Goal: Information Seeking & Learning: Learn about a topic

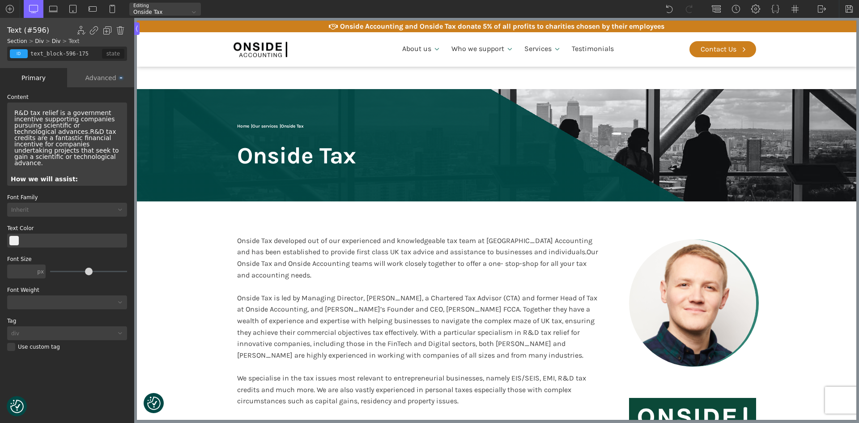
scroll to position [537, 0]
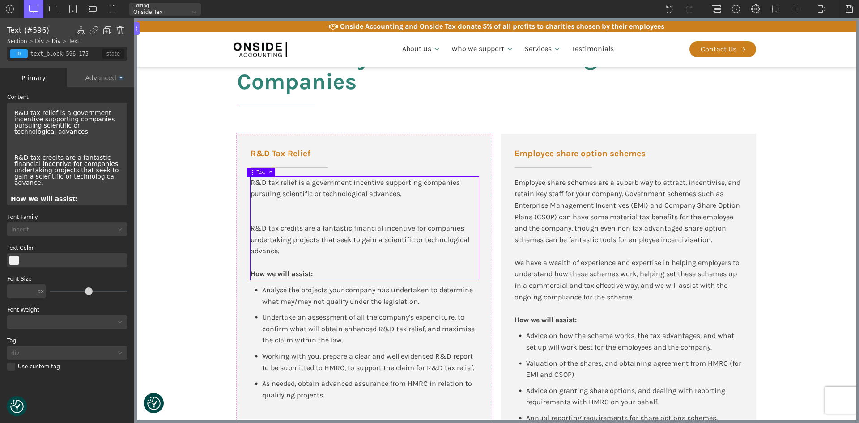
click at [14, 114] on div "R&D tax relief is a government incentive supporting companies pursuing scientif…" at bounding box center [67, 122] width 113 height 32
click at [16, 149] on div "R&D tax relief is a government incentive supporting companies pursuing scientif…" at bounding box center [67, 153] width 120 height 103
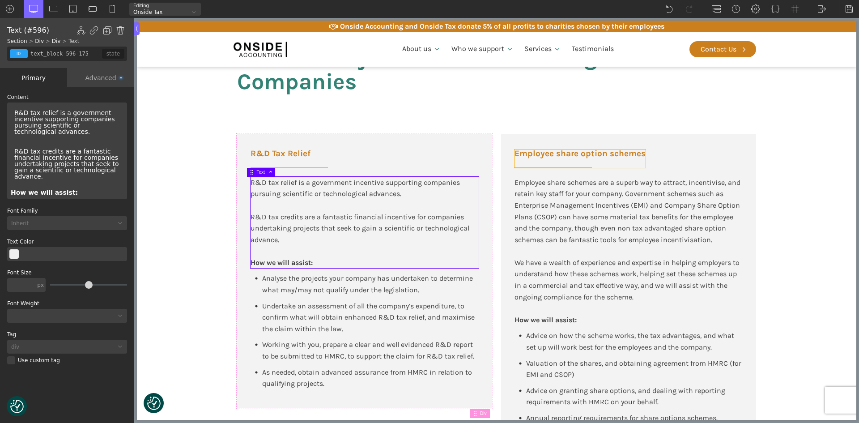
click at [570, 151] on span "Employee share option schemes" at bounding box center [579, 153] width 131 height 8
type input "left-underline"
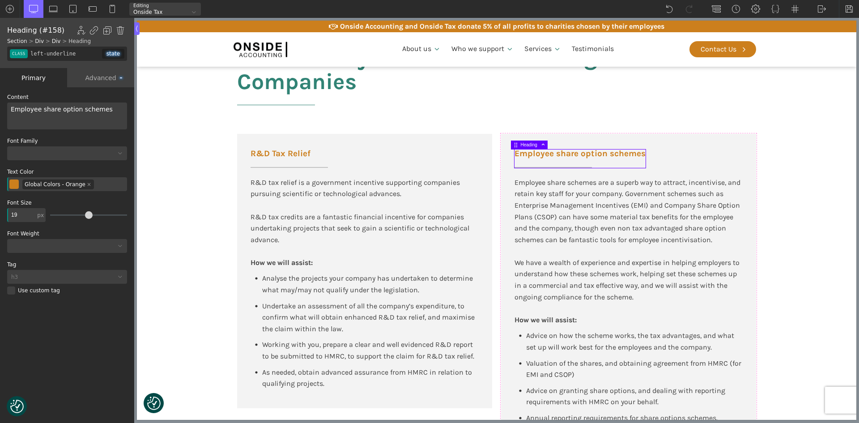
click at [41, 108] on span "Employee share option schemes" at bounding box center [62, 109] width 102 height 7
click at [61, 110] on span "Employee Share option schemes" at bounding box center [62, 109] width 102 height 7
click at [81, 110] on span "Employee Share Option schemes" at bounding box center [63, 109] width 104 height 7
click at [623, 256] on div "Employee share schemes are a superb way to attract, incentivise, and retain key…" at bounding box center [628, 251] width 228 height 149
type input "text_block-639-175"
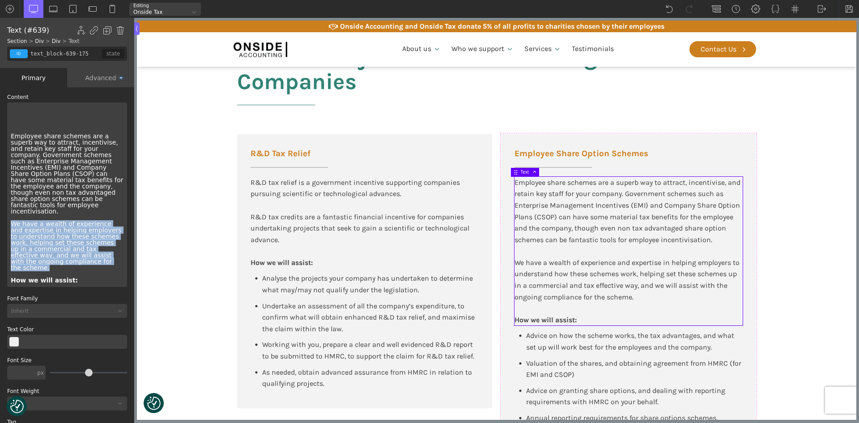
drag, startPoint x: 38, startPoint y: 246, endPoint x: 0, endPoint y: 216, distance: 48.6
click at [0, 216] on div "WP Grid Builder Stack Columns Vertically Page container (1200px) and below Less…" at bounding box center [67, 255] width 134 height 337
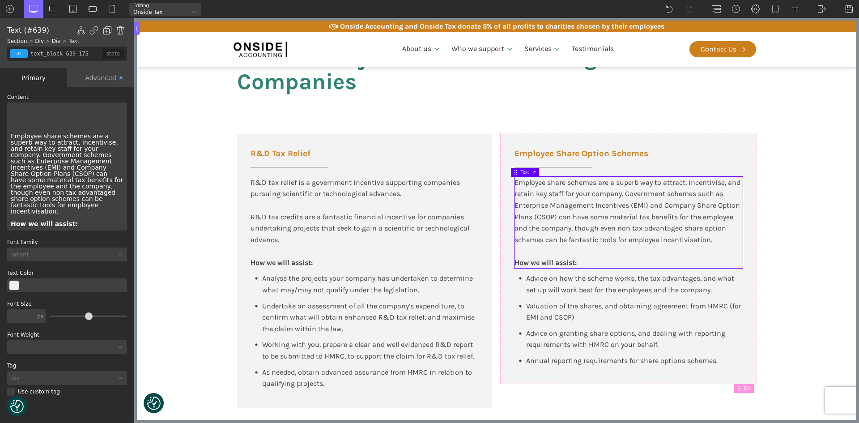
click at [791, 259] on section "Tax Advisory for New Tech and High-Growth Companies R&D Tax Relief R&D tax reli…" at bounding box center [496, 226] width 719 height 400
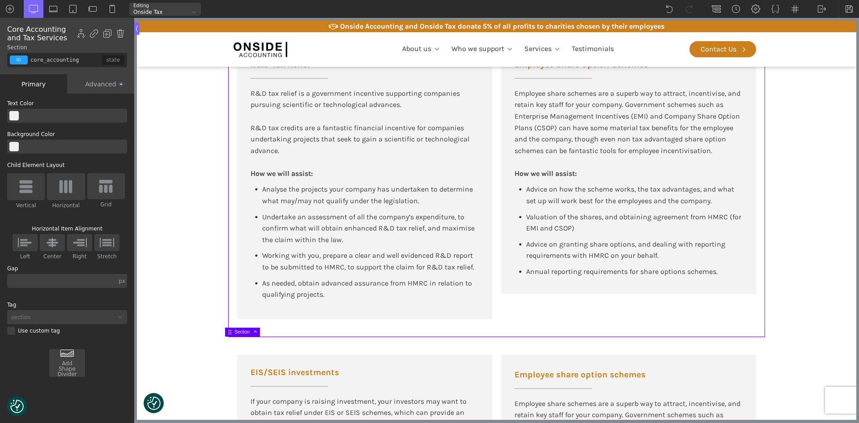
scroll to position [626, 0]
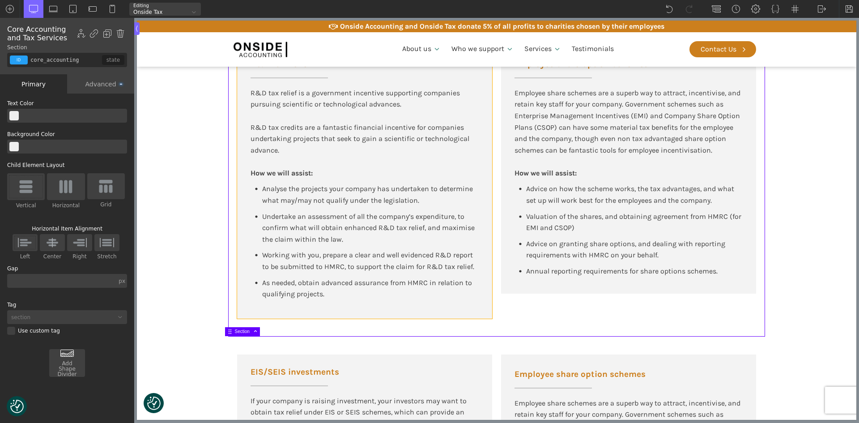
click at [354, 305] on div "R&D Tax Relief R&D tax relief is a government incentive supporting companies pu…" at bounding box center [364, 181] width 255 height 274
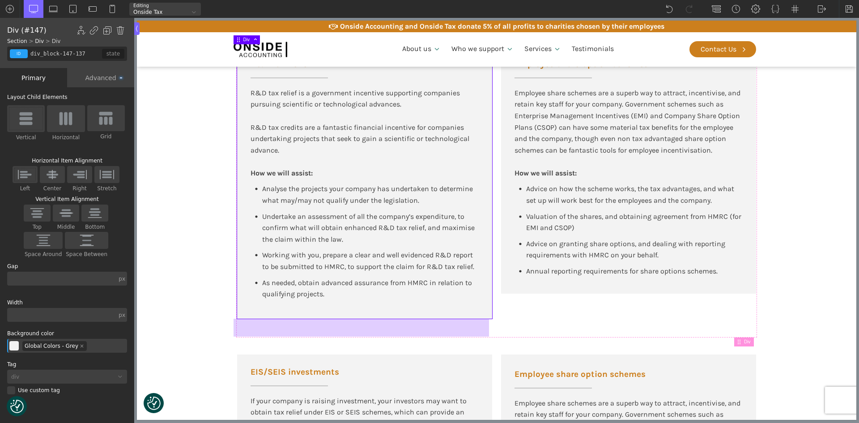
click at [350, 319] on div at bounding box center [360, 327] width 255 height 18
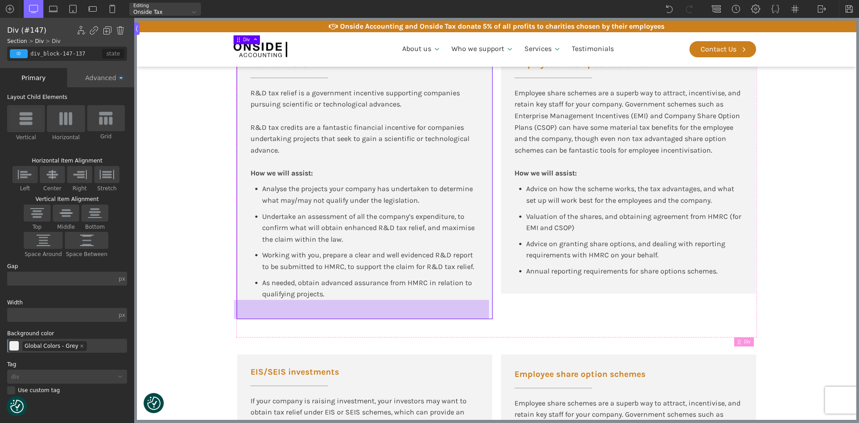
click at [351, 315] on div at bounding box center [361, 309] width 255 height 19
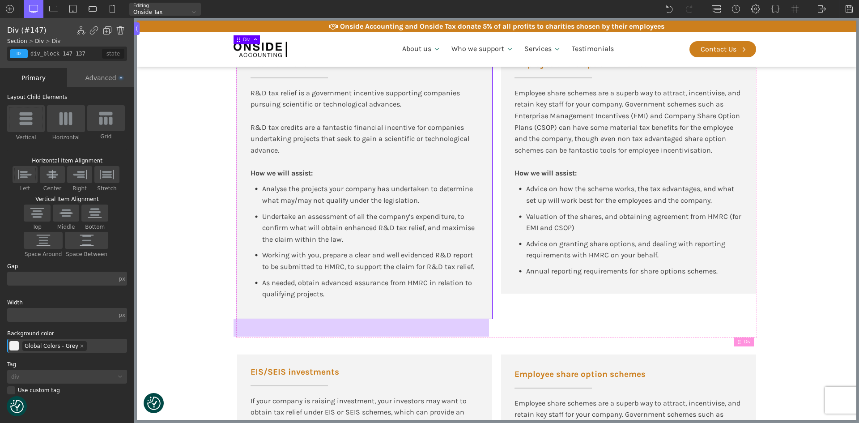
click at [351, 325] on div at bounding box center [360, 327] width 255 height 18
click at [351, 318] on div at bounding box center [360, 327] width 255 height 18
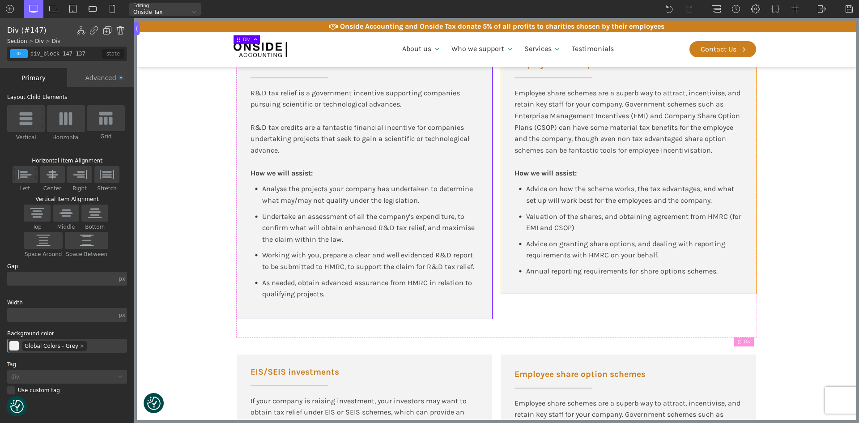
click at [510, 290] on div "Employee Share Option Schemes Employee share schemes are a superb way to attrac…" at bounding box center [628, 168] width 255 height 249
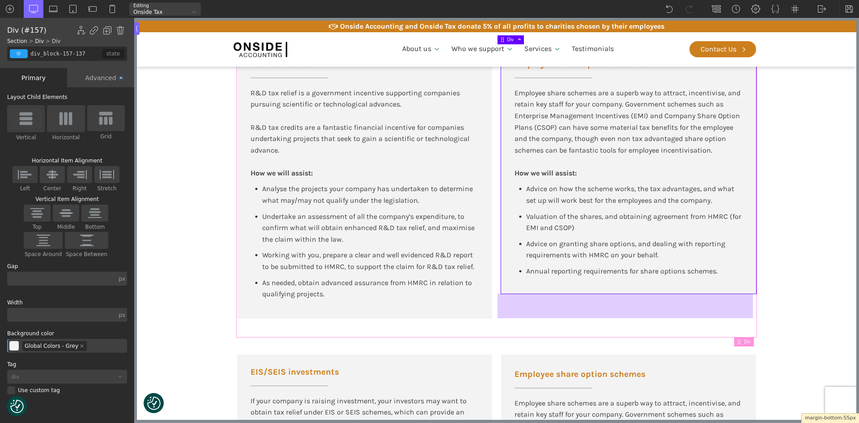
drag, startPoint x: 513, startPoint y: 294, endPoint x: 514, endPoint y: 318, distance: 24.6
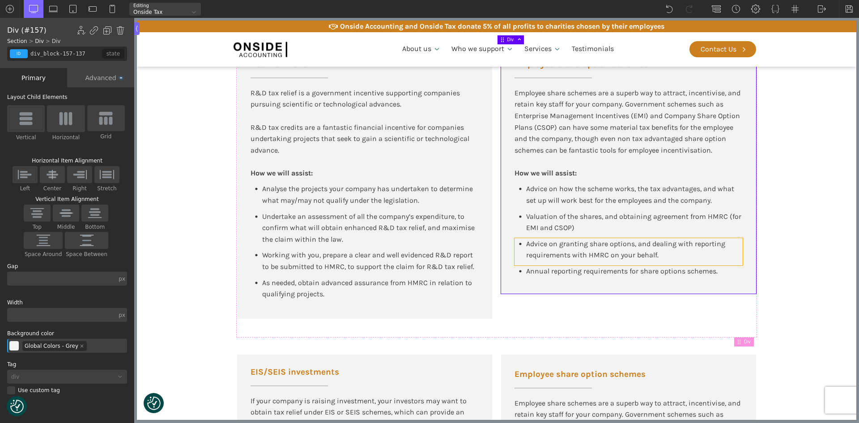
click at [676, 263] on div "Advice on granting share options, and dealing with reporting requirements with …" at bounding box center [628, 251] width 228 height 27
type input "div_block-540-137"
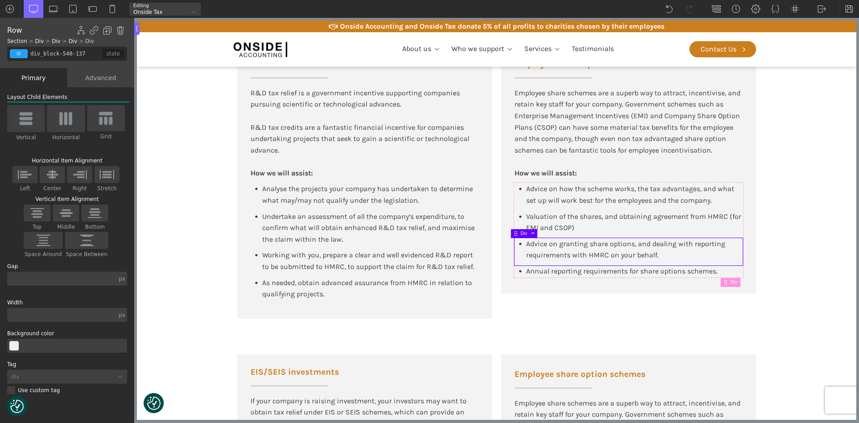
click at [676, 273] on span "Annual reporting requirements for share options schemes." at bounding box center [621, 271] width 191 height 8
type input "text_block-545-137"
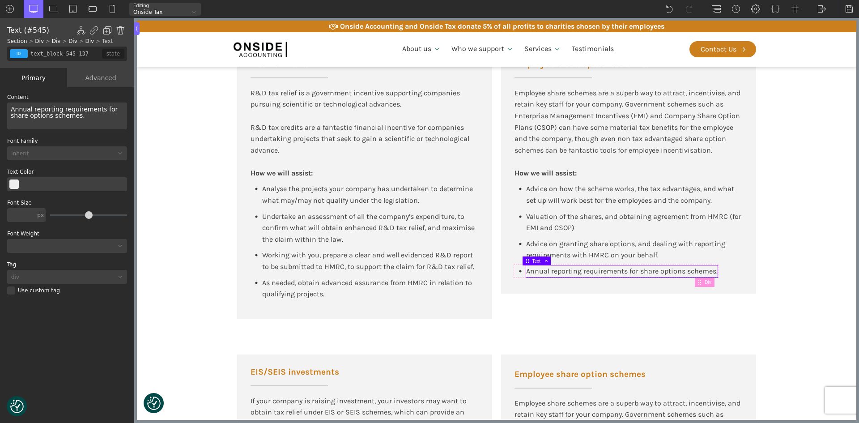
click at [77, 117] on div "Annual reporting requirements for share options schemes." at bounding box center [67, 115] width 120 height 27
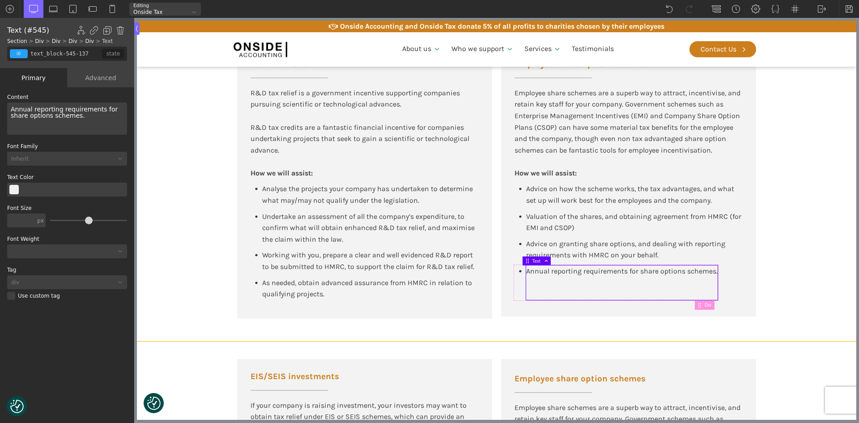
click at [801, 234] on section "Tax Advisory for New Tech and High-Growth Companies R&D Tax Relief R&D tax reli…" at bounding box center [496, 138] width 719 height 404
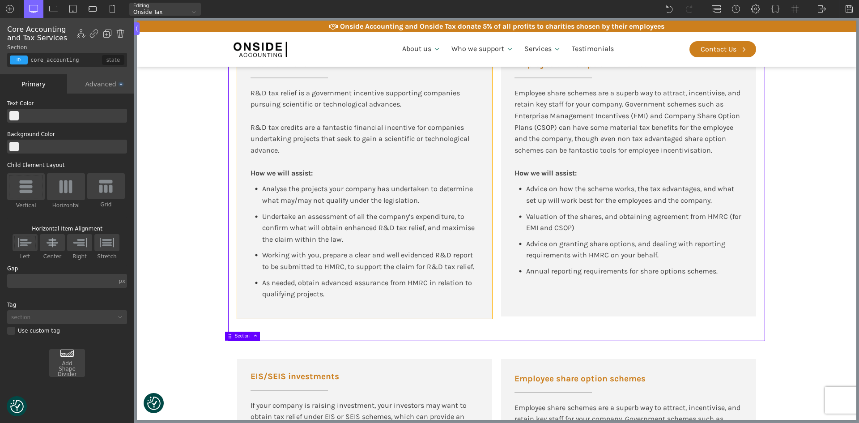
click at [463, 309] on div "R&D Tax Relief R&D tax relief is a government incentive supporting companies pu…" at bounding box center [364, 181] width 255 height 274
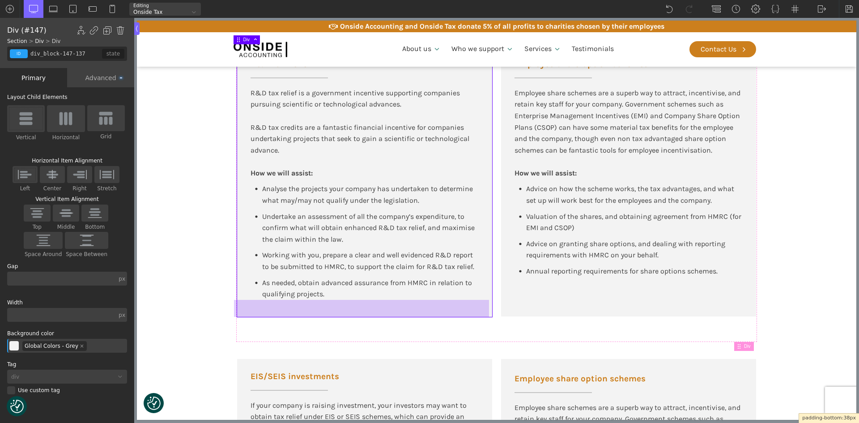
click at [462, 315] on div at bounding box center [361, 308] width 255 height 17
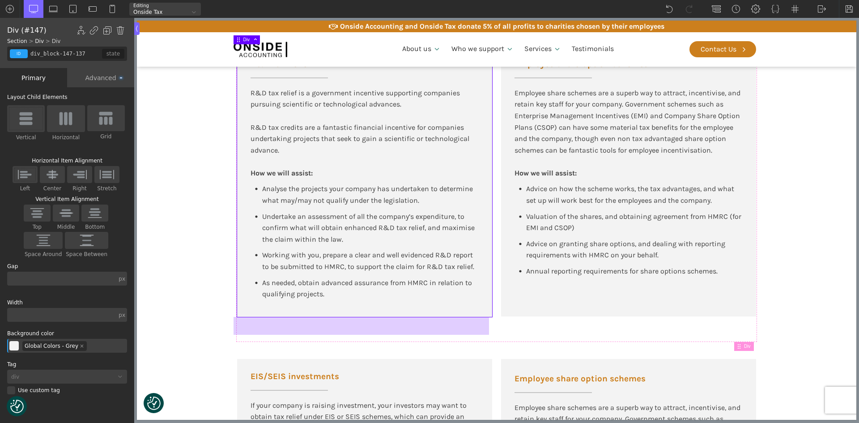
click at [470, 325] on div at bounding box center [360, 326] width 255 height 18
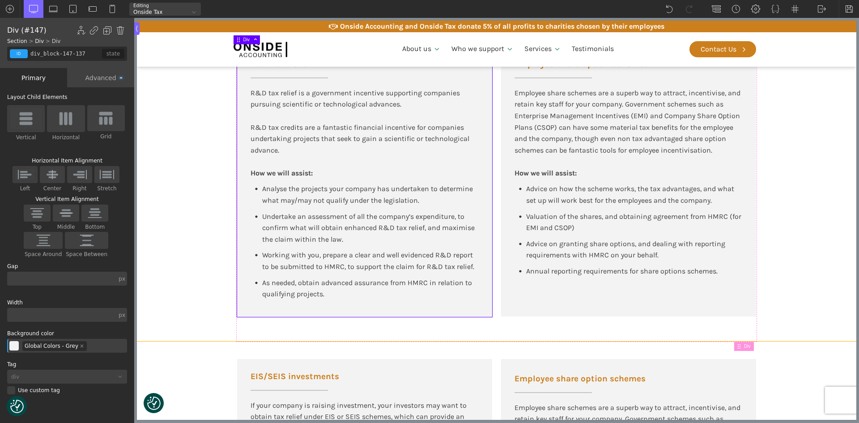
click at [822, 300] on section "Tax Advisory for New Tech and High-Growth Companies R&D Tax Relief R&D tax reli…" at bounding box center [496, 138] width 719 height 404
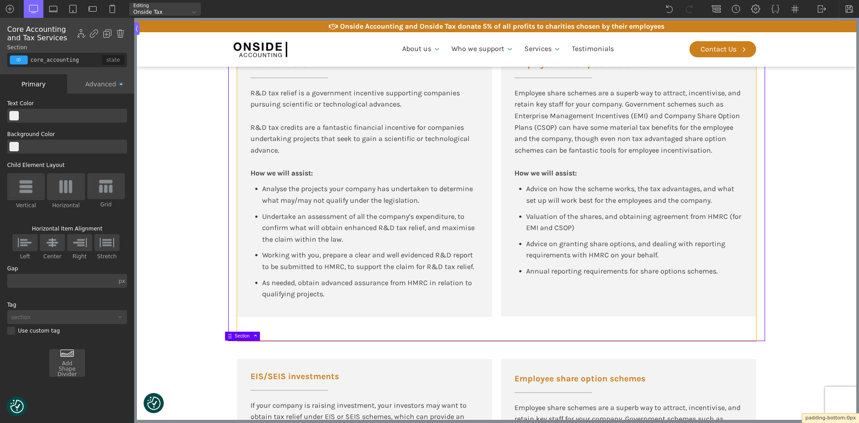
drag, startPoint x: 736, startPoint y: 339, endPoint x: 732, endPoint y: 319, distance: 20.1
click at [801, 304] on section "Tax Advisory for New Tech and High-Growth Companies R&D Tax Relief R&D tax reli…" at bounding box center [496, 138] width 719 height 404
click at [229, 322] on div "Tax Advisory for New Tech and High-Growth Companies R&D Tax Relief R&D tax reli…" at bounding box center [496, 138] width 537 height 404
click at [109, 85] on div "Advanced" at bounding box center [100, 83] width 67 height 19
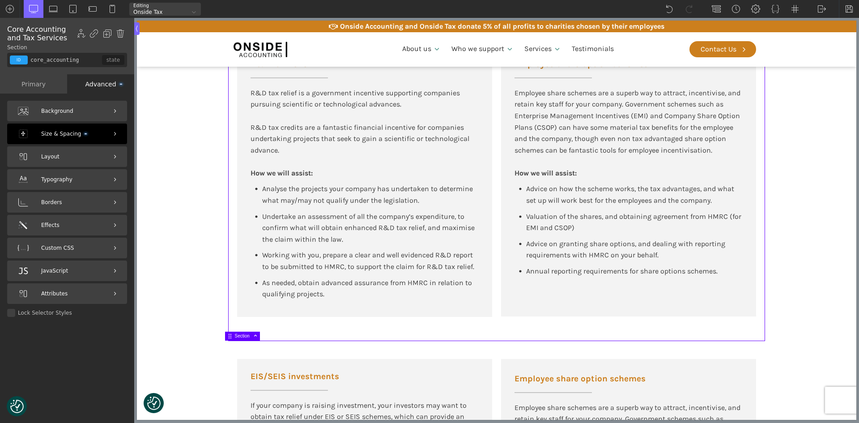
click at [59, 132] on span "Size & Spacing" at bounding box center [64, 134] width 46 height 8
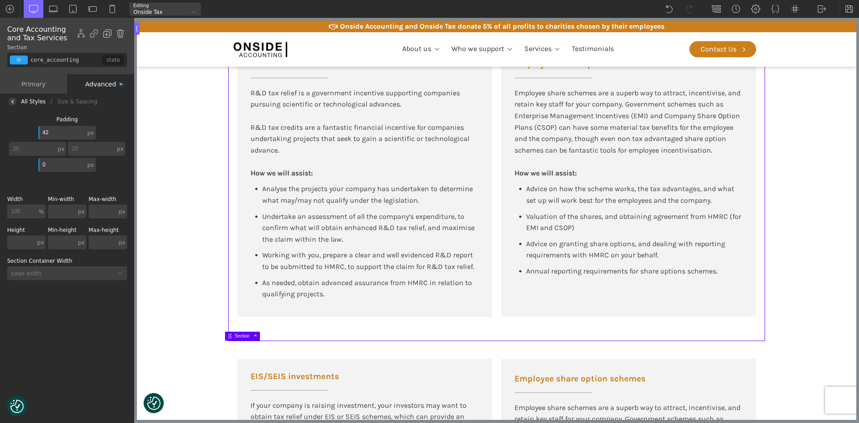
click at [192, 159] on section "Tax Advisory for New Tech and High-Growth Companies R&D Tax Relief R&D tax reli…" at bounding box center [496, 138] width 719 height 404
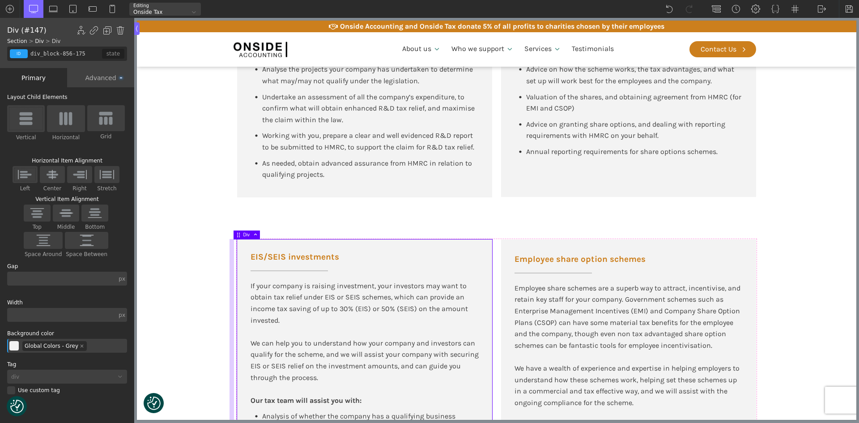
scroll to position [805, 0]
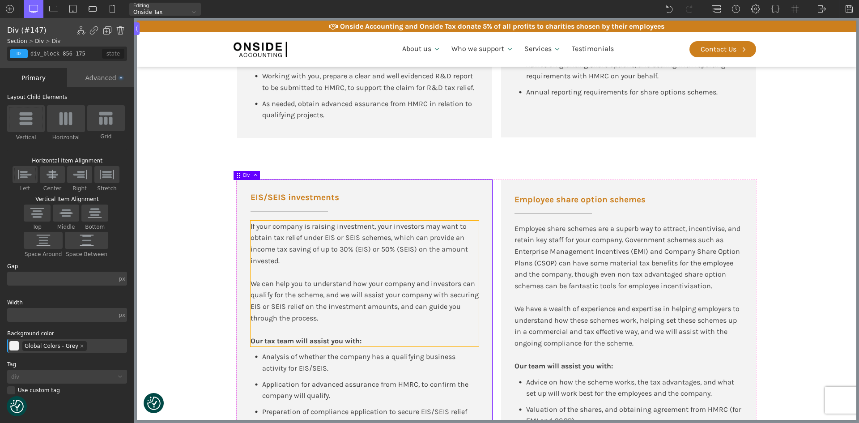
click at [276, 261] on div "If your company is raising investment, your investors may want to obtain tax re…" at bounding box center [364, 243] width 228 height 46
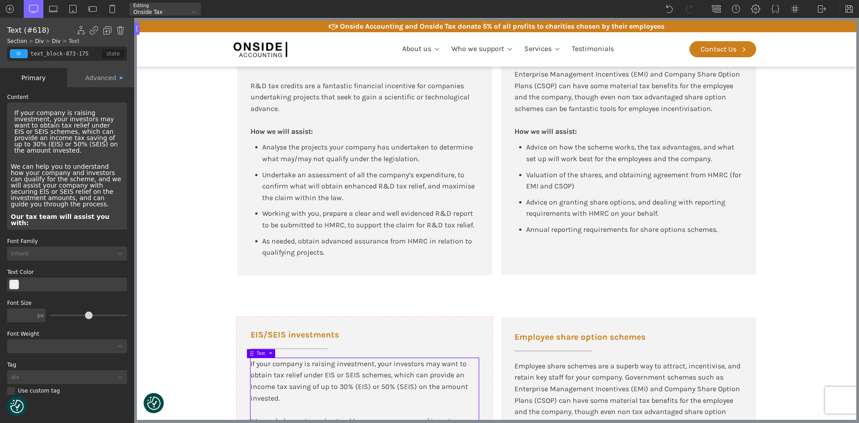
scroll to position [894, 0]
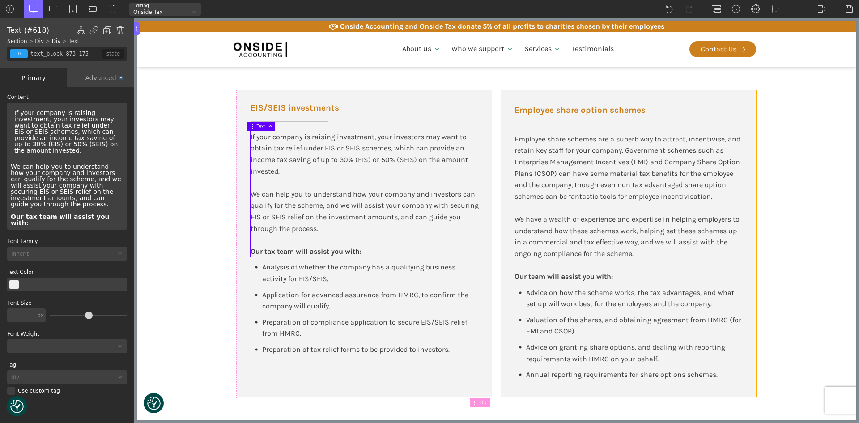
click at [741, 104] on div "Employee share option schemes Employee share schemes are a superb way to attrac…" at bounding box center [628, 243] width 255 height 306
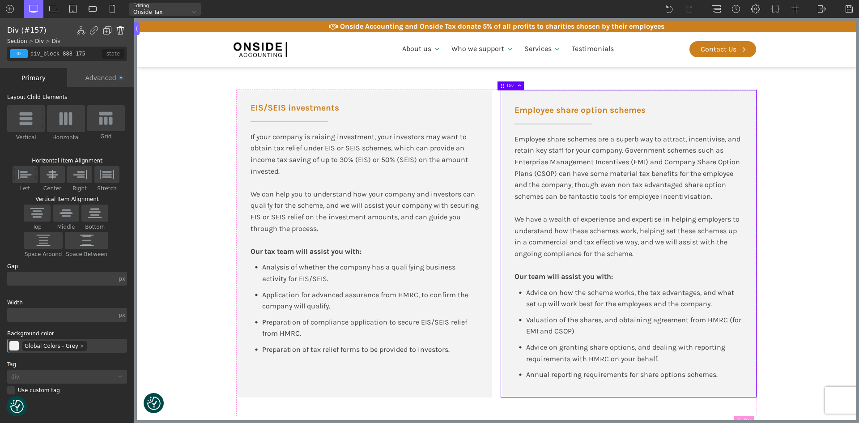
click at [121, 28] on img at bounding box center [120, 30] width 9 height 9
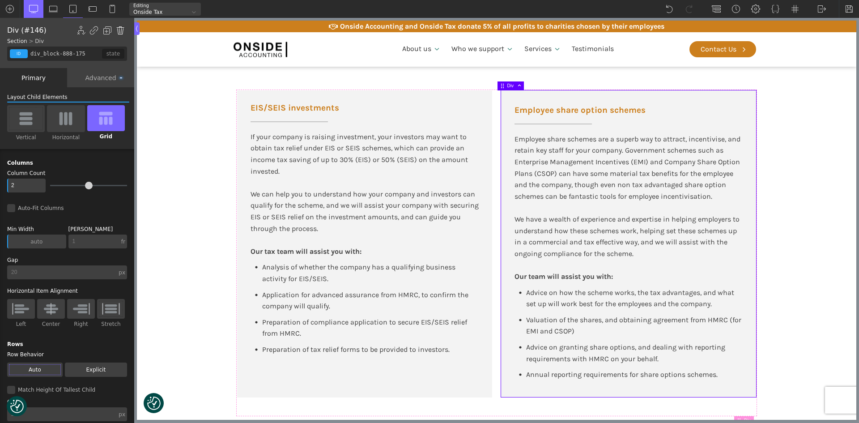
type input "div_block-855-175"
type input "100"
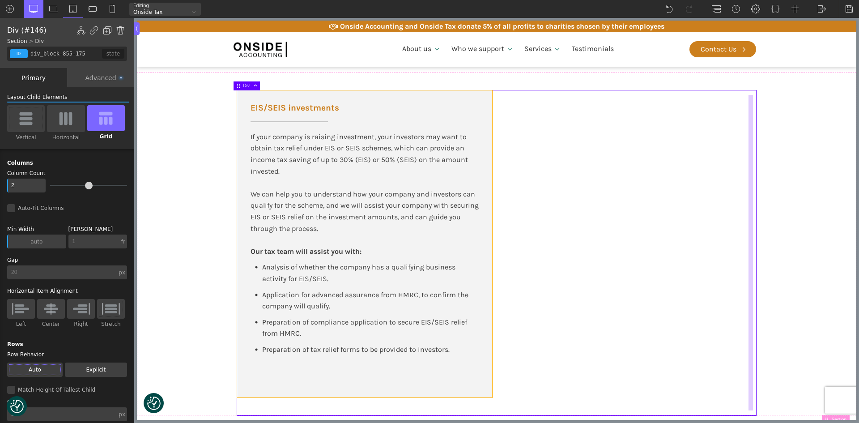
click at [479, 115] on div "EIS/SEIS investments If your company is raising investment, your investors may …" at bounding box center [364, 243] width 255 height 307
type input "div_block-856-175"
type input "color(10)"
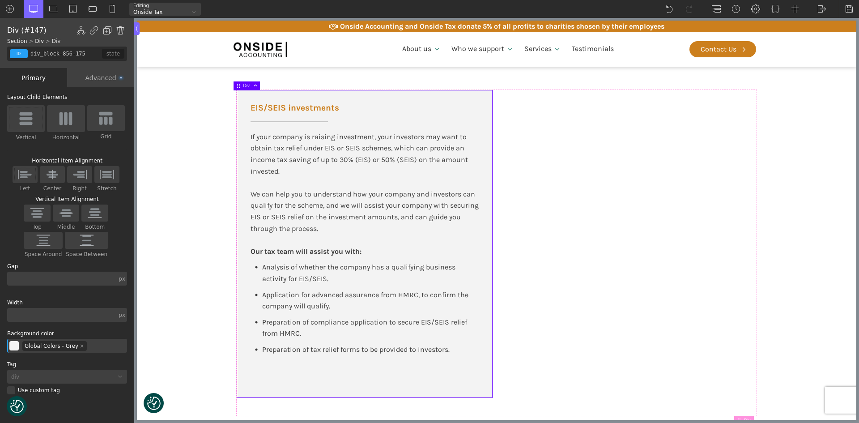
type input "div_block-855-175"
type input "100"
click at [524, 93] on div "EIS/SEIS investments If your company is raising investment, your investors may …" at bounding box center [496, 252] width 519 height 325
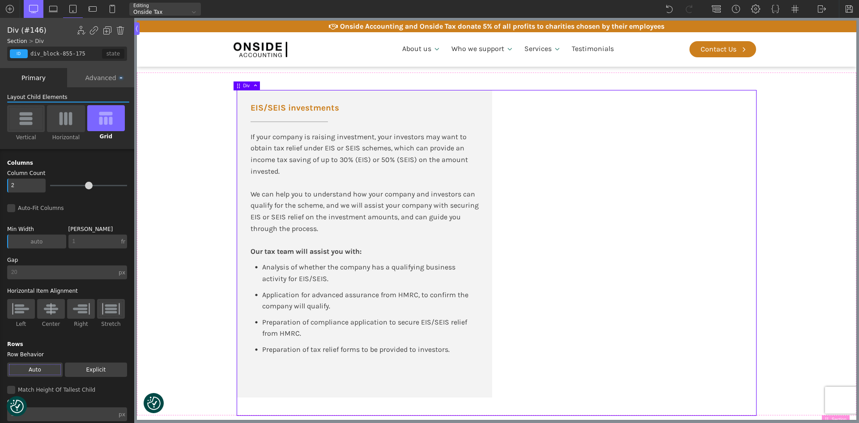
click at [23, 112] on img at bounding box center [26, 118] width 19 height 14
click at [0, 0] on input "Vertical" at bounding box center [0, 0] width 0 height 0
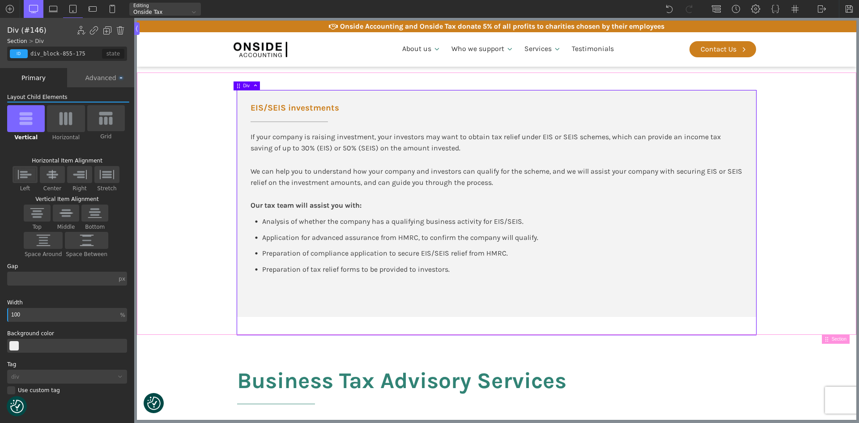
click at [797, 184] on section "EIS/SEIS investments If your company is raising investment, your investors may …" at bounding box center [496, 203] width 719 height 263
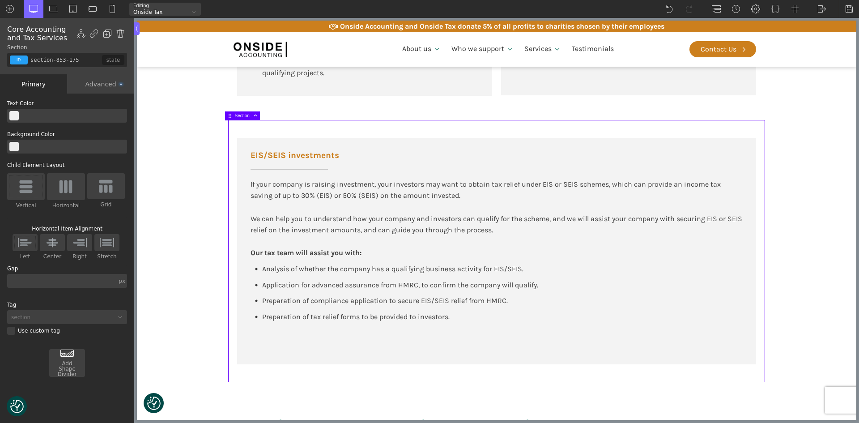
scroll to position [850, 0]
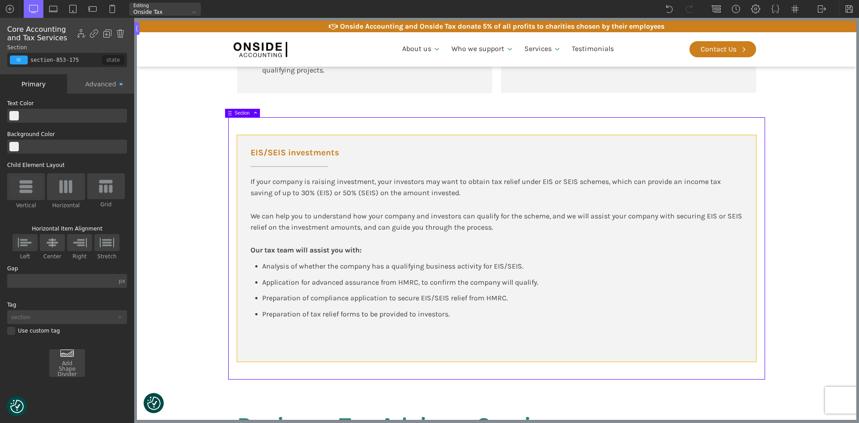
click at [414, 335] on div "EIS/SEIS investments If your company is raising investment, your investors may …" at bounding box center [496, 248] width 519 height 227
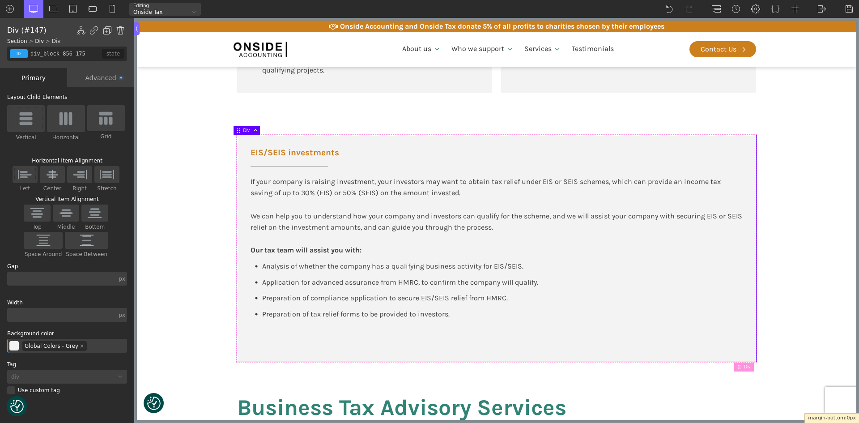
drag, startPoint x: 424, startPoint y: 339, endPoint x: 423, endPoint y: 322, distance: 17.5
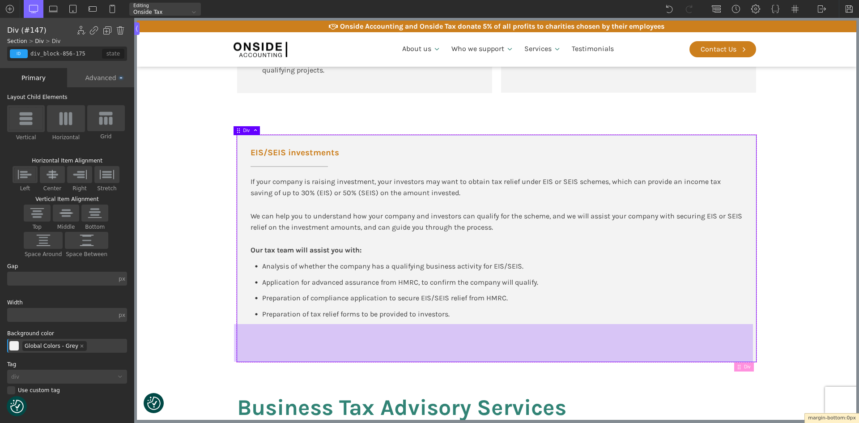
drag, startPoint x: 431, startPoint y: 363, endPoint x: 430, endPoint y: 332, distance: 30.4
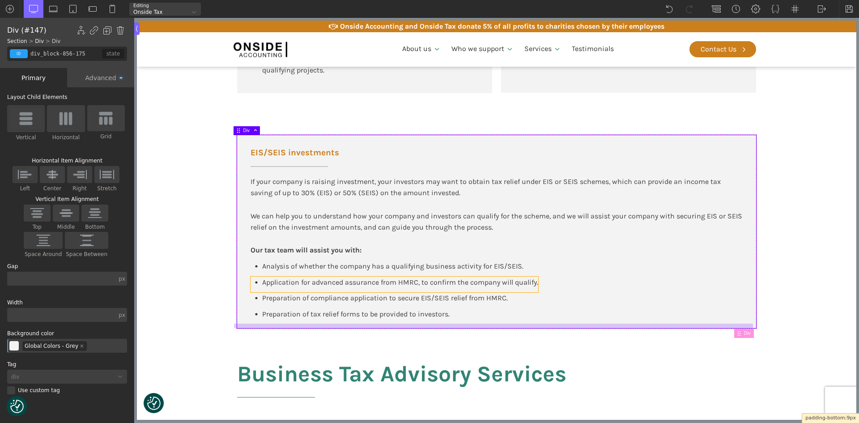
drag, startPoint x: 429, startPoint y: 324, endPoint x: 439, endPoint y: 291, distance: 34.8
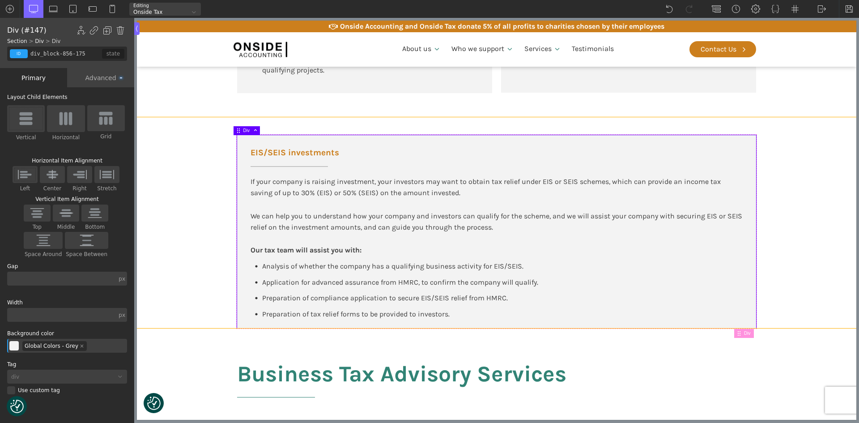
click at [824, 289] on section "EIS/SEIS investments If your company is raising investment, your investors may …" at bounding box center [496, 222] width 719 height 211
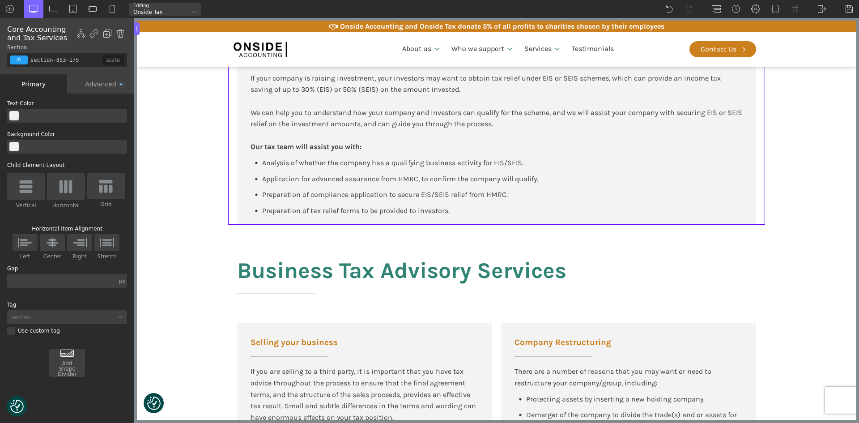
scroll to position [984, 0]
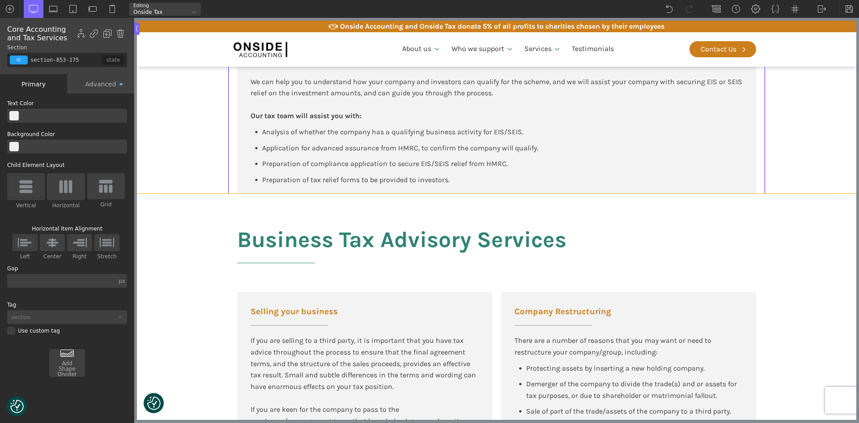
type input "rd_tax_credits"
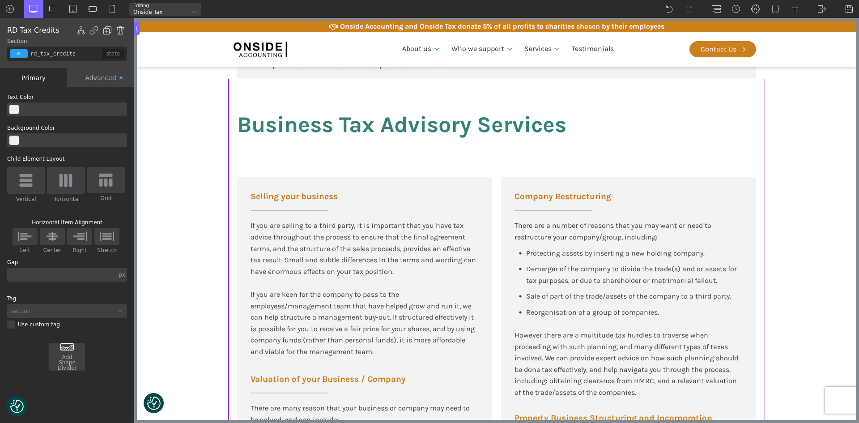
scroll to position [1118, 0]
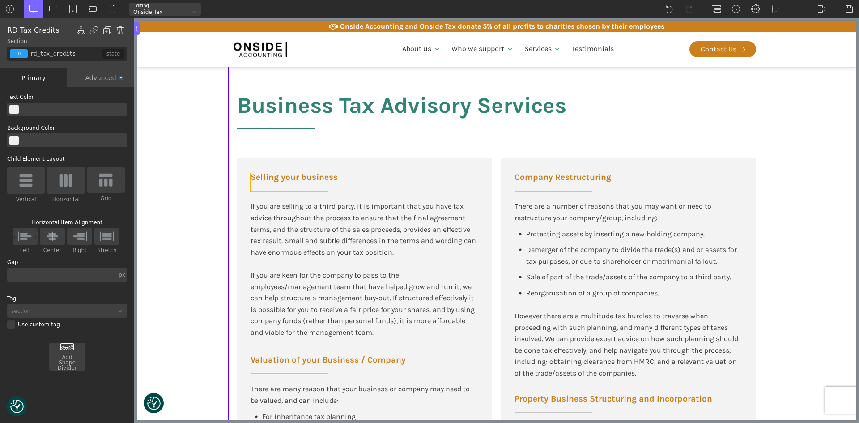
click at [297, 185] on h3 "Selling your business" at bounding box center [293, 182] width 87 height 18
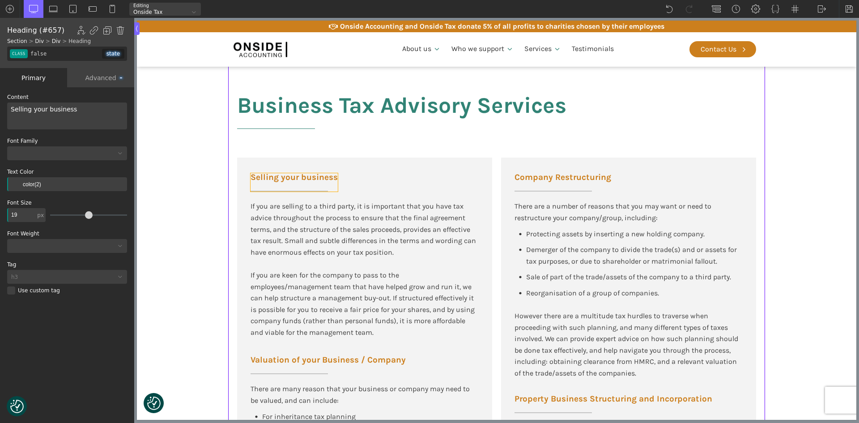
type input "left-underline"
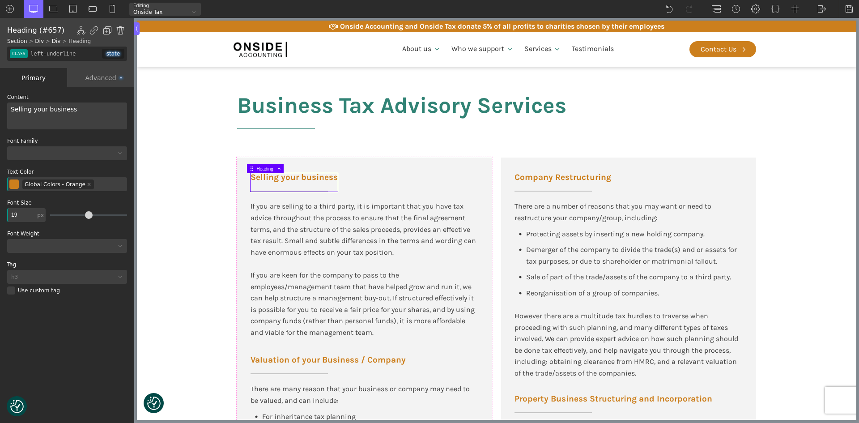
click at [34, 110] on span "Selling your business" at bounding box center [44, 109] width 66 height 7
click at [47, 106] on span "Selling Your business" at bounding box center [44, 109] width 66 height 7
click at [363, 351] on div "Selling Your Business If you are selling to a third party, it is important that…" at bounding box center [364, 338] width 255 height 363
type input "div_block-656-175"
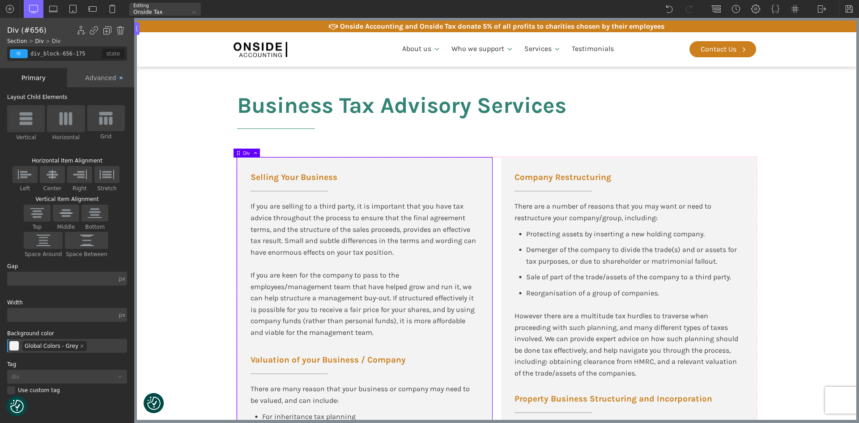
click at [361, 356] on span "Valuation of your Business / Company" at bounding box center [327, 360] width 155 height 8
type input "left-underline"
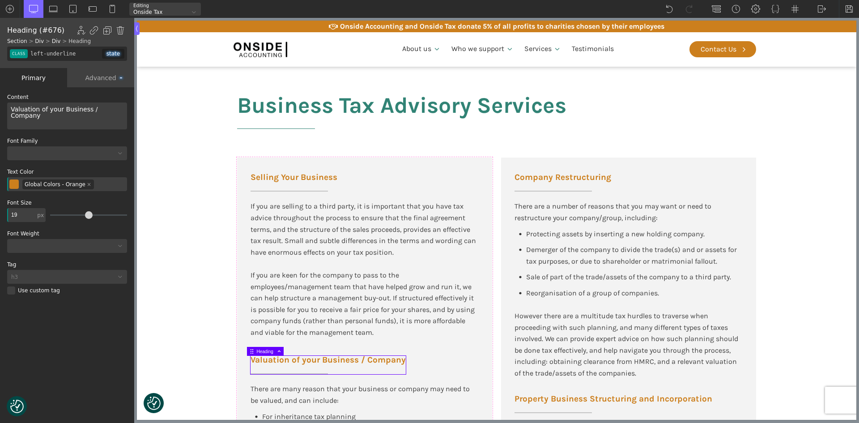
click at [46, 109] on span "Valuation of your Business / Company" at bounding box center [55, 112] width 89 height 13
click at [90, 109] on span "Valuation of Your Business / Company" at bounding box center [55, 112] width 88 height 13
click at [198, 283] on section "Business Tax Advisory Services Selling Your Business If you are selling to a th…" at bounding box center [496, 316] width 719 height 514
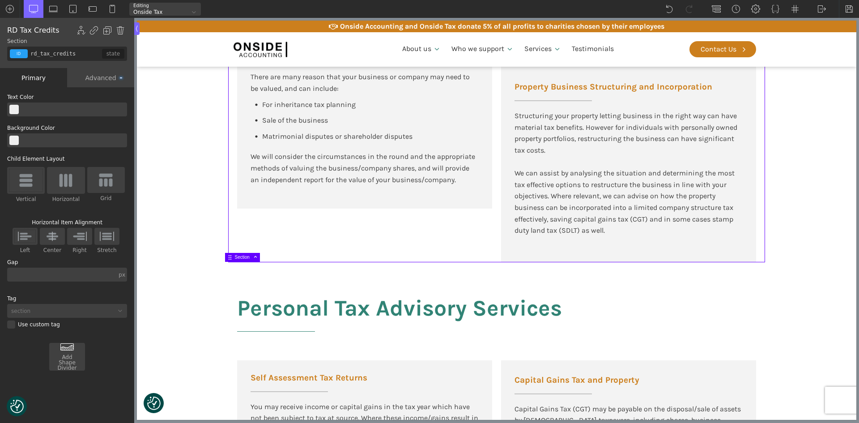
scroll to position [1521, 0]
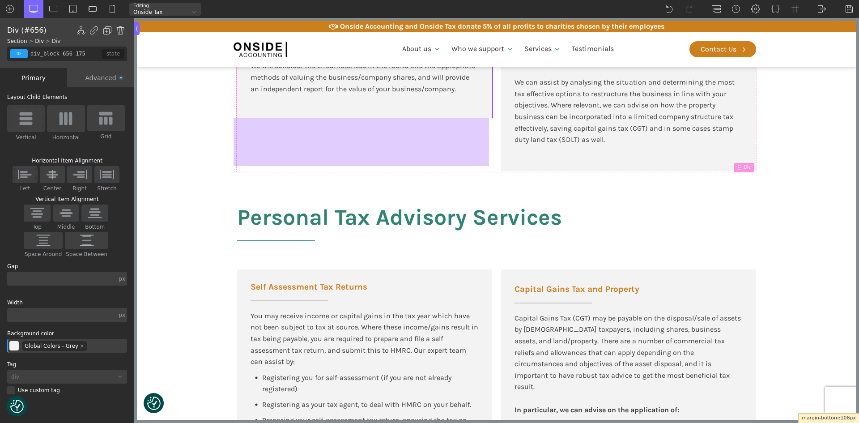
drag, startPoint x: 401, startPoint y: 118, endPoint x: 400, endPoint y: 148, distance: 30.4
click at [400, 148] on div at bounding box center [360, 142] width 255 height 48
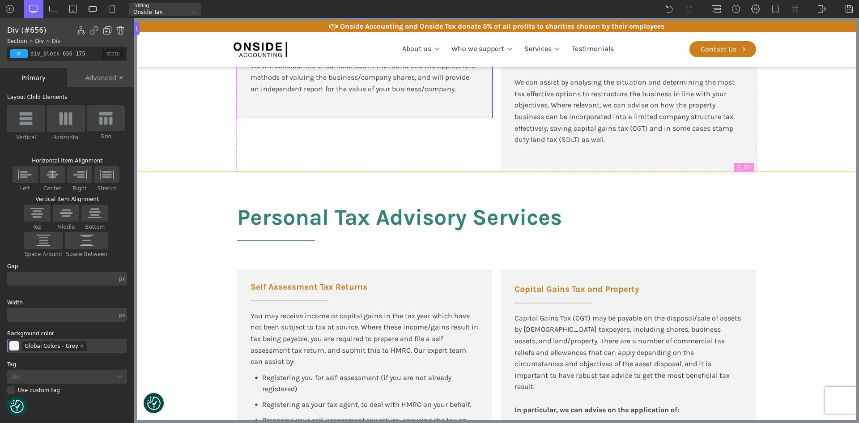
click at [400, 181] on div "Personal Tax Advisory Services Self Assessment Tax Returns You may receive inco…" at bounding box center [496, 417] width 537 height 493
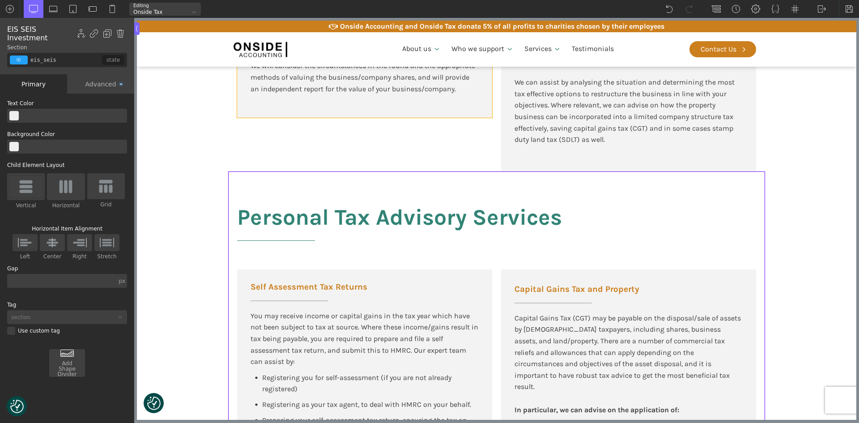
type input "div_block-656-175"
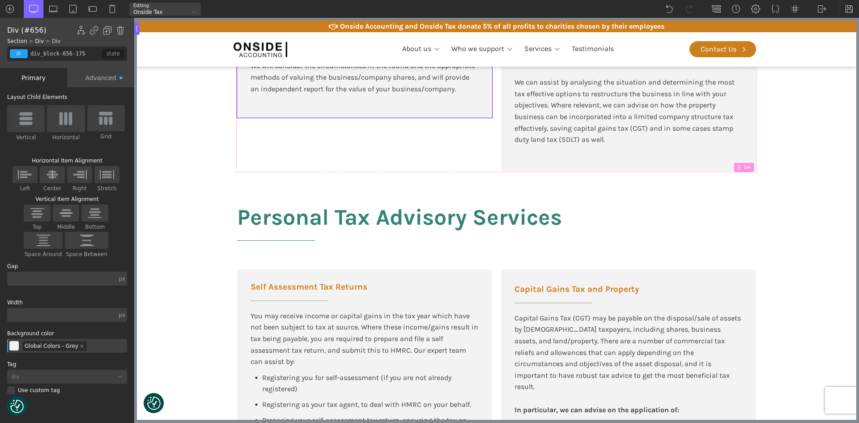
click at [108, 78] on div "Advanced" at bounding box center [100, 77] width 67 height 19
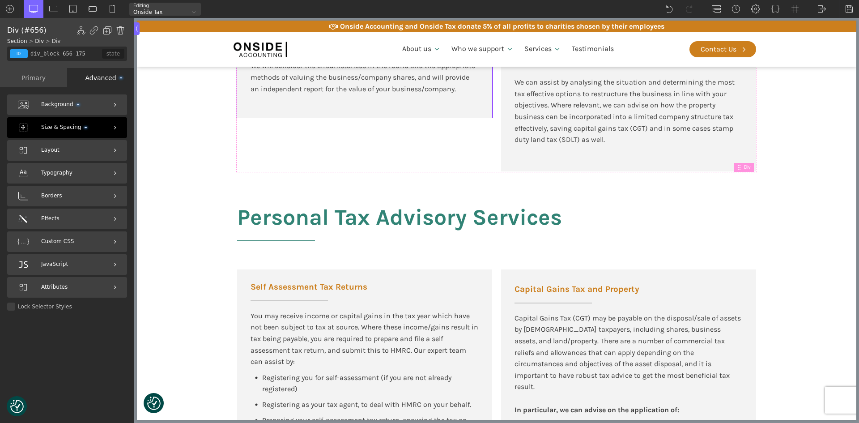
click at [55, 123] on span "Size & Spacing" at bounding box center [64, 127] width 46 height 8
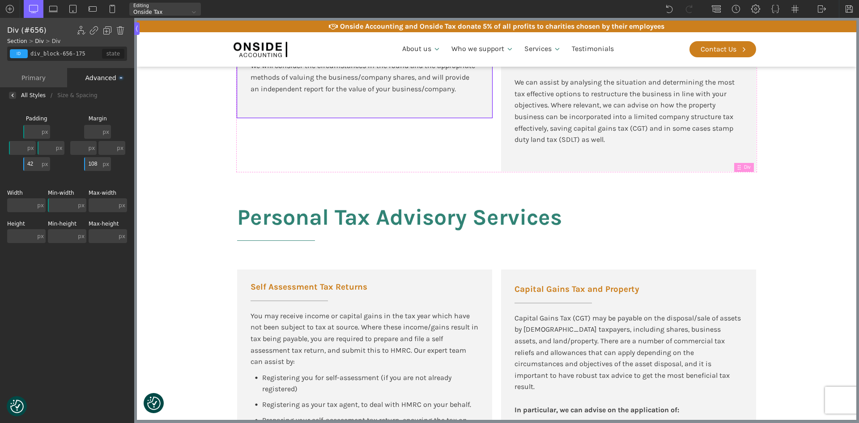
click at [21, 237] on input "text" at bounding box center [21, 236] width 28 height 14
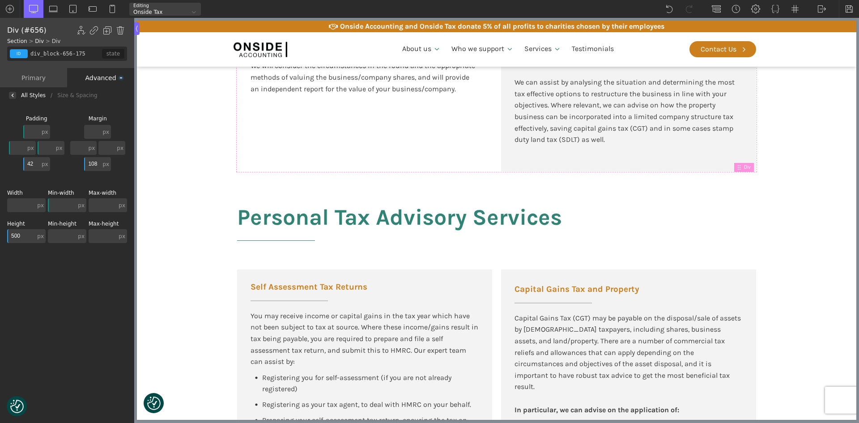
drag, startPoint x: 30, startPoint y: 232, endPoint x: 7, endPoint y: 233, distance: 22.8
click at [7, 233] on div "Background Size & Spacing Padding px px % em rem auto vw vh none px px % em rem…" at bounding box center [67, 263] width 134 height 321
type input "1"
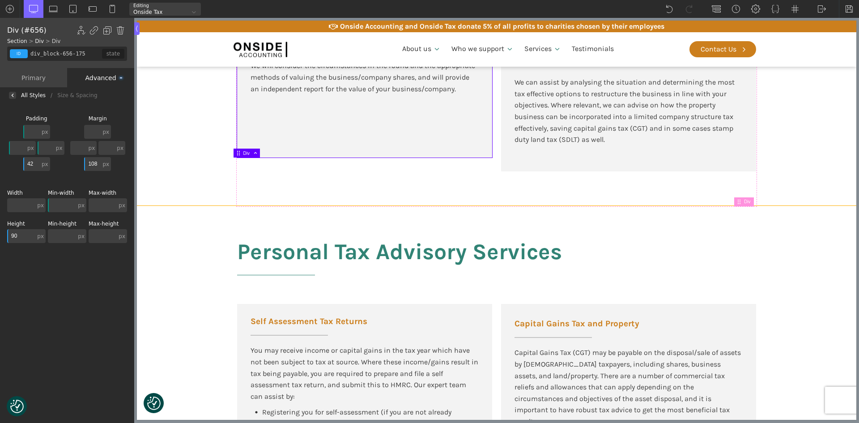
type input "9"
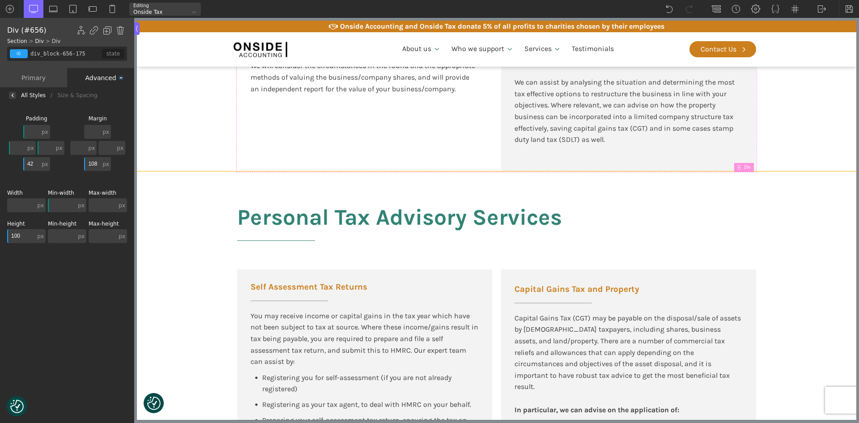
type input "1000"
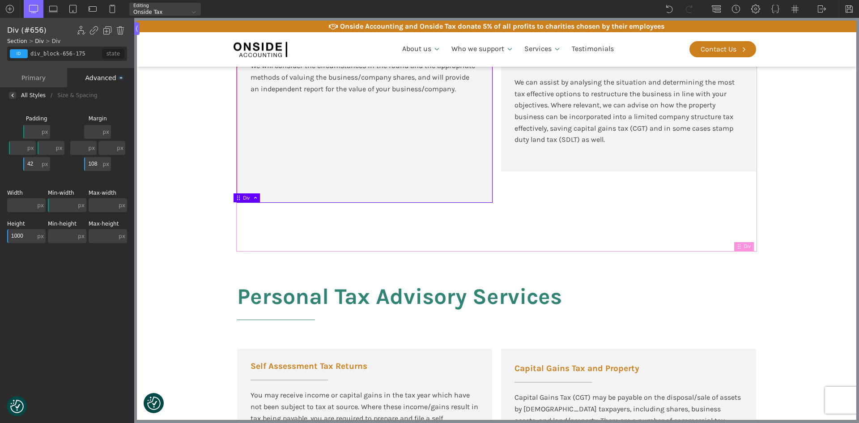
type input "div_block-692-175"
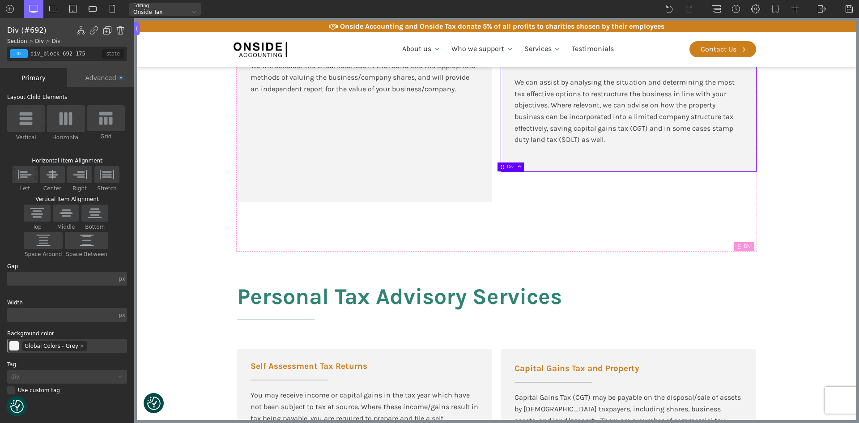
drag, startPoint x: 103, startPoint y: 72, endPoint x: 119, endPoint y: 115, distance: 45.7
click at [102, 72] on div "Advanced" at bounding box center [100, 77] width 67 height 19
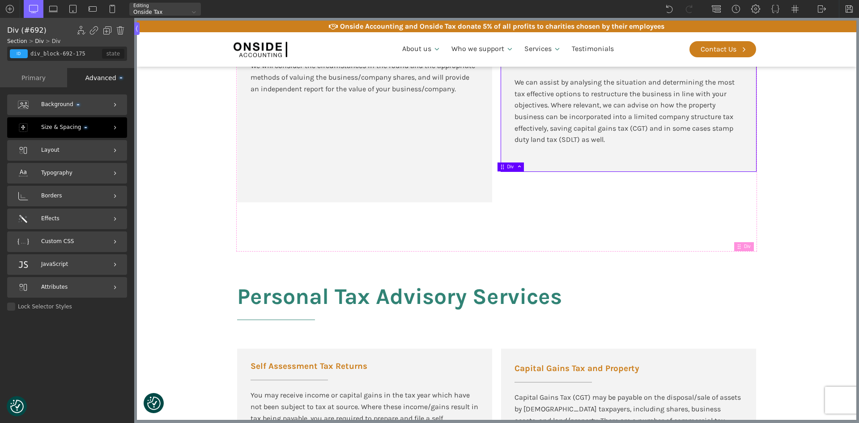
click at [46, 124] on span "Size & Spacing" at bounding box center [64, 127] width 46 height 8
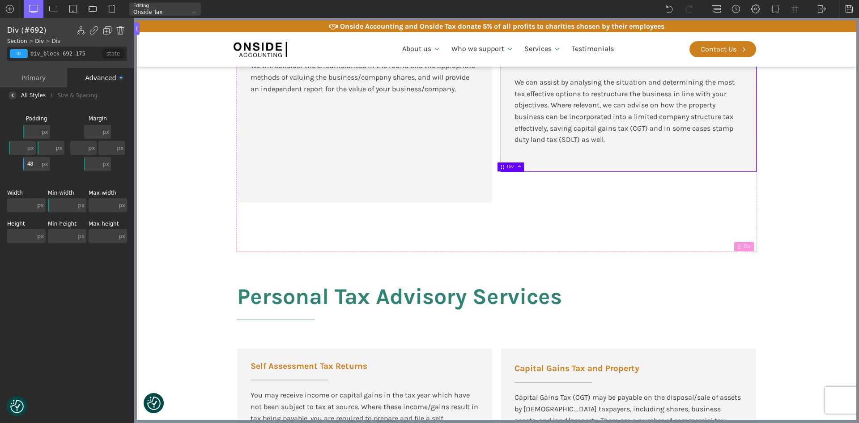
click at [18, 228] on div "Height px px % em rem auto vw vh none" at bounding box center [26, 232] width 38 height 22
click at [17, 235] on input "text" at bounding box center [21, 236] width 28 height 14
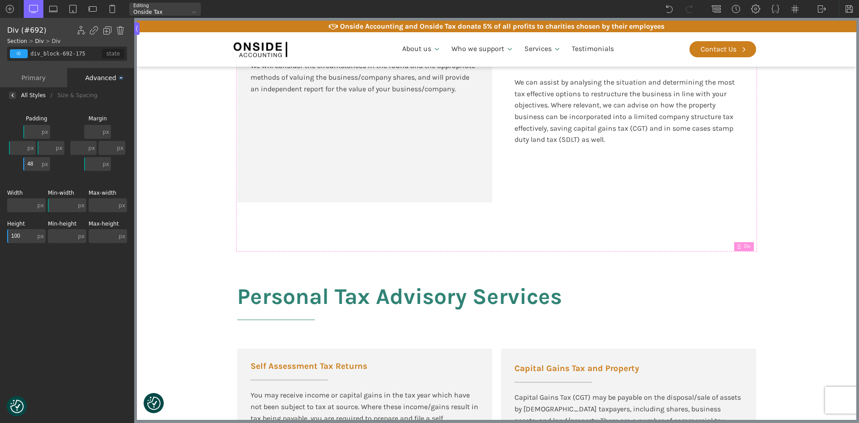
type input "1000"
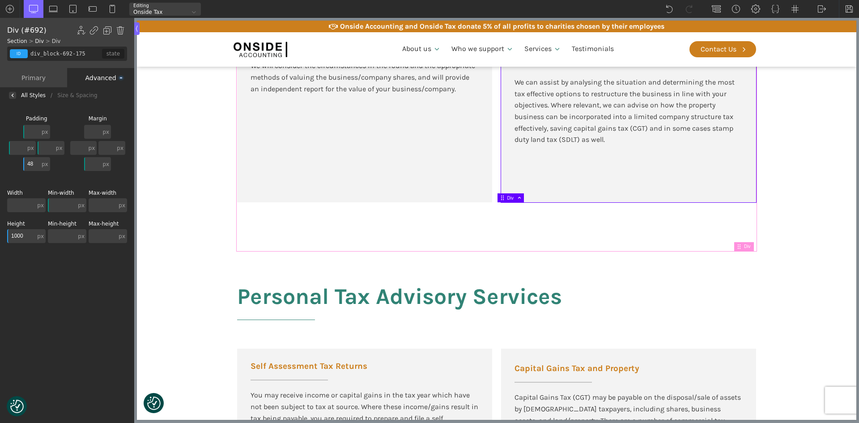
click at [270, 225] on div "Selling Your Business If you are selling to a third party, it is important that…" at bounding box center [496, 3] width 519 height 496
type input "div_block-655-175"
type input "100"
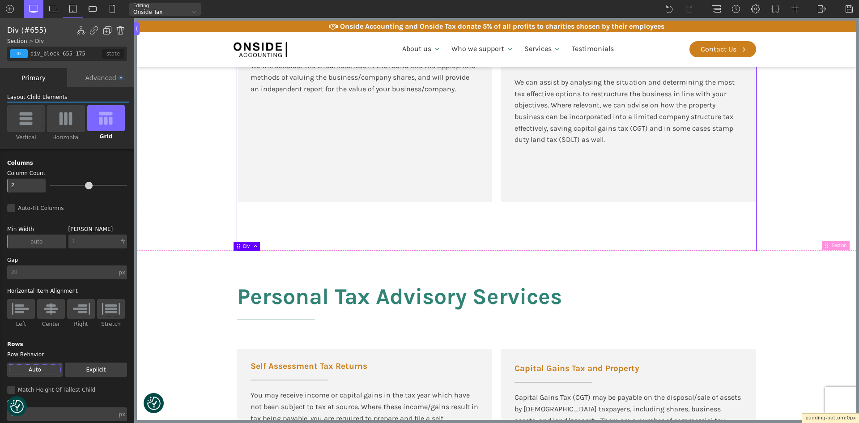
drag, startPoint x: 310, startPoint y: 249, endPoint x: 311, endPoint y: 219, distance: 30.0
click at [99, 75] on div "Advanced" at bounding box center [100, 77] width 67 height 19
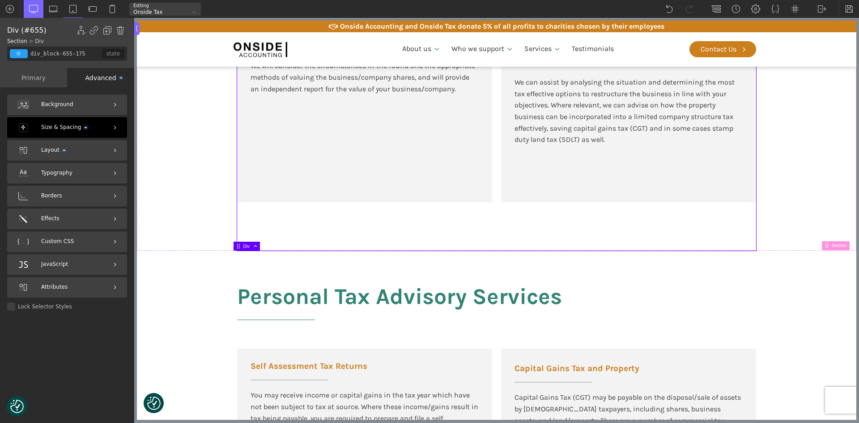
click at [54, 129] on span "Size & Spacing" at bounding box center [64, 127] width 46 height 8
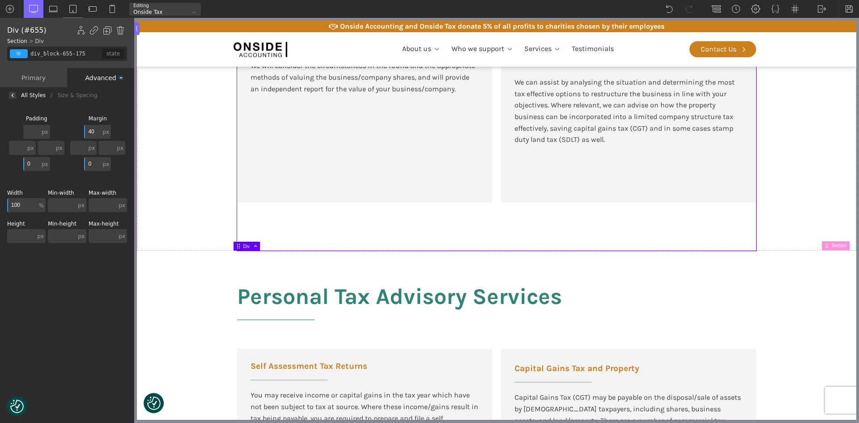
click at [21, 233] on input "text" at bounding box center [21, 236] width 28 height 14
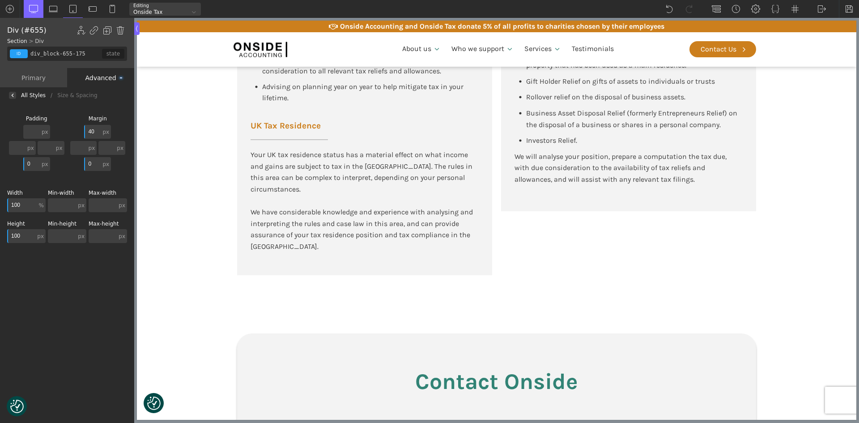
type input "1000"
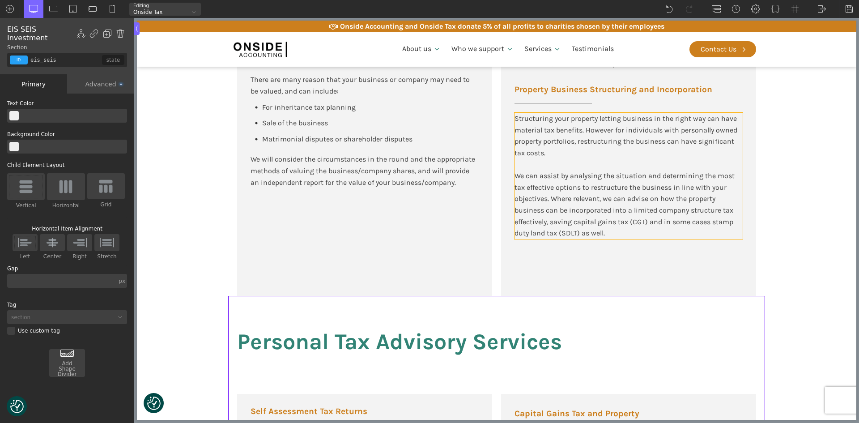
scroll to position [1431, 0]
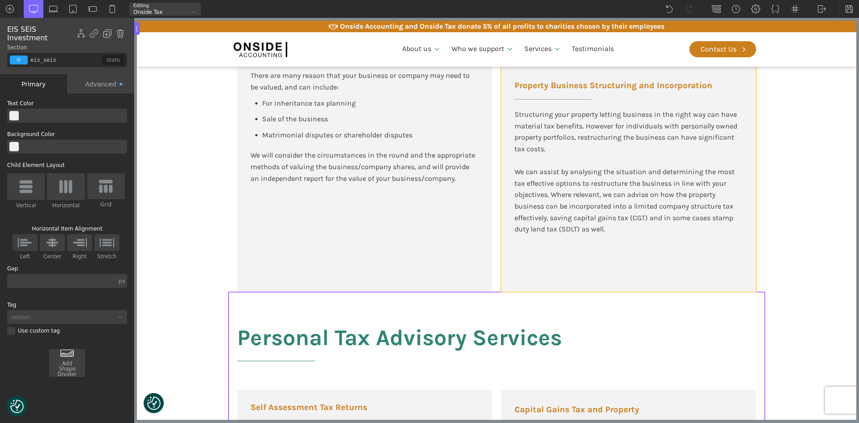
click at [575, 268] on div "Company Restructuring There are a number of reasons that you may want or need t…" at bounding box center [628, 67] width 255 height 447
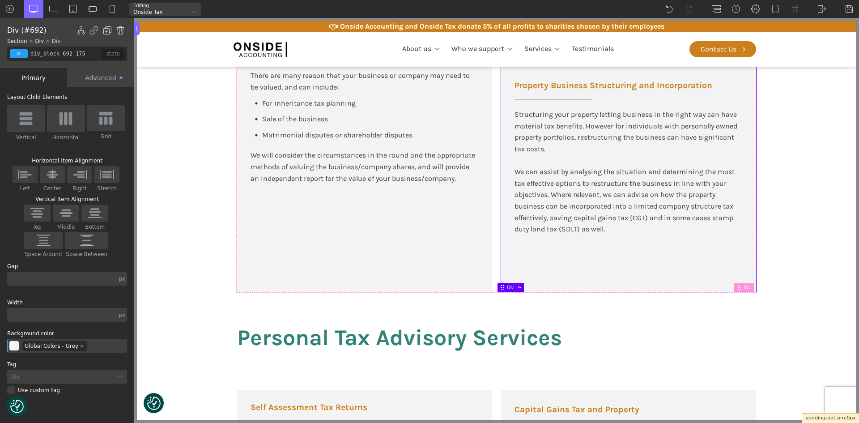
drag, startPoint x: 549, startPoint y: 290, endPoint x: 565, endPoint y: 243, distance: 49.6
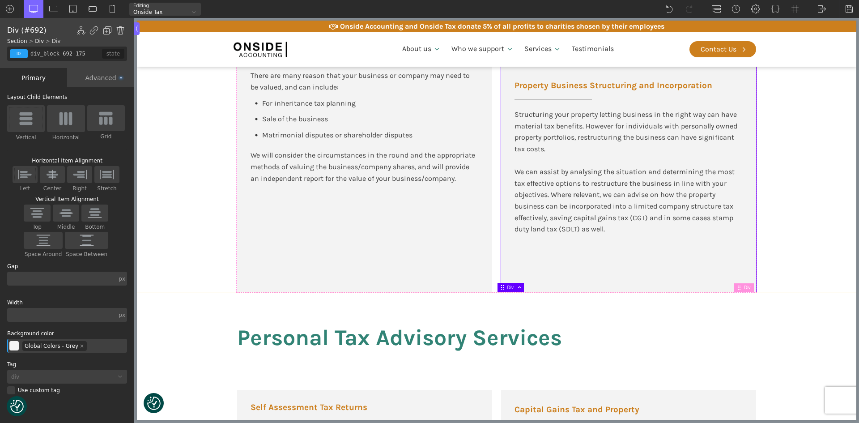
click at [784, 239] on section "Business Tax Advisory Services Selling Your Business If you are selling to a th…" at bounding box center [496, 18] width 719 height 545
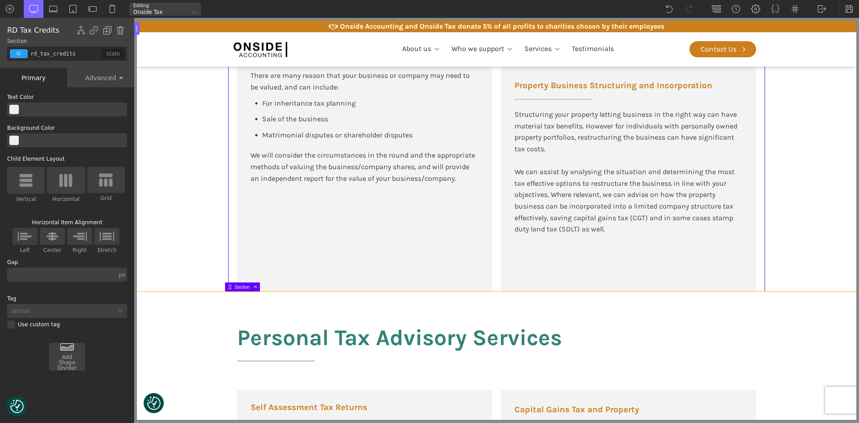
click at [333, 257] on div "Selling Your Business If you are selling to a third party, it is important that…" at bounding box center [364, 67] width 255 height 447
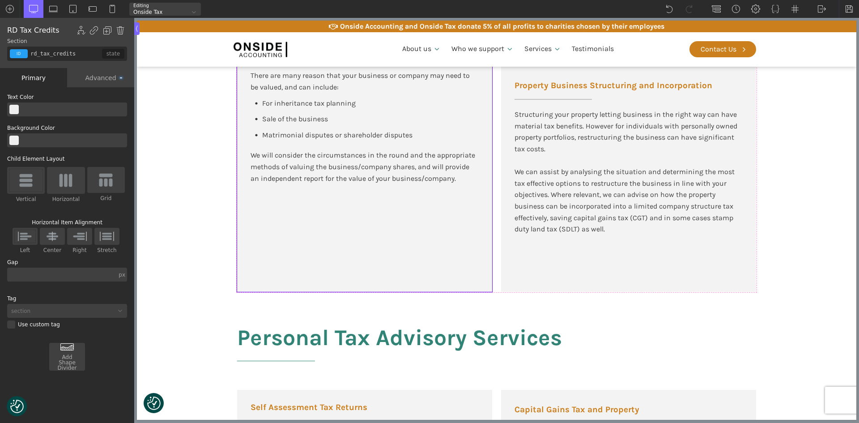
type input "div_block-656-175"
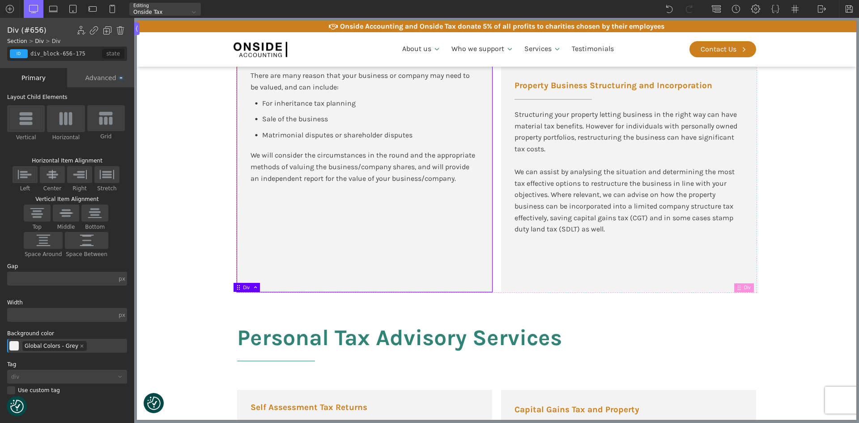
click at [102, 76] on div "Advanced" at bounding box center [100, 77] width 67 height 19
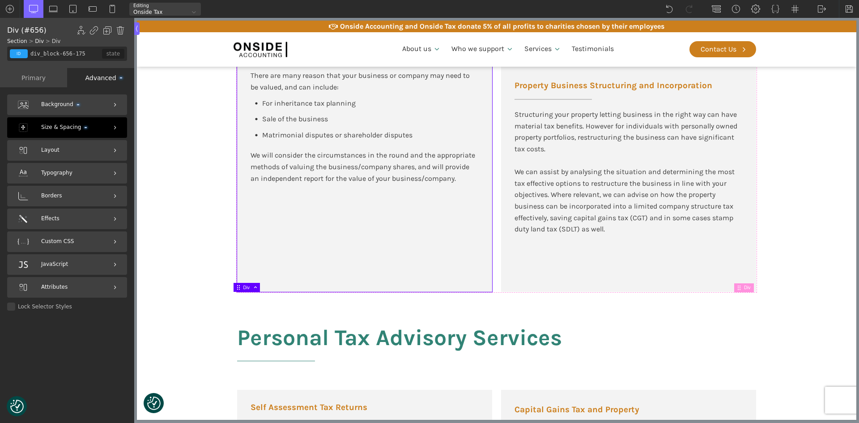
click at [46, 125] on span "Size & Spacing" at bounding box center [64, 127] width 46 height 8
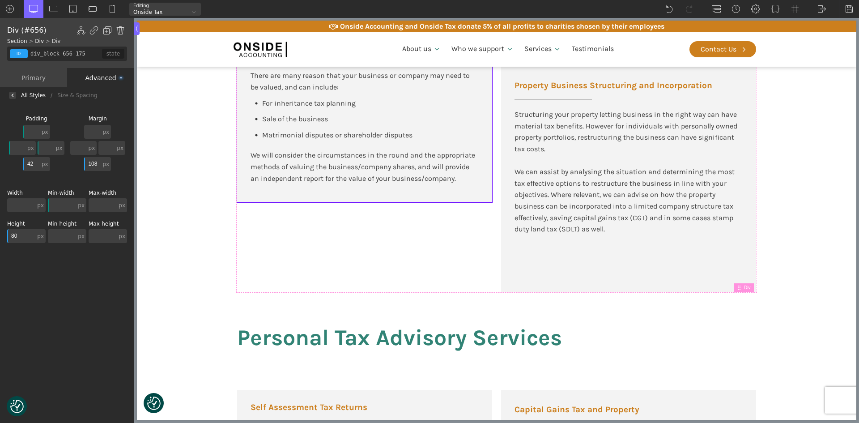
type input "8"
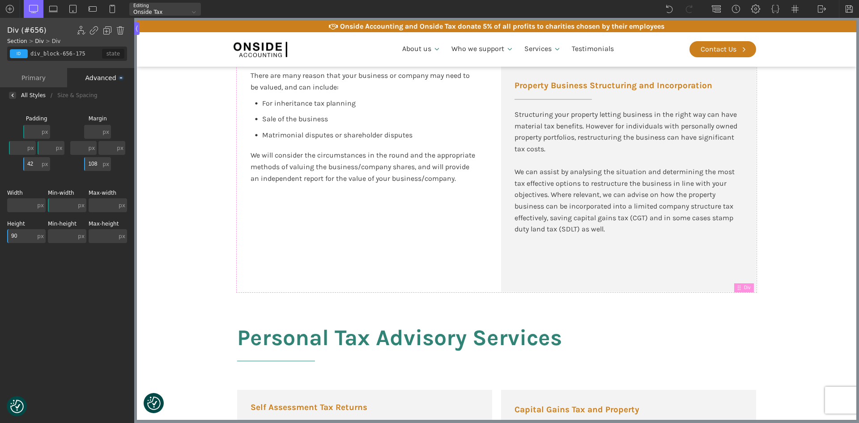
type input "900"
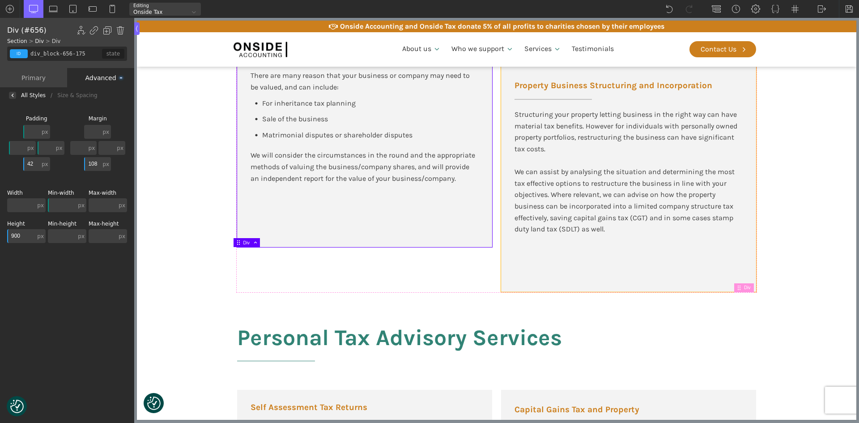
click at [577, 254] on div "Company Restructuring There are a number of reasons that you may want or need t…" at bounding box center [628, 67] width 255 height 447
type input "div_block-692-175"
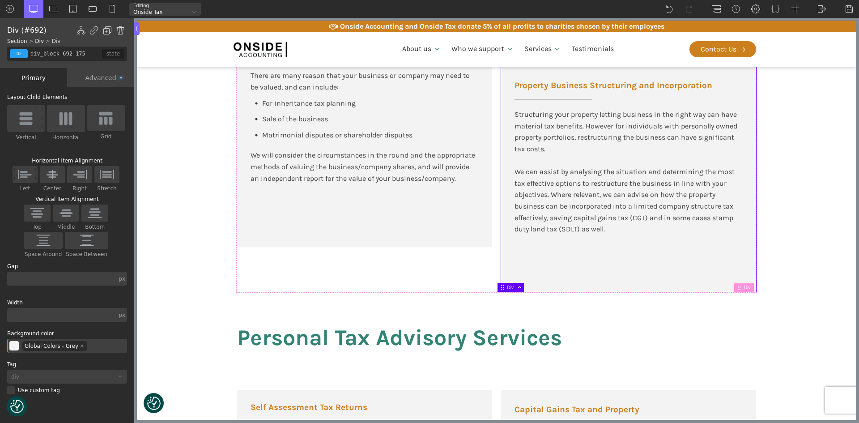
click at [102, 75] on div "Advanced" at bounding box center [100, 77] width 67 height 19
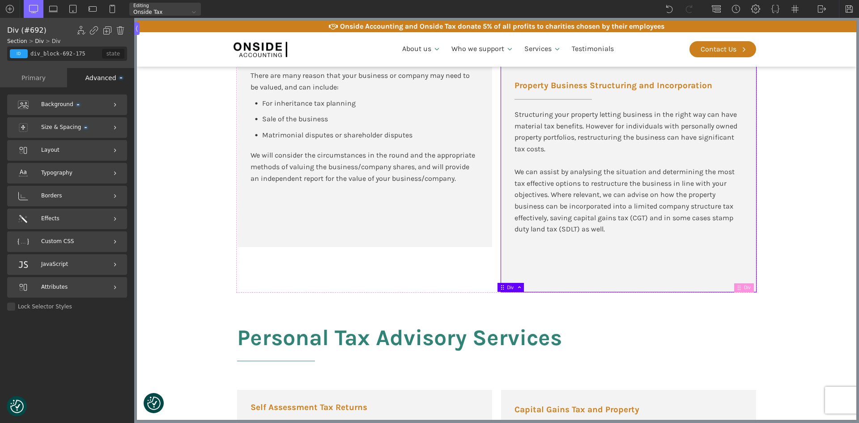
click at [47, 108] on span "Background" at bounding box center [60, 104] width 38 height 8
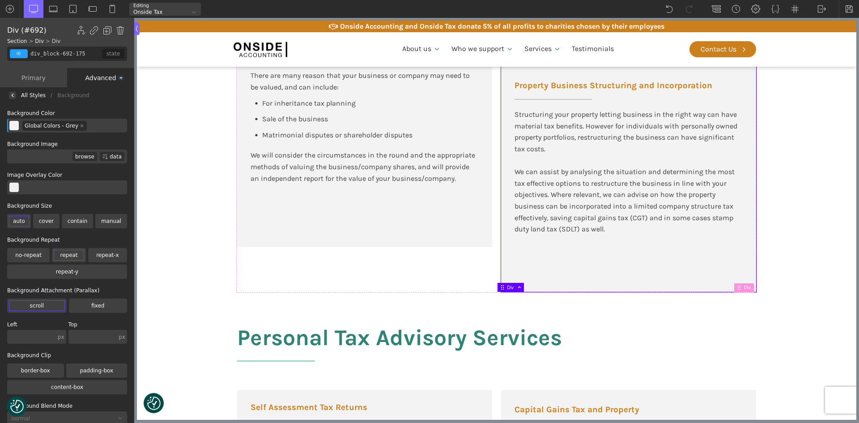
drag, startPoint x: 99, startPoint y: 76, endPoint x: 95, endPoint y: 77, distance: 4.6
click at [100, 76] on div "Advanced" at bounding box center [100, 77] width 67 height 19
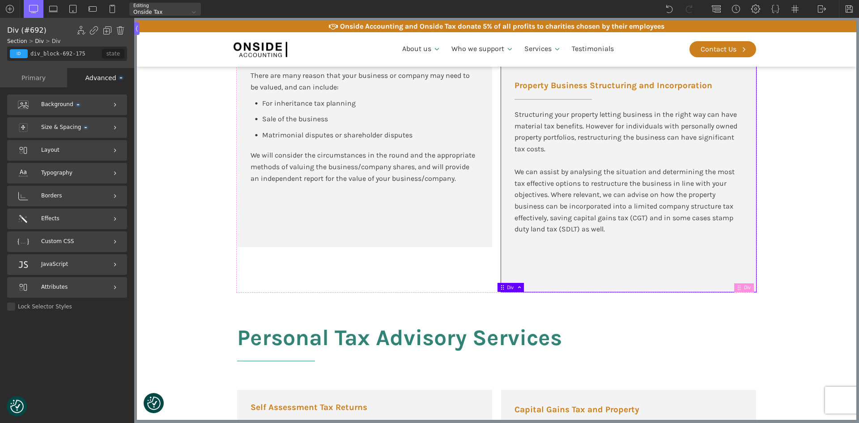
click at [50, 129] on span "Size & Spacing" at bounding box center [64, 127] width 46 height 8
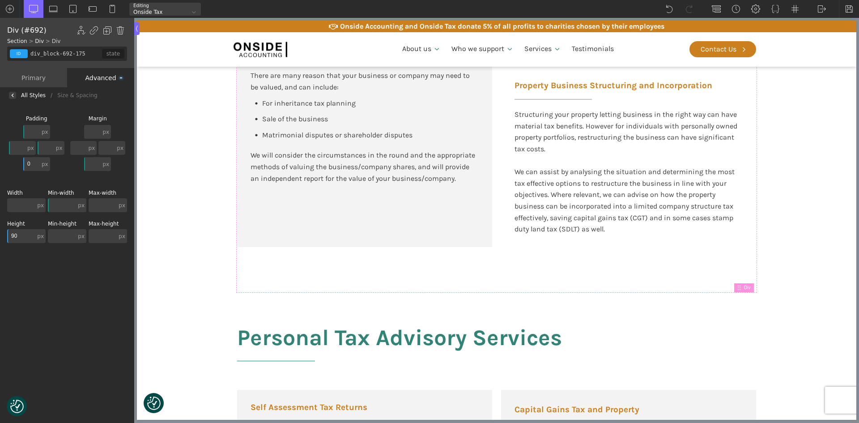
type input "900"
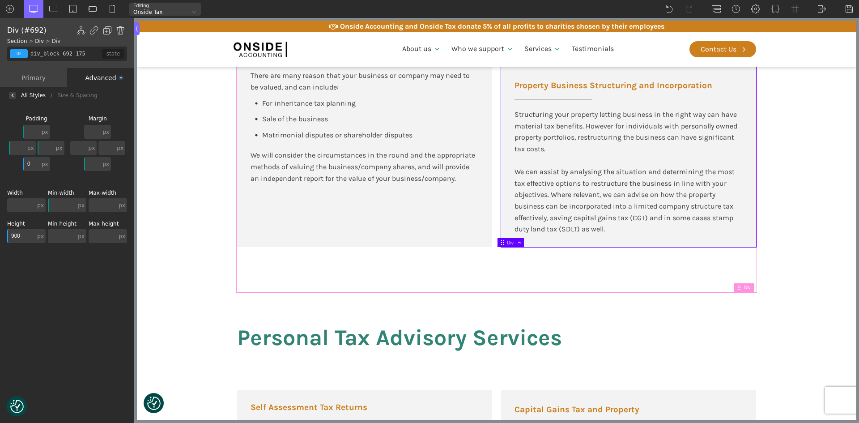
click at [788, 265] on section "Business Tax Advisory Services Selling Your Business If you are selling to a th…" at bounding box center [496, 18] width 719 height 545
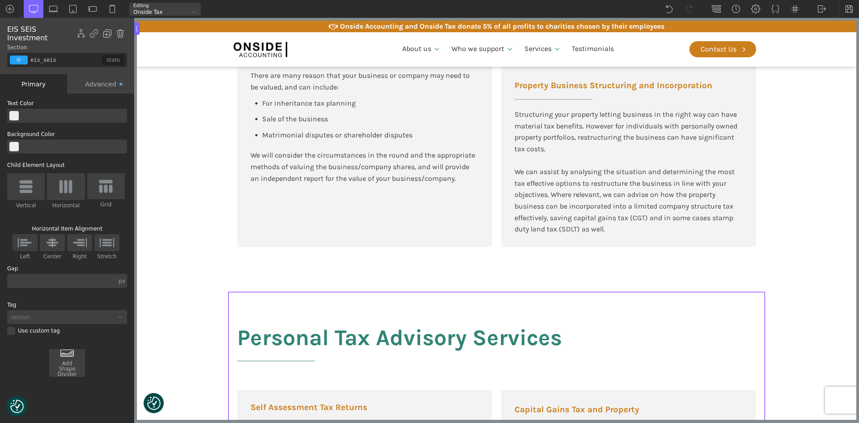
click at [801, 242] on section "Business Tax Advisory Services Selling Your Business If you are selling to a th…" at bounding box center [496, 18] width 719 height 545
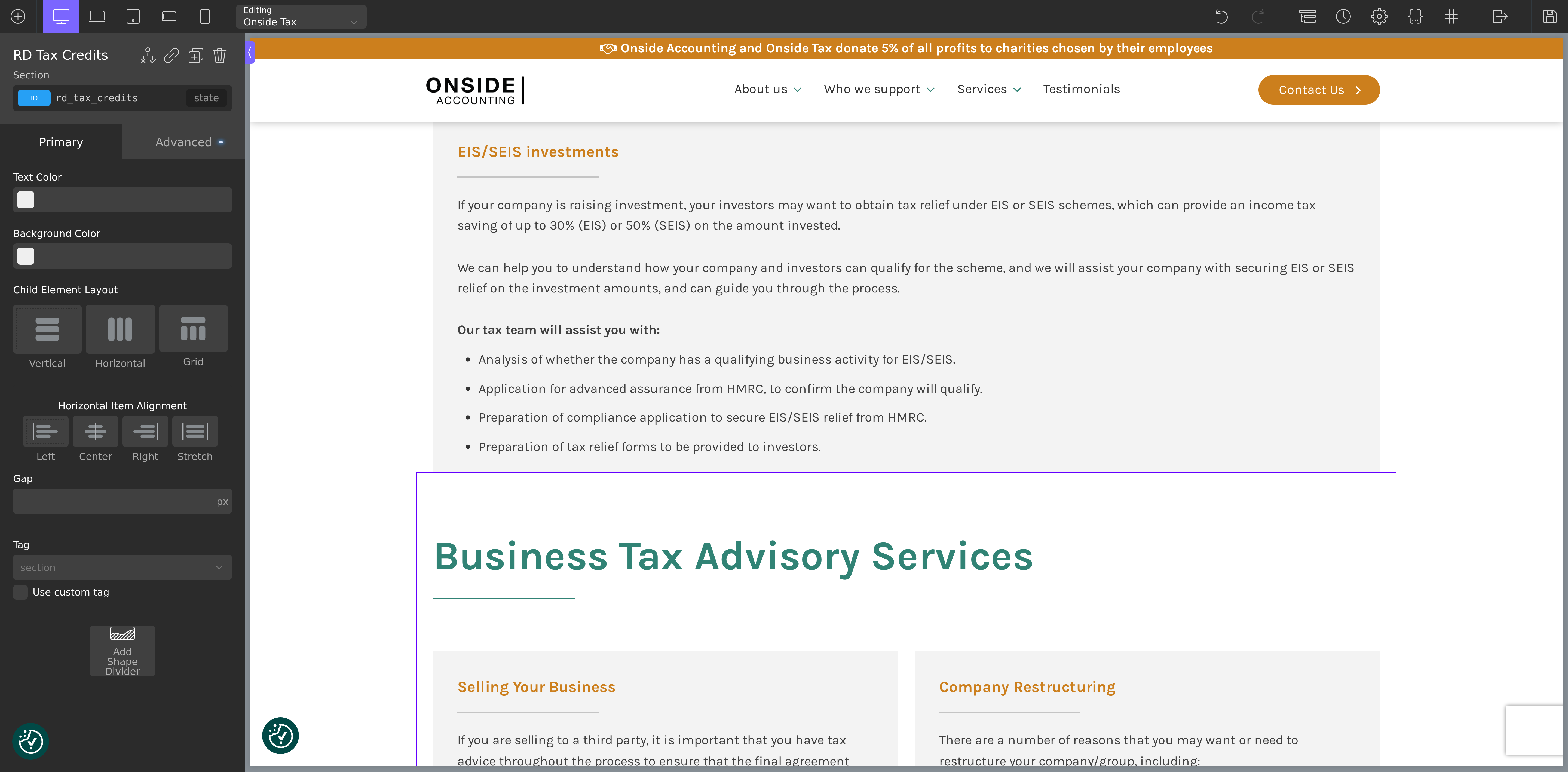
scroll to position [518, 0]
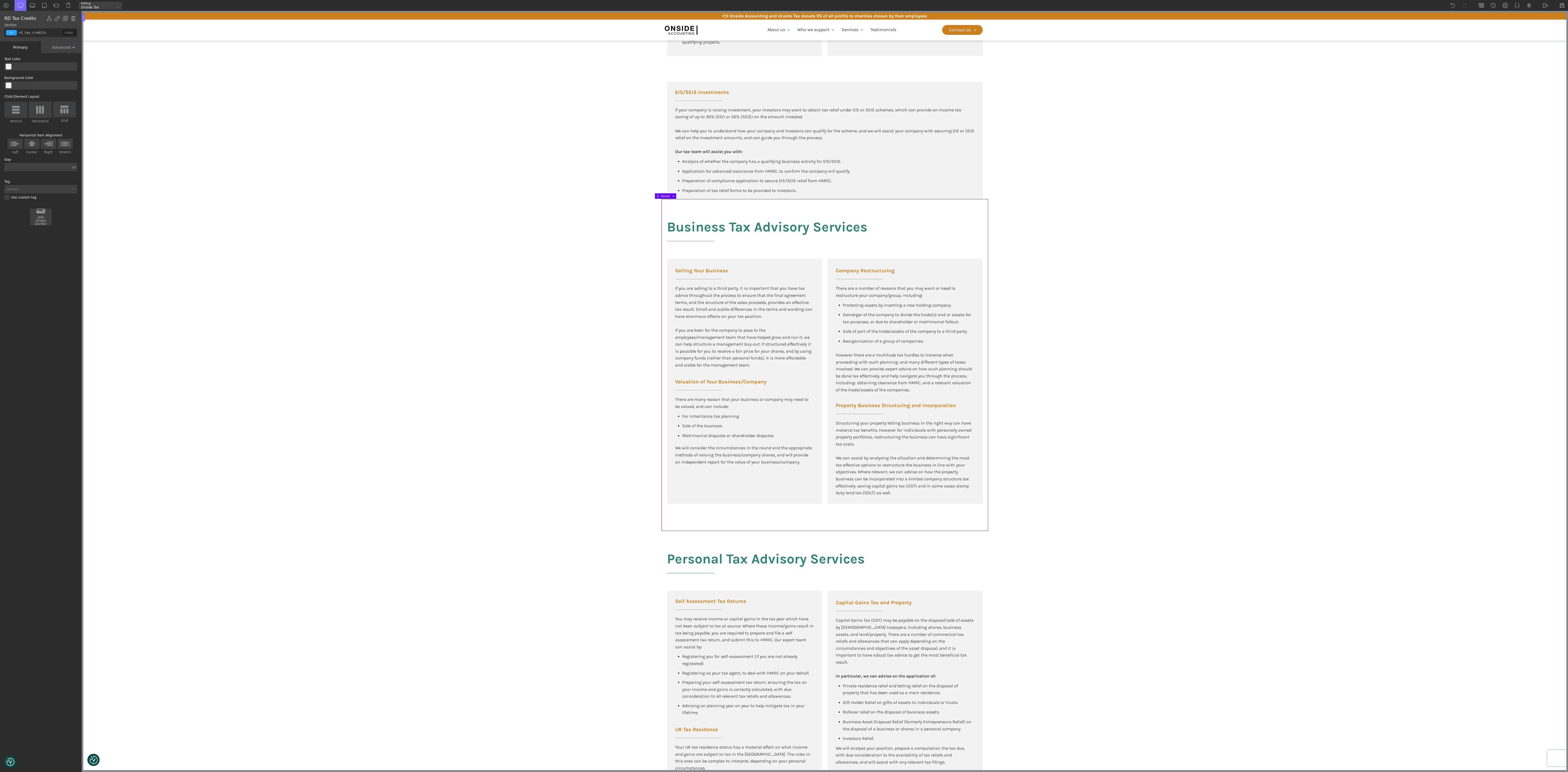
click at [522, 257] on section "Business Tax Advisory Services Selling Your Business If you are selling to a th…" at bounding box center [825, 365] width 1483 height 332
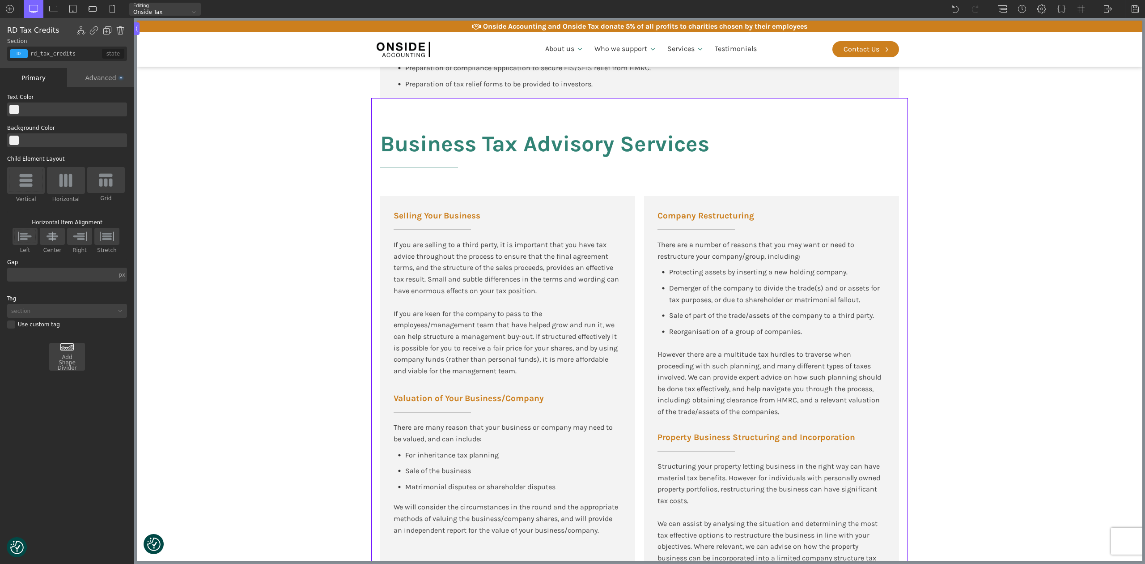
scroll to position [1140, 0]
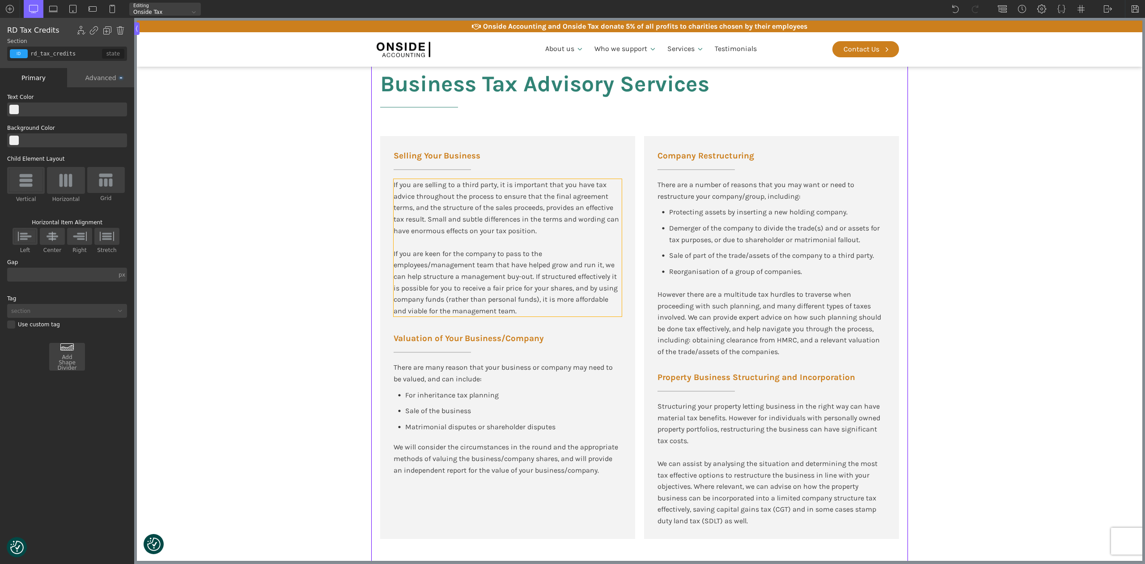
click at [517, 315] on div "If you are selling to a third party, it is important that you have tax advice t…" at bounding box center [508, 247] width 228 height 137
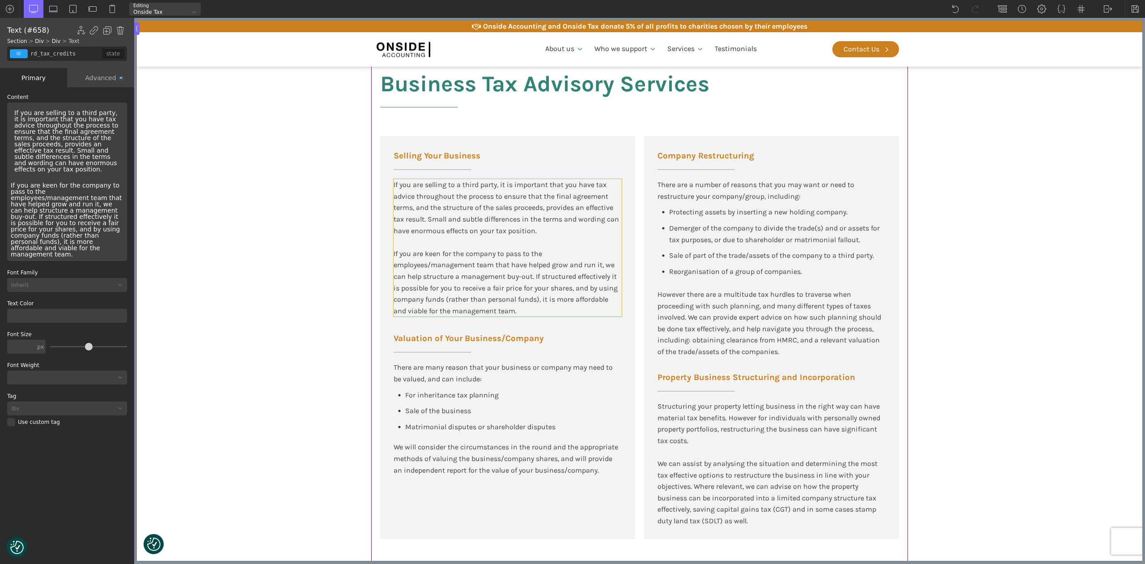
type input "text_block-658-175"
click at [77, 232] on div "If you are selling to a third party, it is important that you have tax advice t…" at bounding box center [67, 181] width 120 height 158
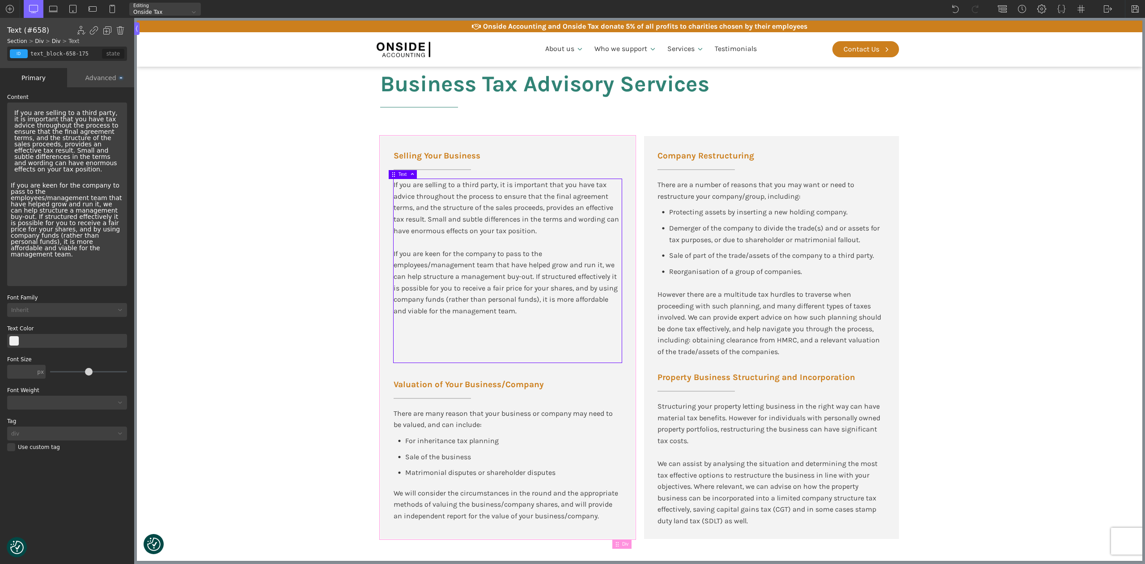
click at [462, 374] on div "Selling Your Business If you are selling to a third party, it is important that…" at bounding box center [507, 337] width 255 height 402
type input "div_block-656-175"
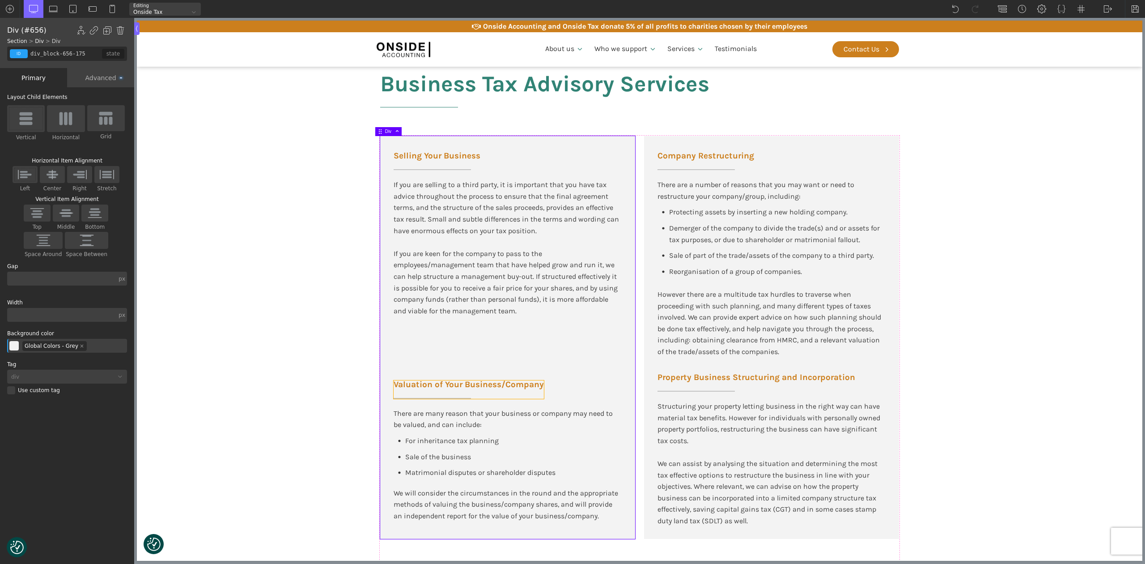
click at [537, 385] on span "Valuation of Your Business/Company" at bounding box center [469, 384] width 150 height 8
type input "left-underline"
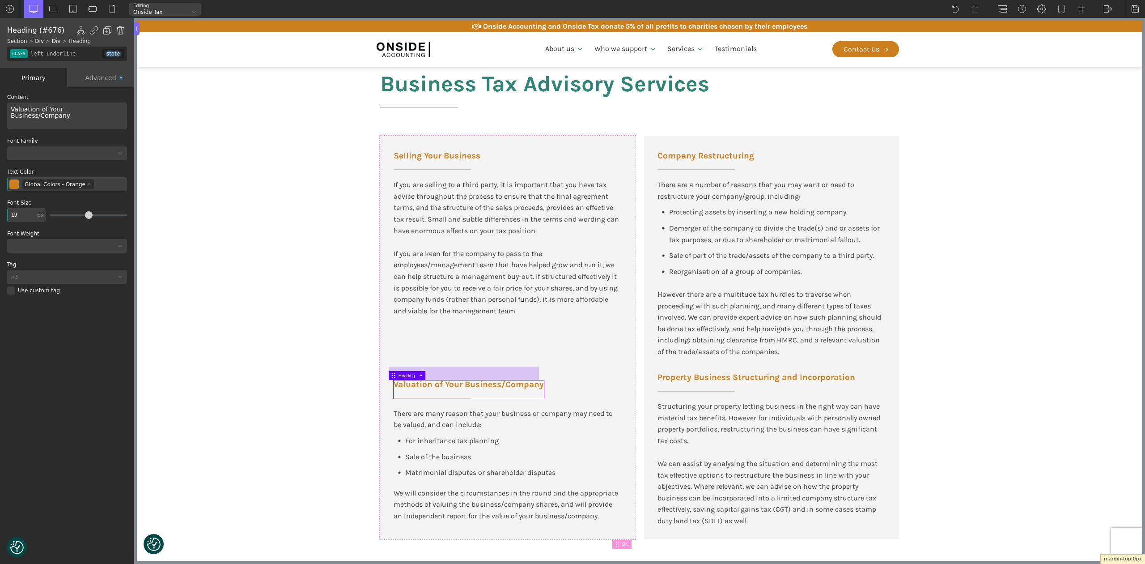
drag, startPoint x: 538, startPoint y: 374, endPoint x: 538, endPoint y: 369, distance: 5.4
click at [538, 369] on div at bounding box center [464, 372] width 150 height 13
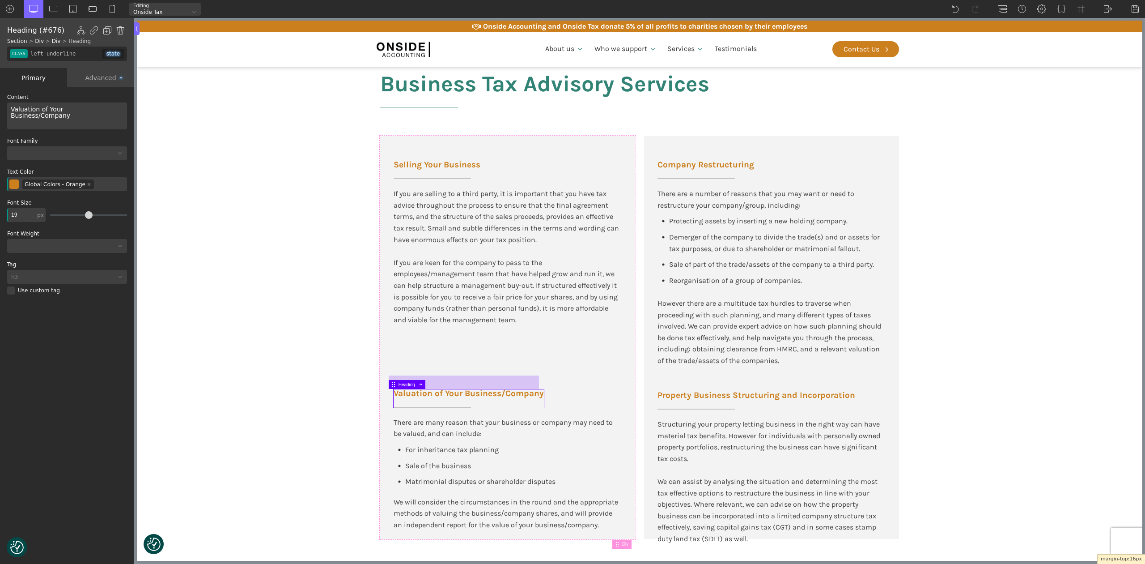
scroll to position [1147, 0]
click at [532, 376] on div at bounding box center [464, 379] width 150 height 13
click at [319, 348] on section "Business Tax Advisory Services Selling Your Business If you are selling to a th…" at bounding box center [639, 310] width 1005 height 545
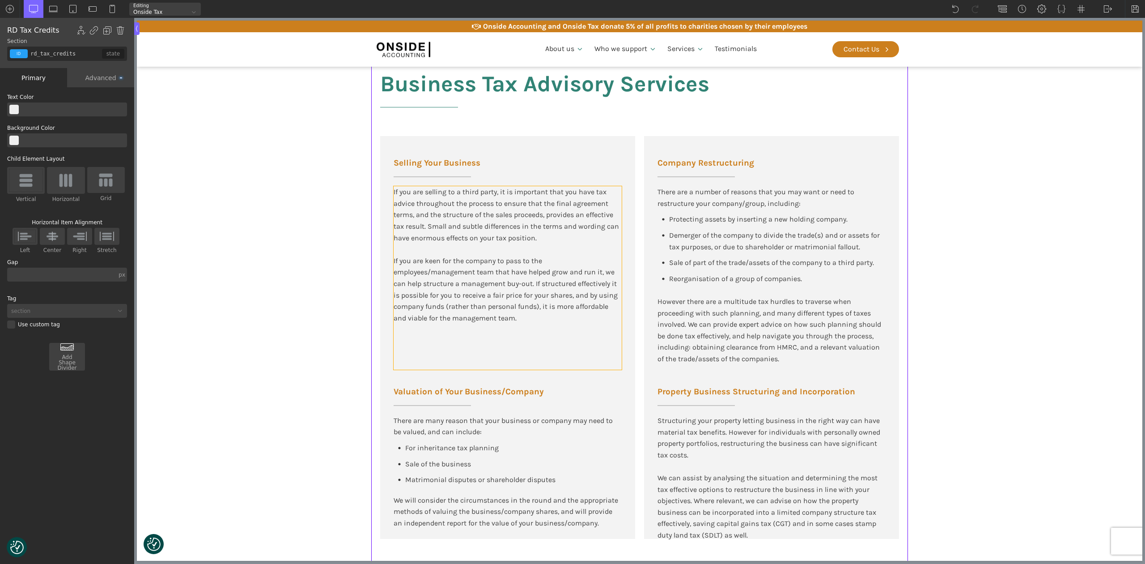
click at [477, 268] on div "If you are selling to a third party, it is important that you have tax advice t…" at bounding box center [508, 277] width 228 height 183
type input "text_block-658-175"
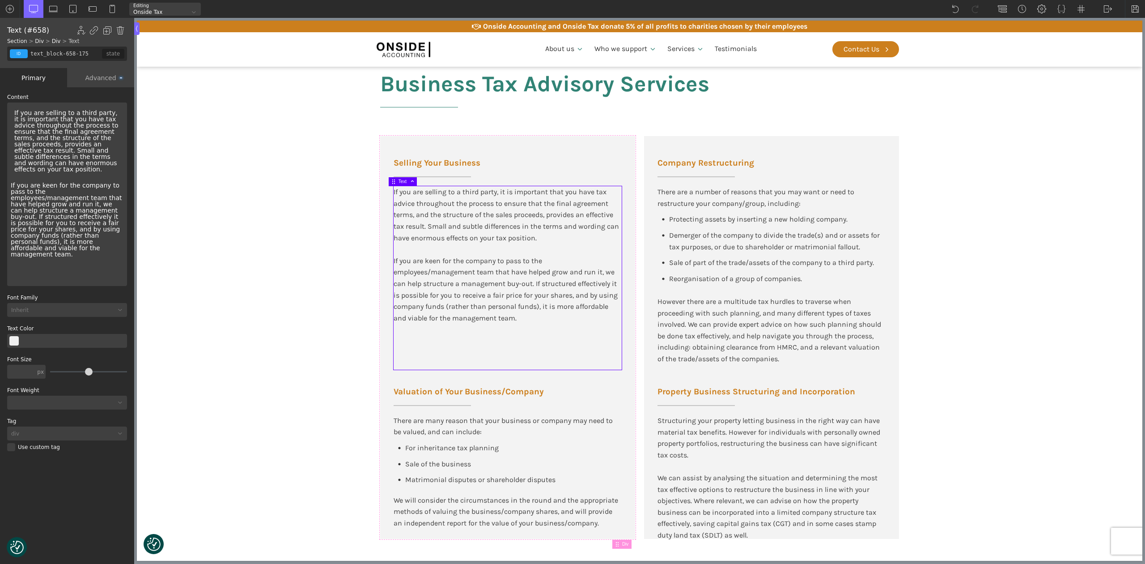
click at [28, 187] on div "If you are selling to a third party, it is important that you have tax advice t…" at bounding box center [67, 193] width 120 height 183
click at [61, 186] on div "If you are selling to a third party, it is important that you have tax advice t…" at bounding box center [67, 193] width 120 height 183
click at [267, 247] on section "Business Tax Advisory Services Selling Your Business If you are selling to a th…" at bounding box center [639, 310] width 1005 height 545
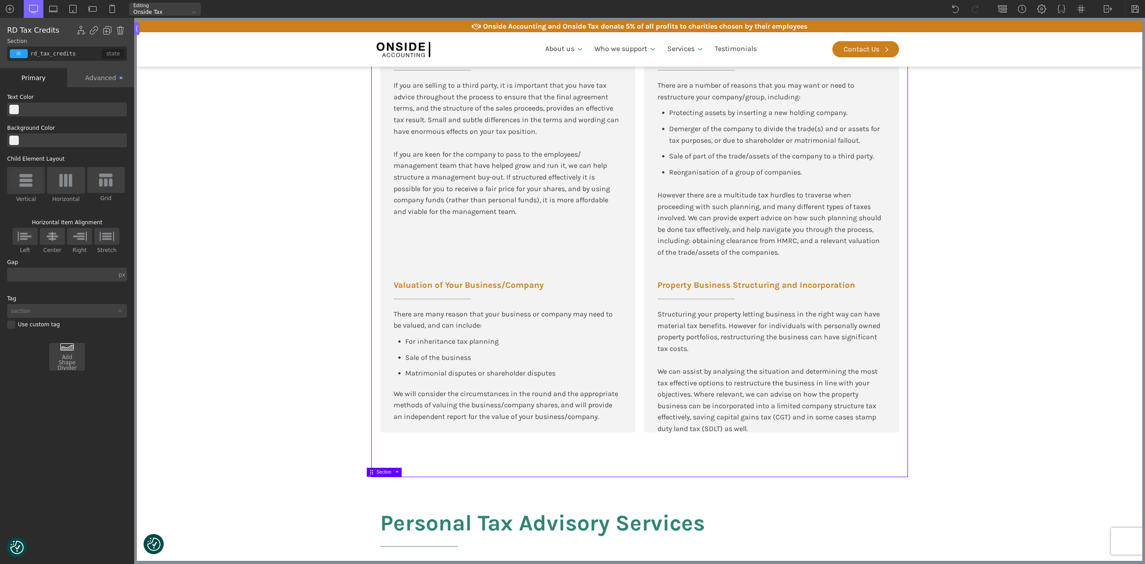
scroll to position [1266, 0]
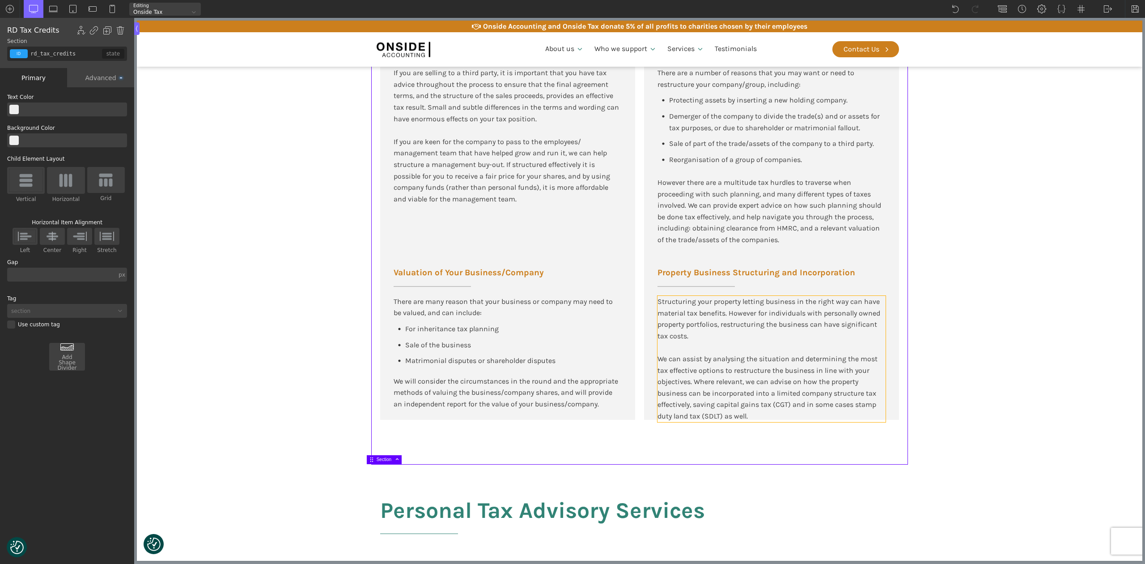
click at [782, 397] on div "Structuring your property letting business in the right way can have material t…" at bounding box center [771, 359] width 228 height 126
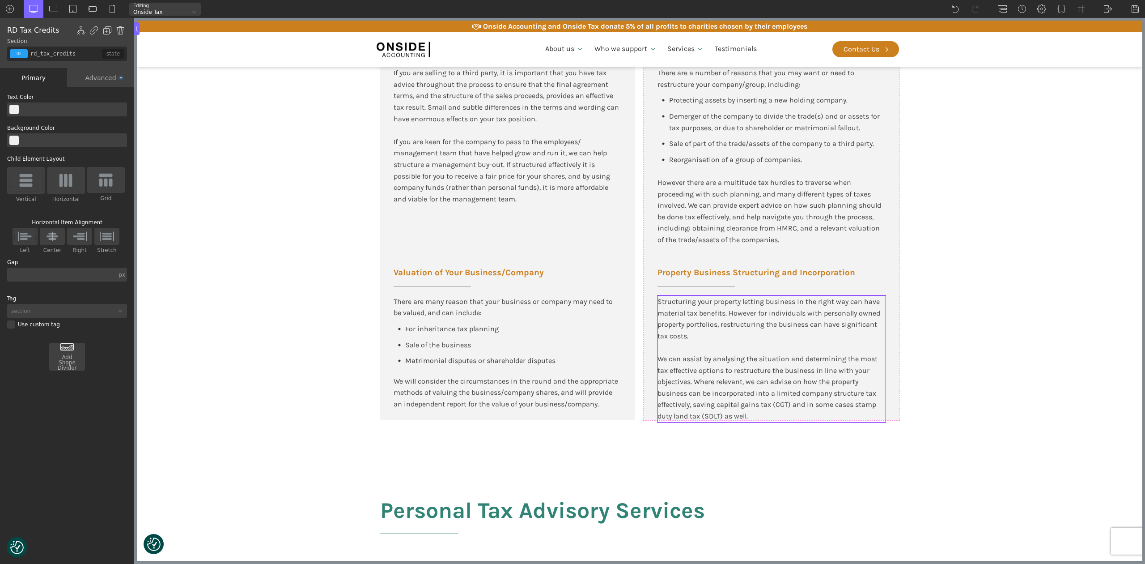
type input "text_block-738-175"
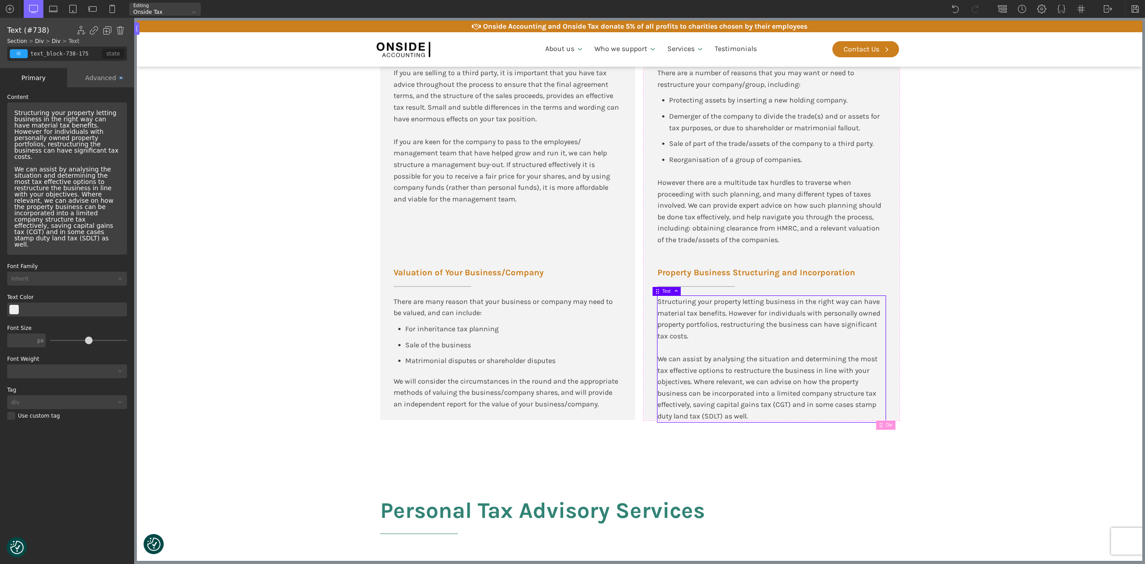
click at [72, 224] on div "Structuring your property letting business in the right way can have material t…" at bounding box center [67, 178] width 113 height 145
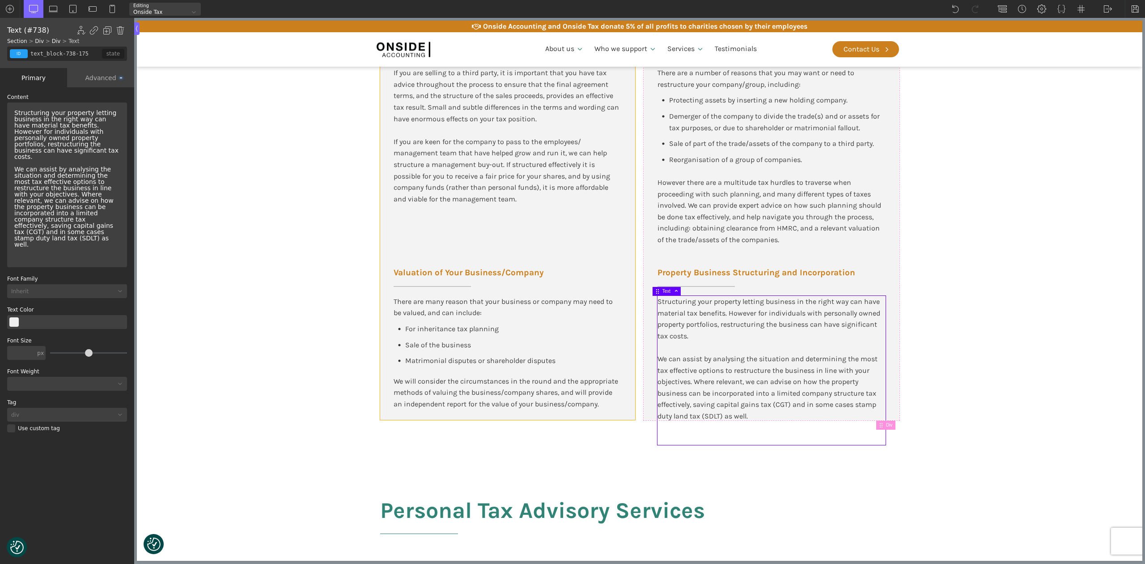
click at [425, 412] on div "Selling Your Business If you are selling to a third party, it is important that…" at bounding box center [507, 218] width 255 height 402
type input "div_block-656-175"
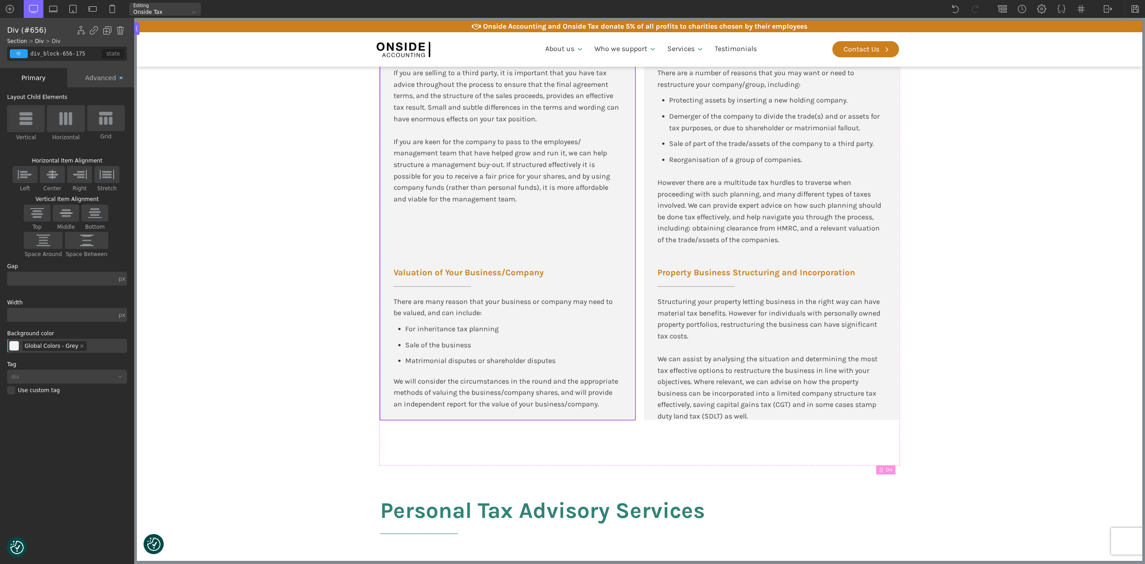
click at [99, 76] on div "Advanced" at bounding box center [100, 77] width 67 height 19
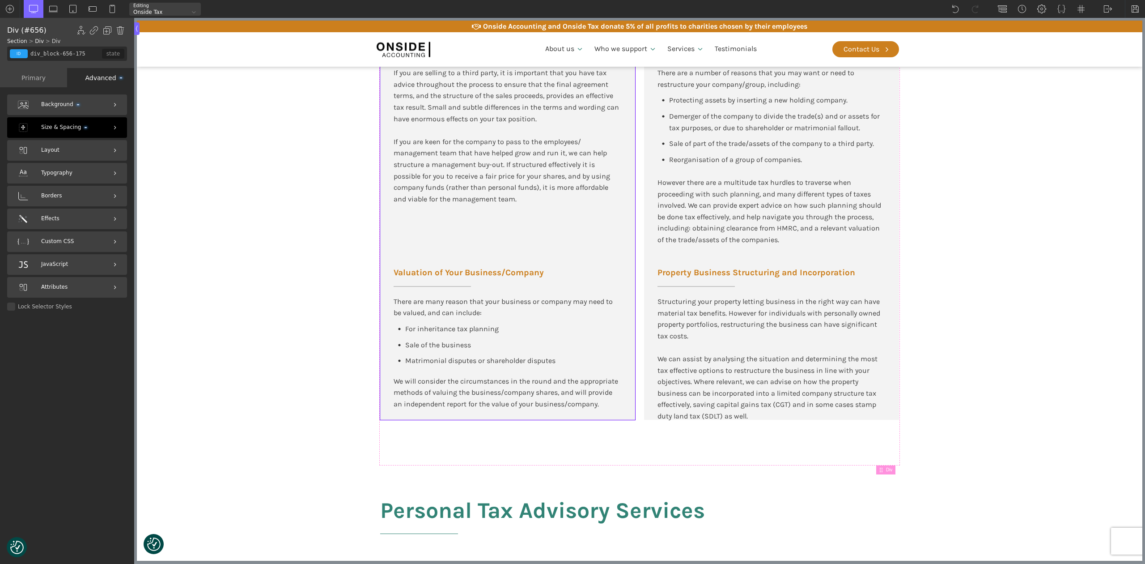
click at [61, 126] on span "Size & Spacing" at bounding box center [64, 127] width 46 height 8
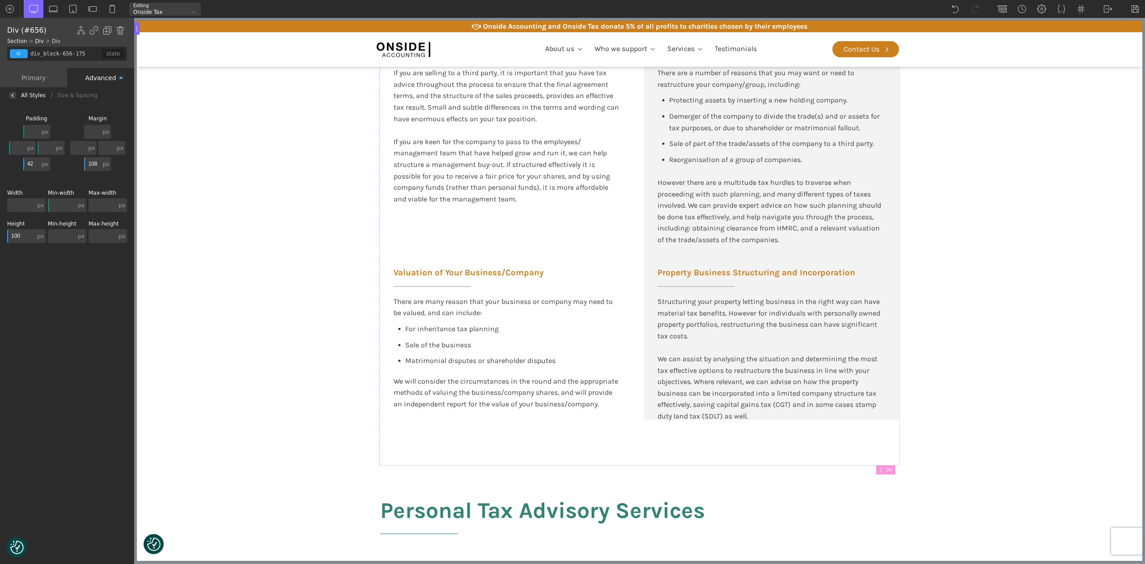
type input "1000"
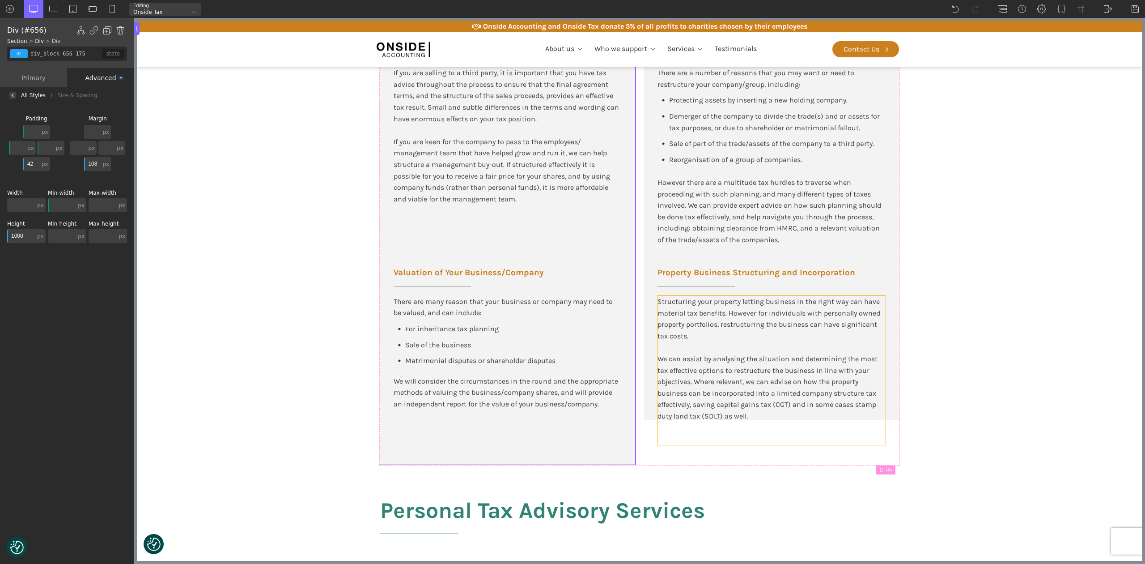
click at [712, 437] on div "Structuring your property letting business in the right way can have material t…" at bounding box center [771, 370] width 228 height 149
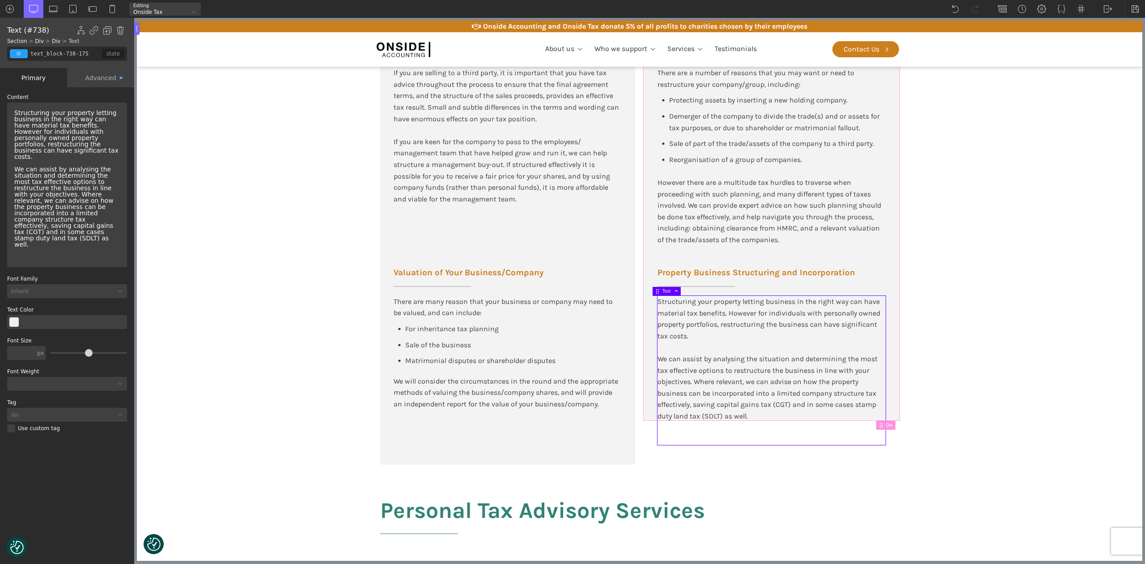
click at [886, 261] on div "Company Restructuring There are a number of reasons that you may want or need t…" at bounding box center [771, 218] width 255 height 402
type input "div_block-692-175"
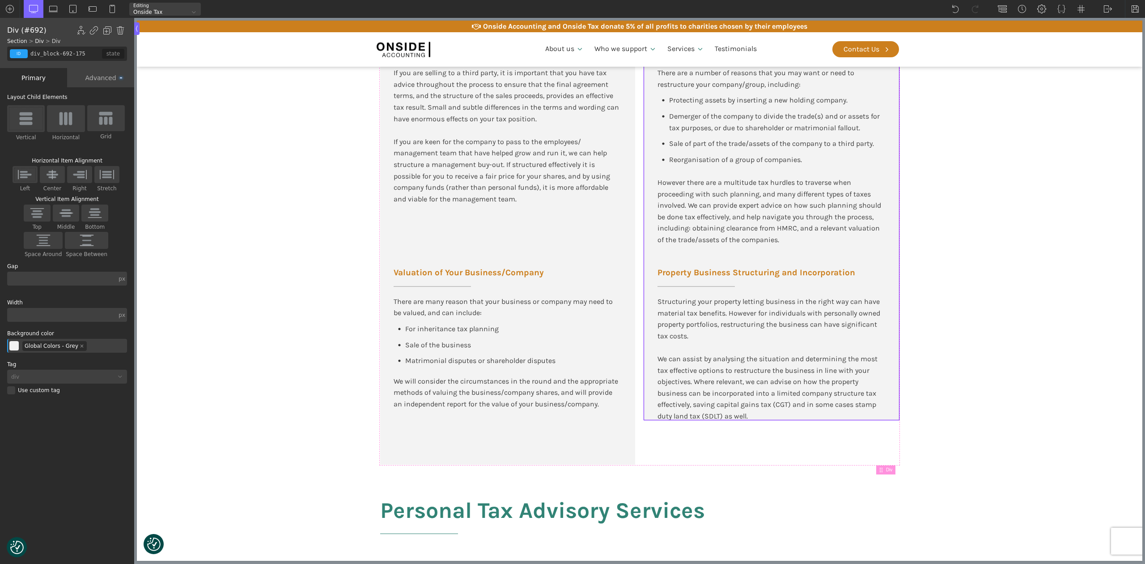
click at [97, 76] on div "Advanced" at bounding box center [100, 77] width 67 height 19
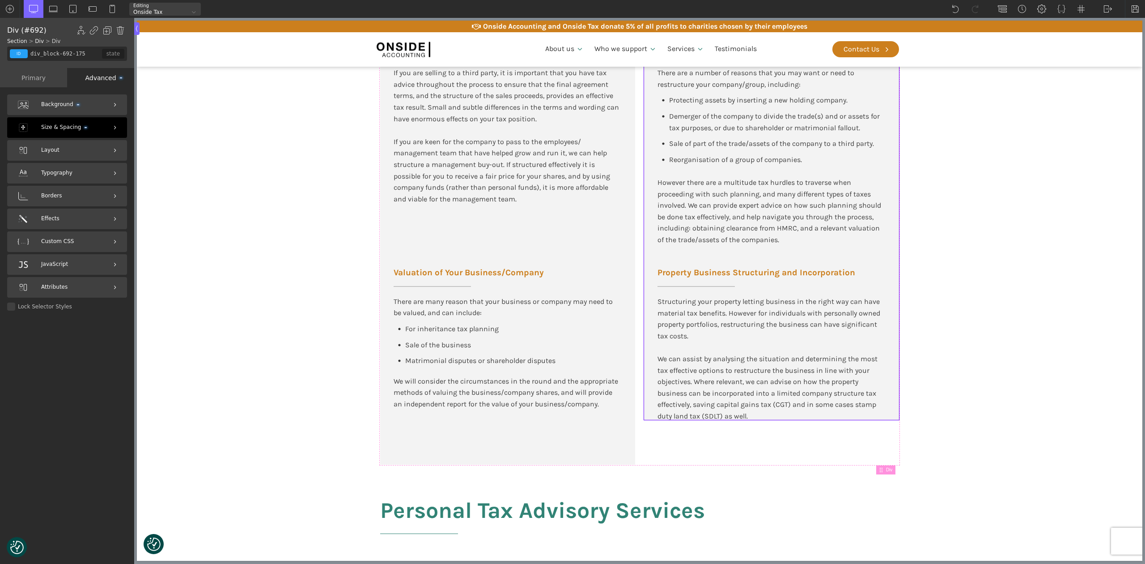
click at [57, 122] on div "Size & Spacing" at bounding box center [67, 127] width 120 height 21
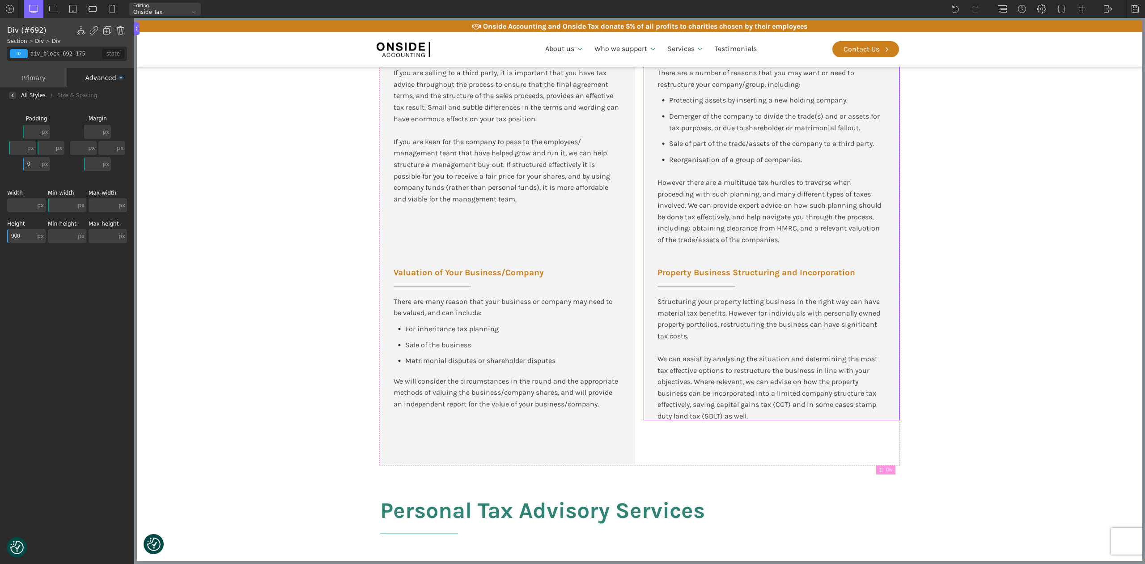
drag, startPoint x: 9, startPoint y: 227, endPoint x: 4, endPoint y: 228, distance: 5.4
click at [4, 228] on div "Background Size & Spacing [GEOGRAPHIC_DATA] px px % em rem auto vw vh none px p…" at bounding box center [67, 334] width 134 height 462
click at [15, 234] on input "900" at bounding box center [21, 236] width 28 height 14
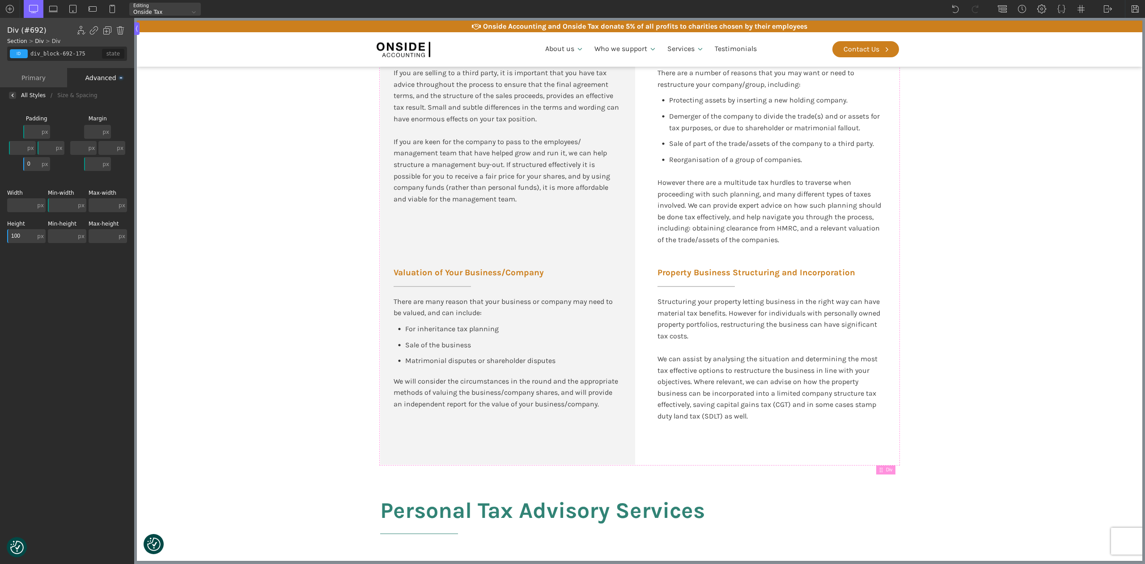
type input "1000"
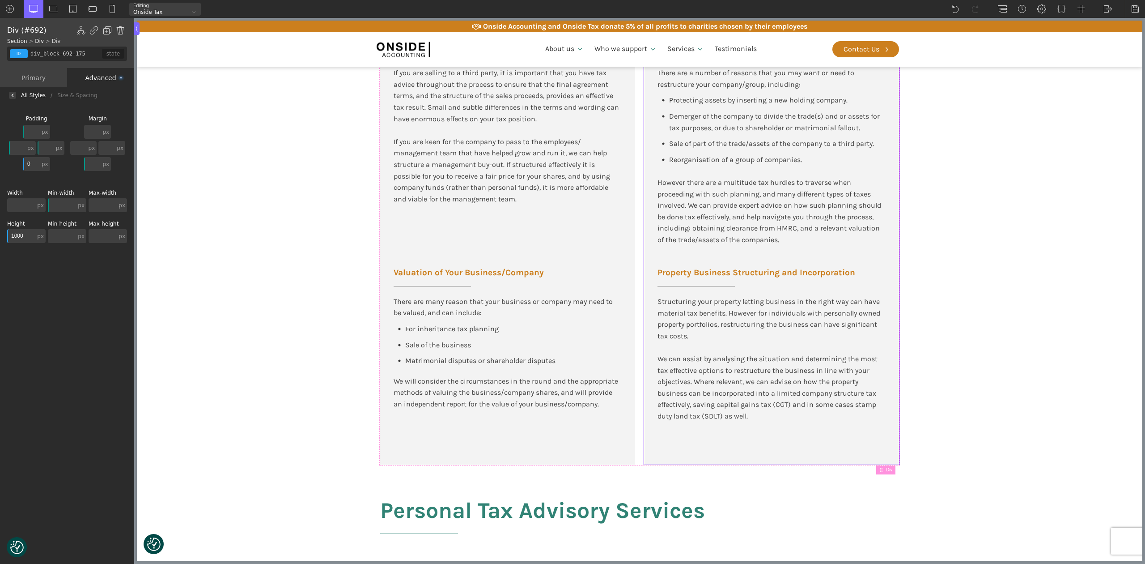
click at [1040, 303] on section "Business Tax Advisory Services Selling Your Business If you are selling to a th…" at bounding box center [639, 191] width 1005 height 545
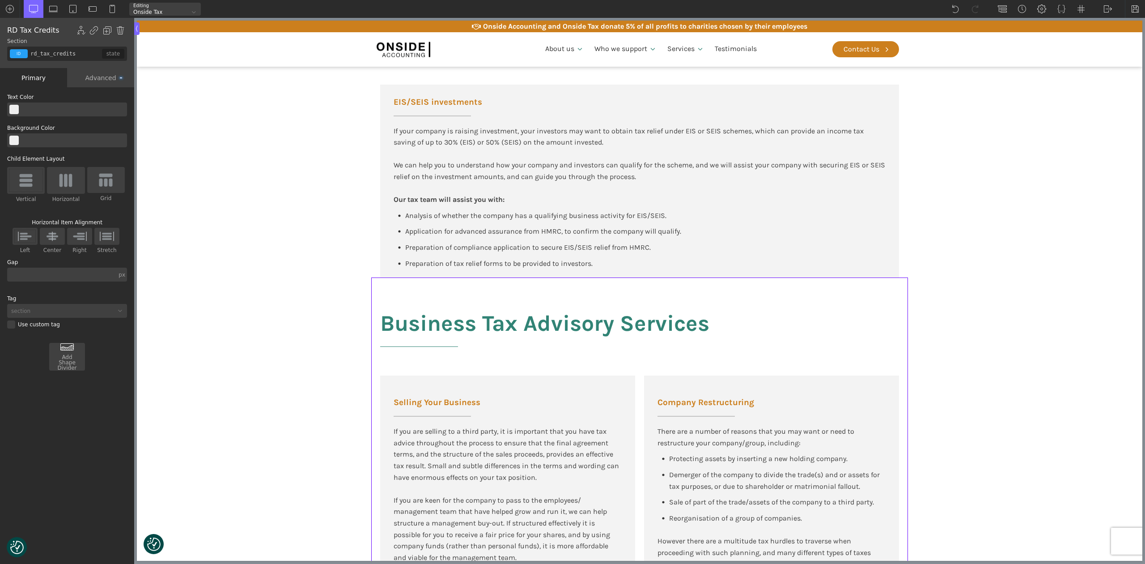
scroll to position [789, 0]
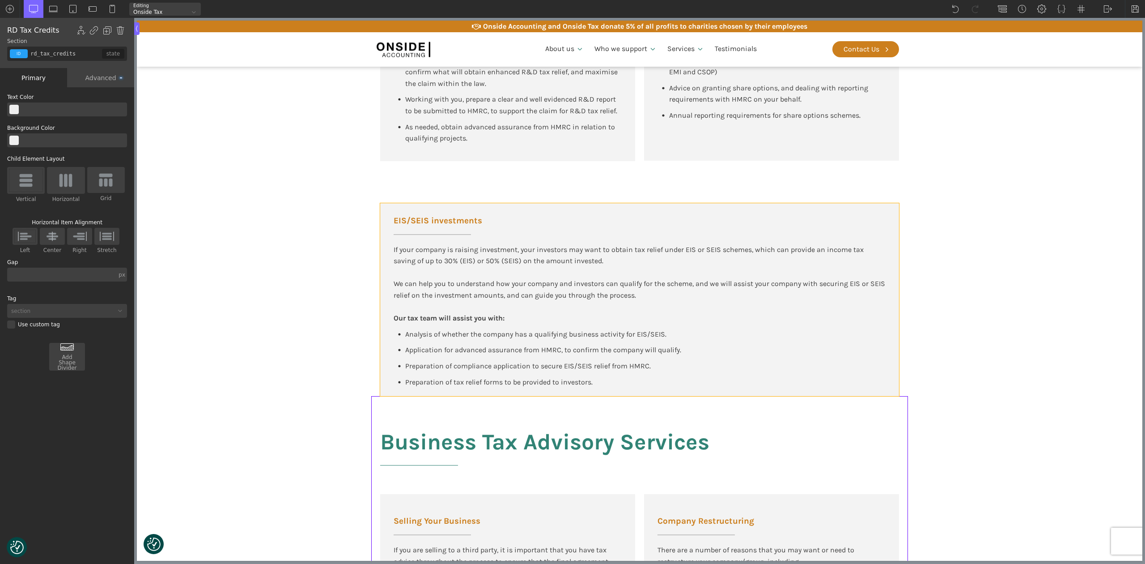
click at [720, 374] on div "EIS/SEIS investments If your company is raising investment, your investors may …" at bounding box center [639, 299] width 519 height 193
type input "div_block-856-175"
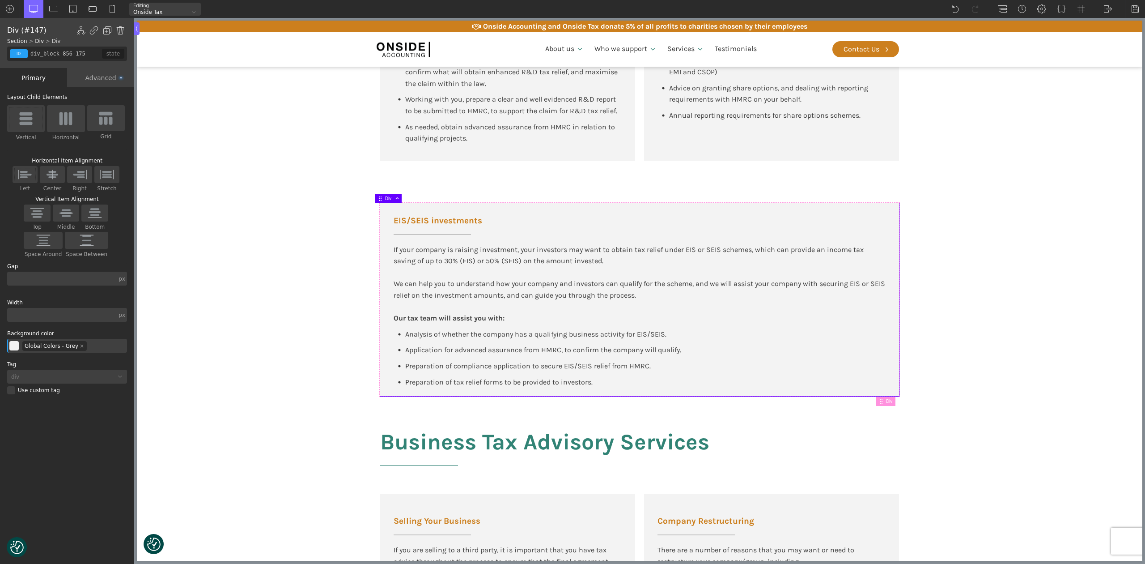
click at [94, 74] on div "Advanced" at bounding box center [100, 77] width 67 height 19
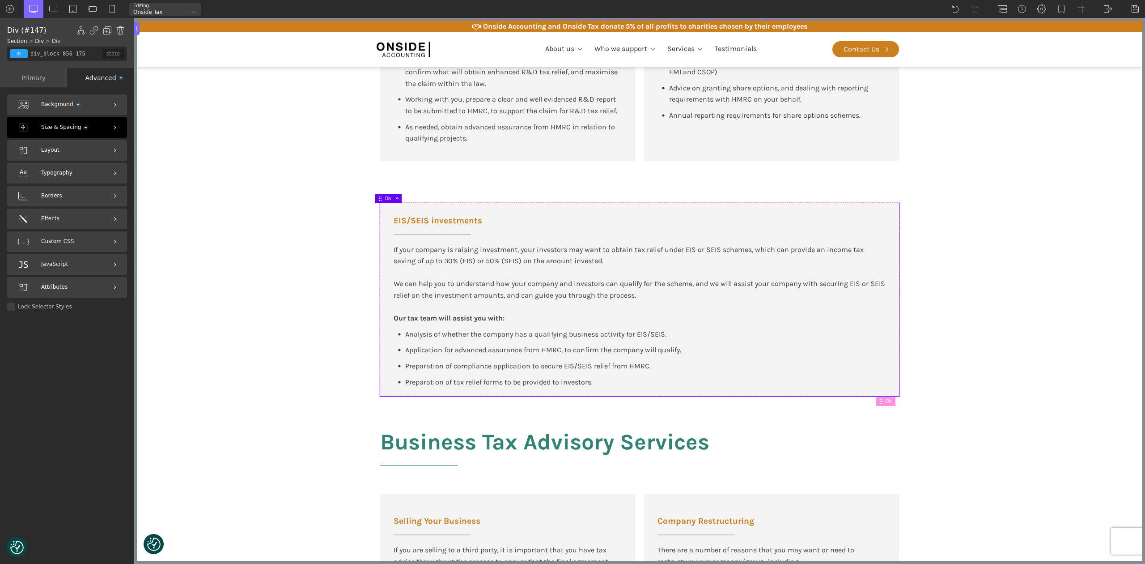
click at [55, 124] on span "Size & Spacing" at bounding box center [64, 127] width 46 height 8
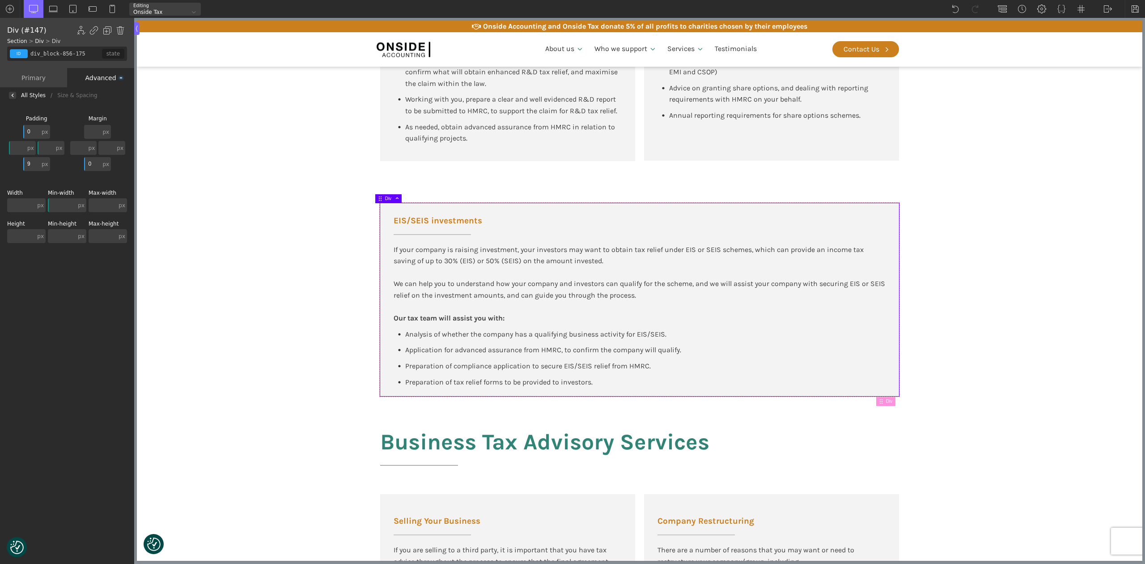
click at [14, 230] on input "text" at bounding box center [21, 236] width 28 height 14
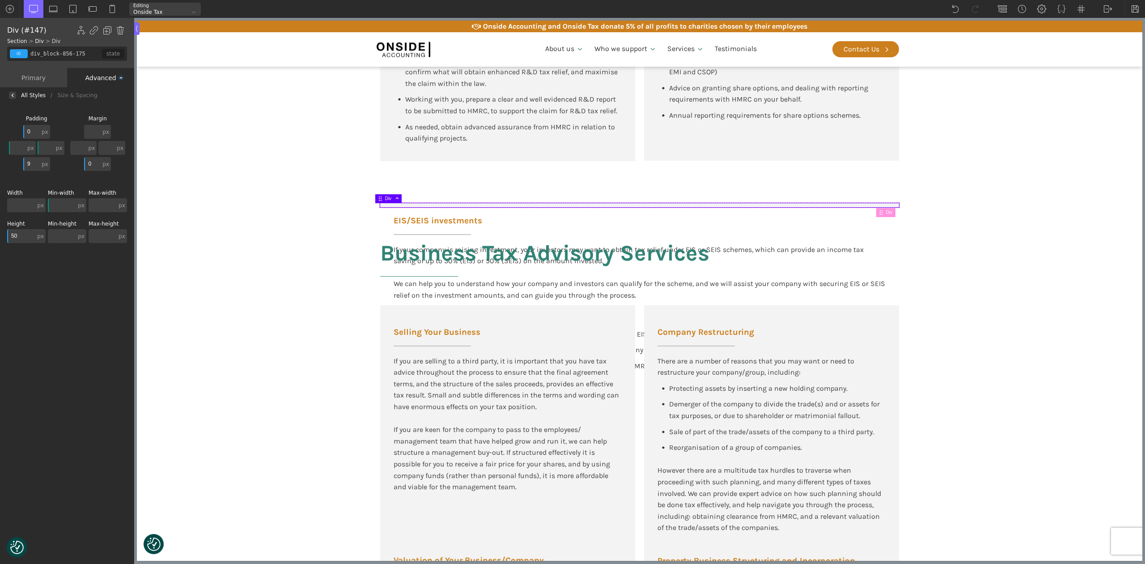
type input "500"
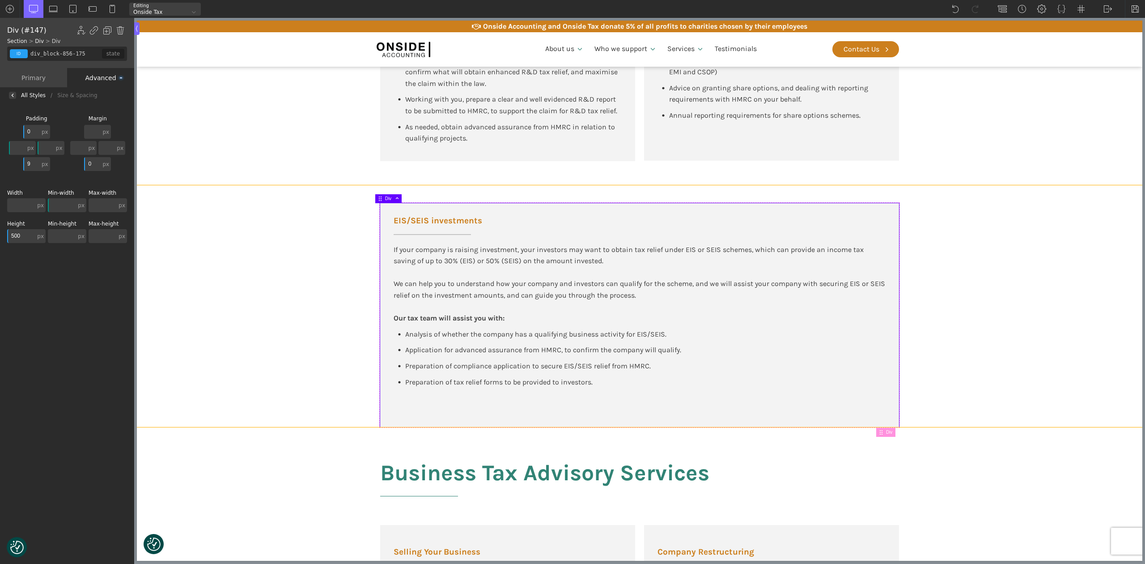
click at [1054, 366] on section "EIS/SEIS investments If your company is raising investment, your investors may …" at bounding box center [639, 306] width 1005 height 242
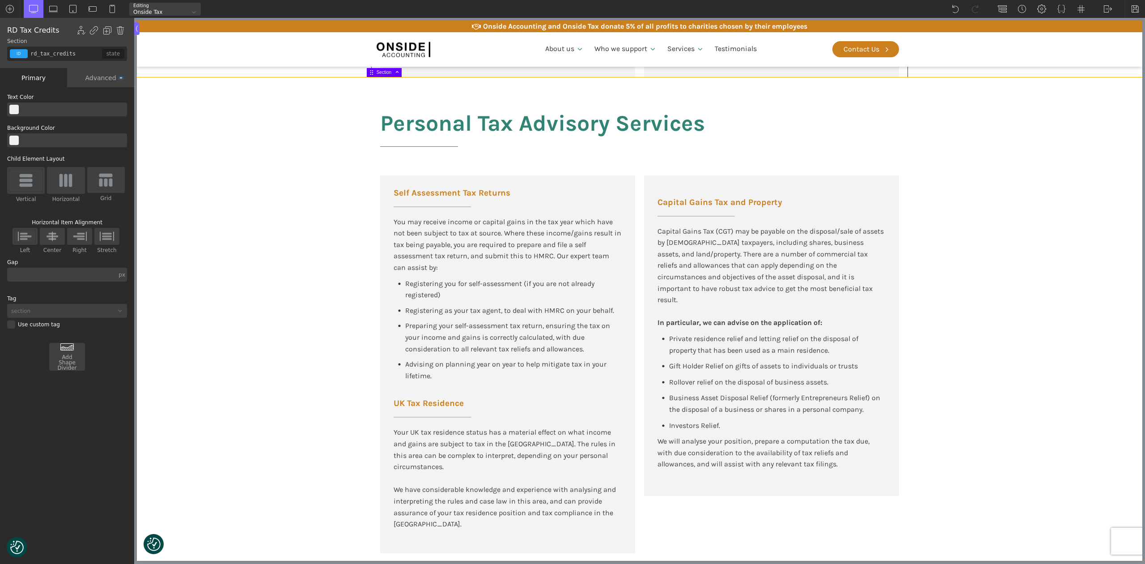
scroll to position [1802, 0]
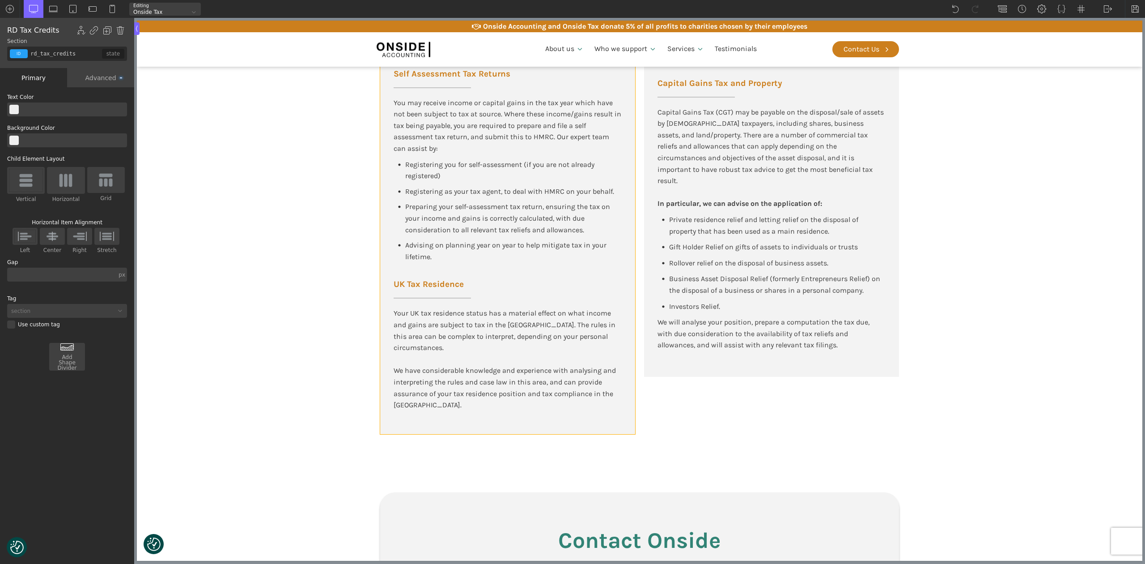
click at [534, 414] on div "Self Assessment Tax Returns You may receive income or capital gains in the tax …" at bounding box center [507, 244] width 255 height 377
type input "div_block-775-175"
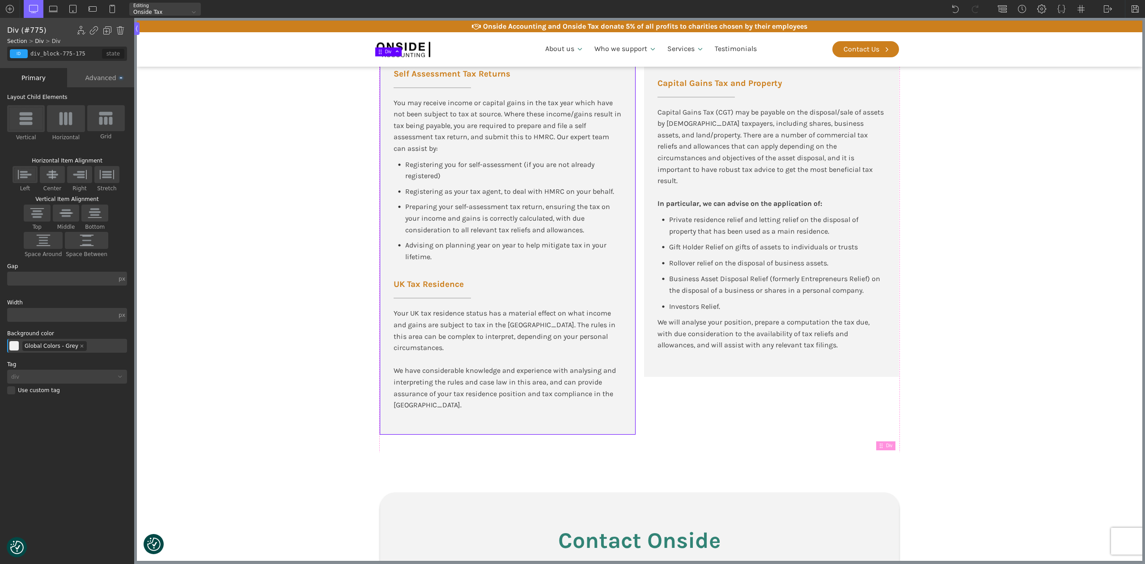
click at [100, 74] on div "Advanced" at bounding box center [100, 77] width 67 height 19
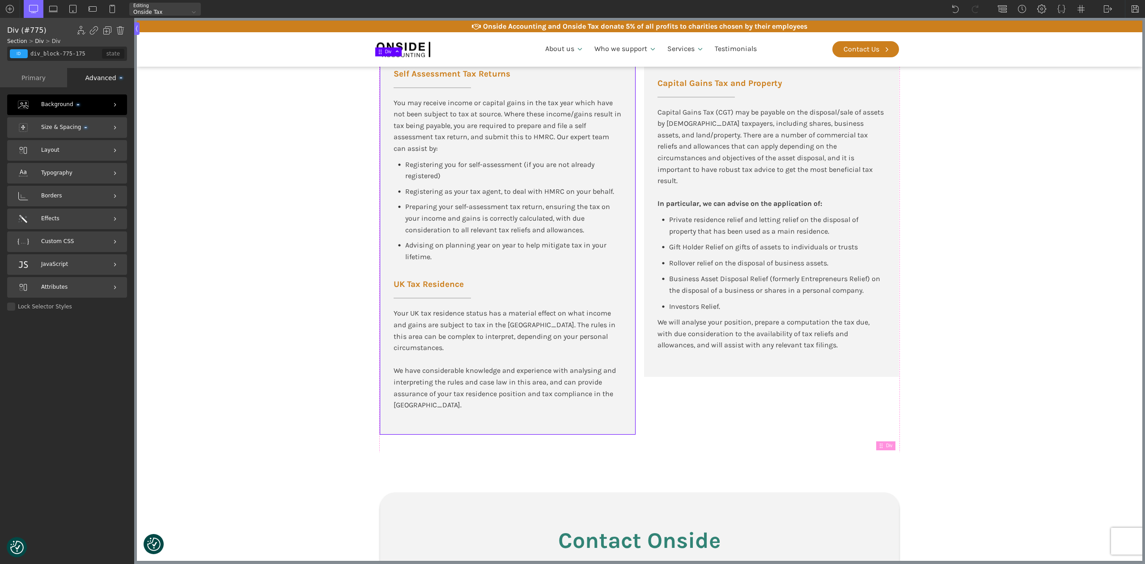
click at [51, 97] on div "Background" at bounding box center [67, 104] width 120 height 21
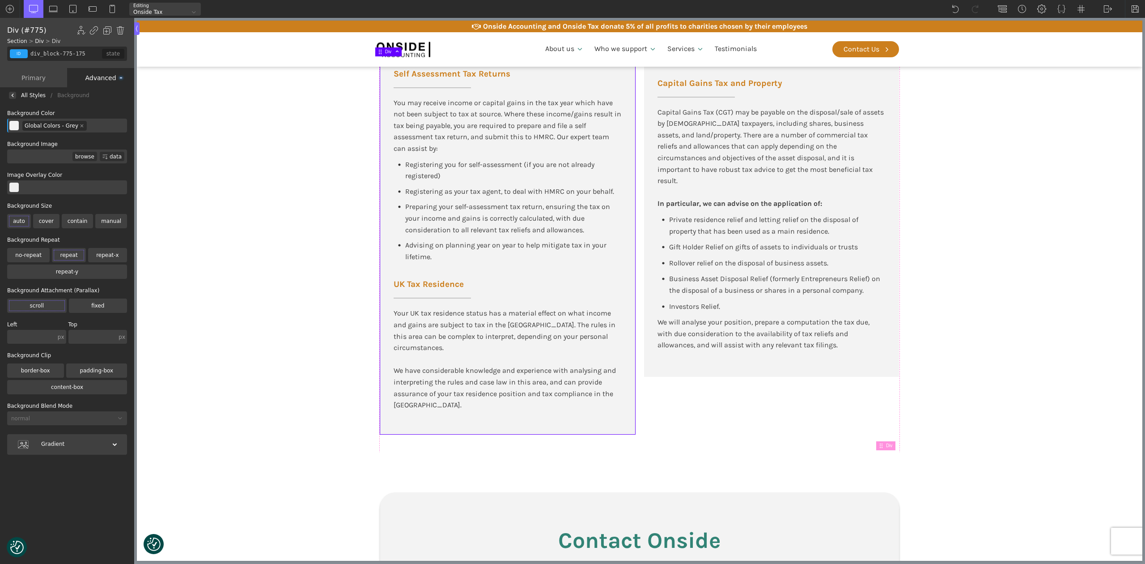
click at [97, 74] on div "Advanced" at bounding box center [100, 77] width 67 height 19
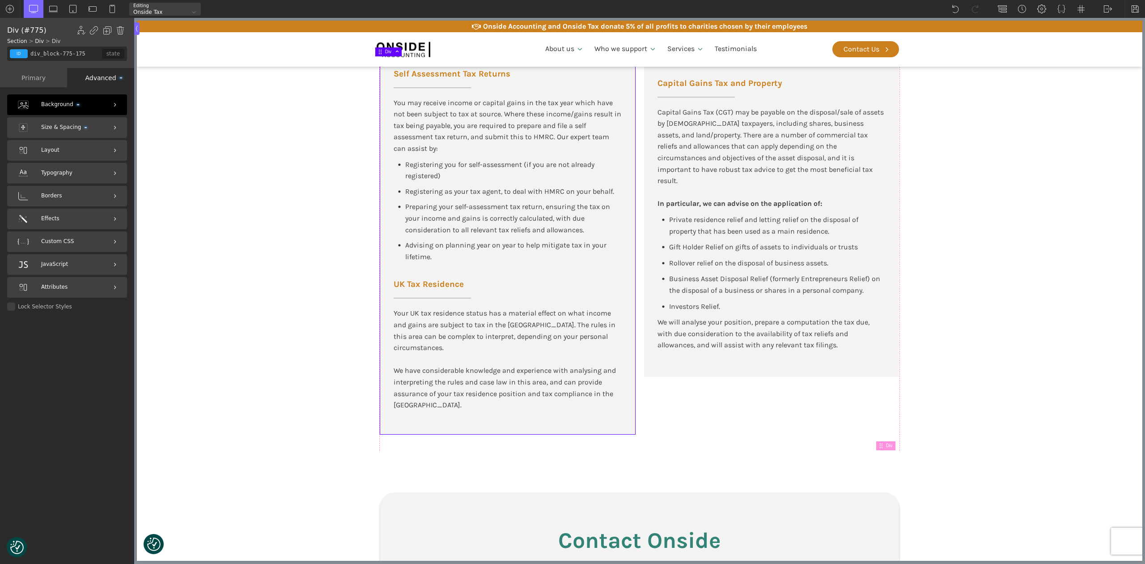
click at [62, 124] on span "Size & Spacing" at bounding box center [64, 127] width 46 height 8
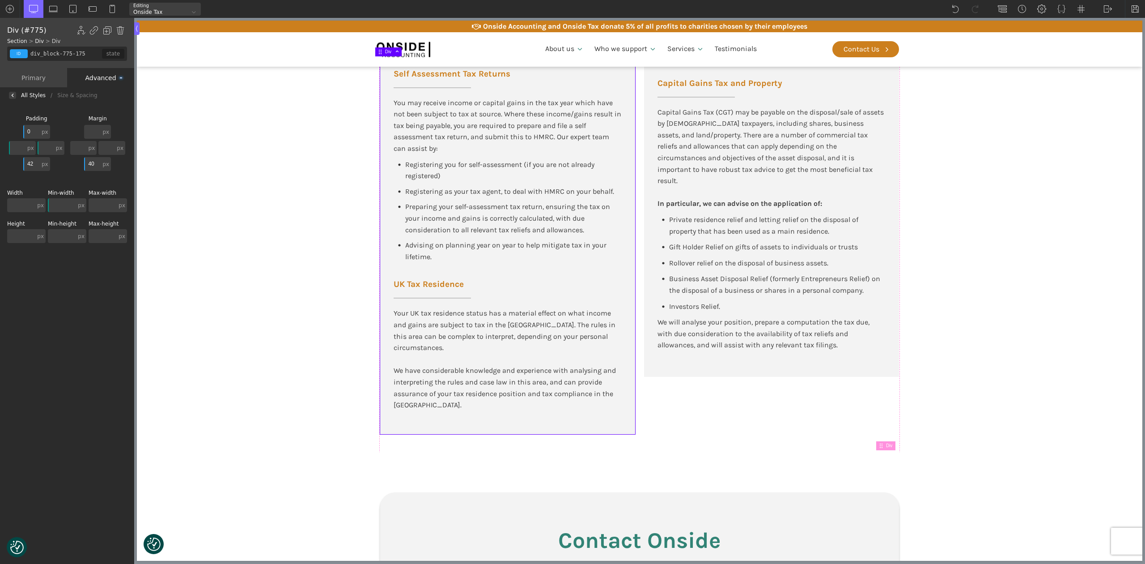
click at [25, 233] on input "text" at bounding box center [21, 236] width 28 height 14
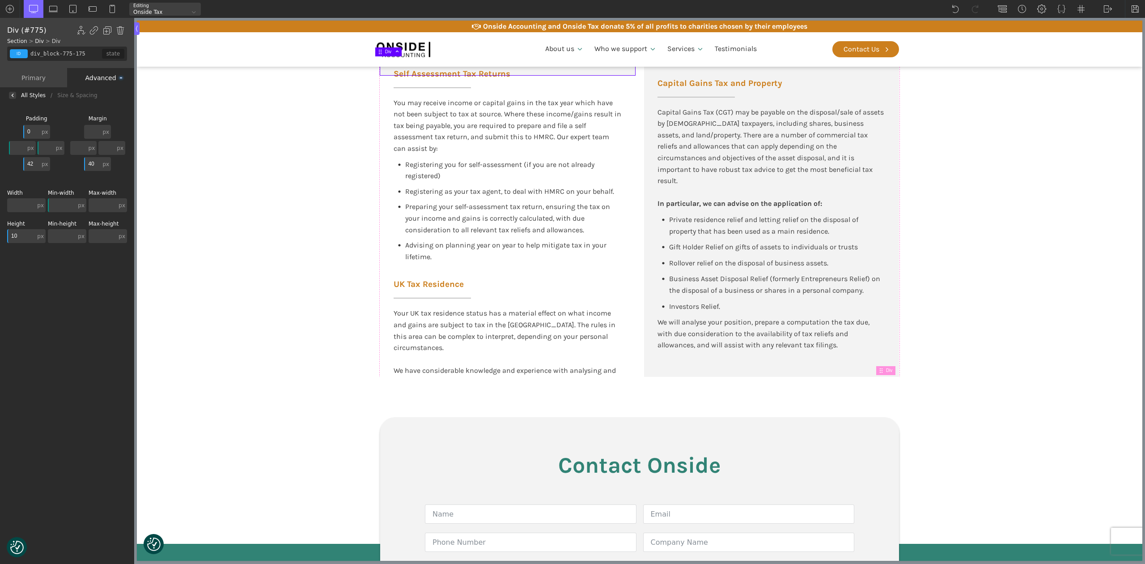
type input "1"
type input "800"
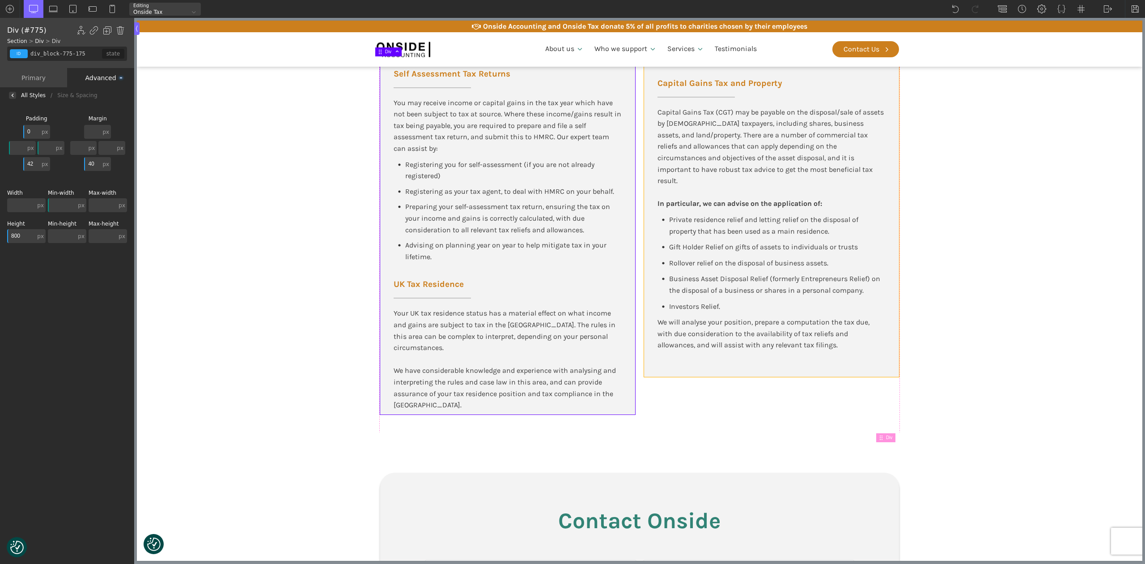
click at [695, 360] on div "Capital Gains Tax and Property Capital Gains Tax (CGT) may be payable on the di…" at bounding box center [771, 216] width 255 height 320
type input "div_block-792-175"
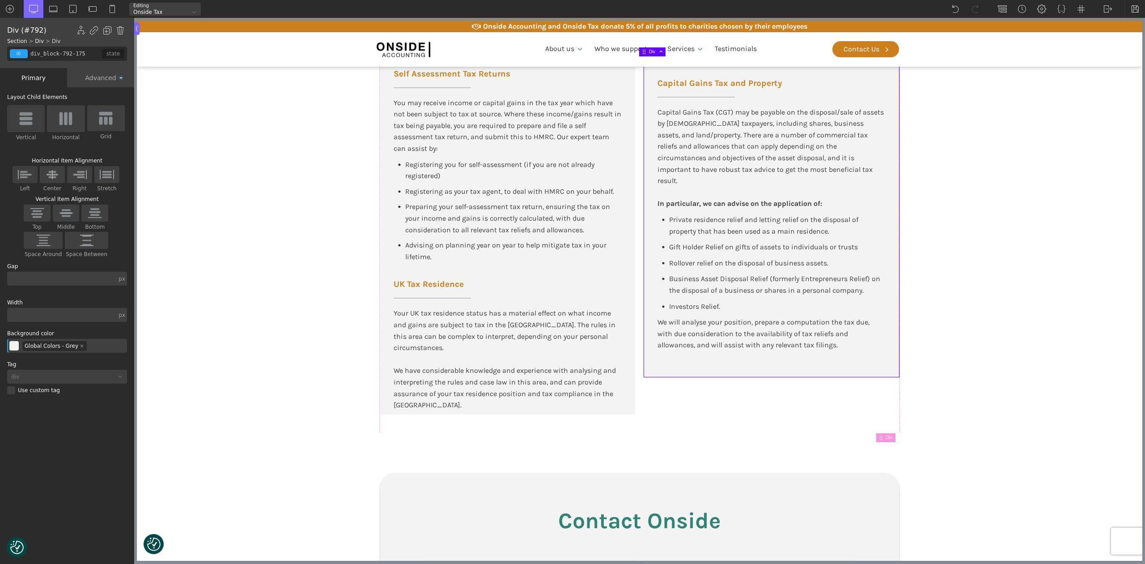
click at [97, 74] on div "Advanced" at bounding box center [100, 77] width 67 height 19
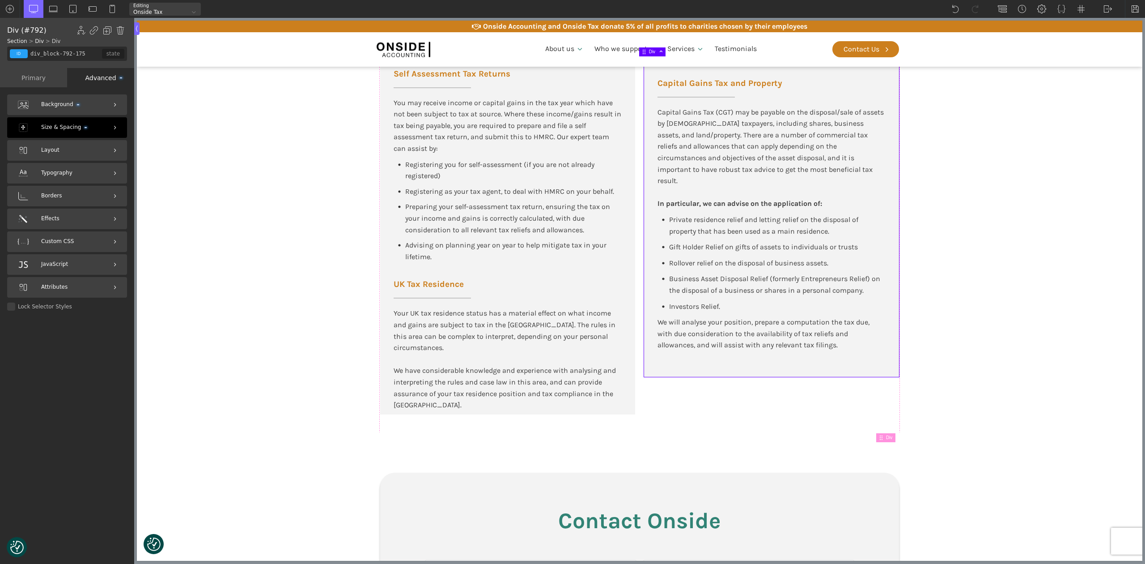
click at [54, 123] on span "Size & Spacing" at bounding box center [64, 127] width 46 height 8
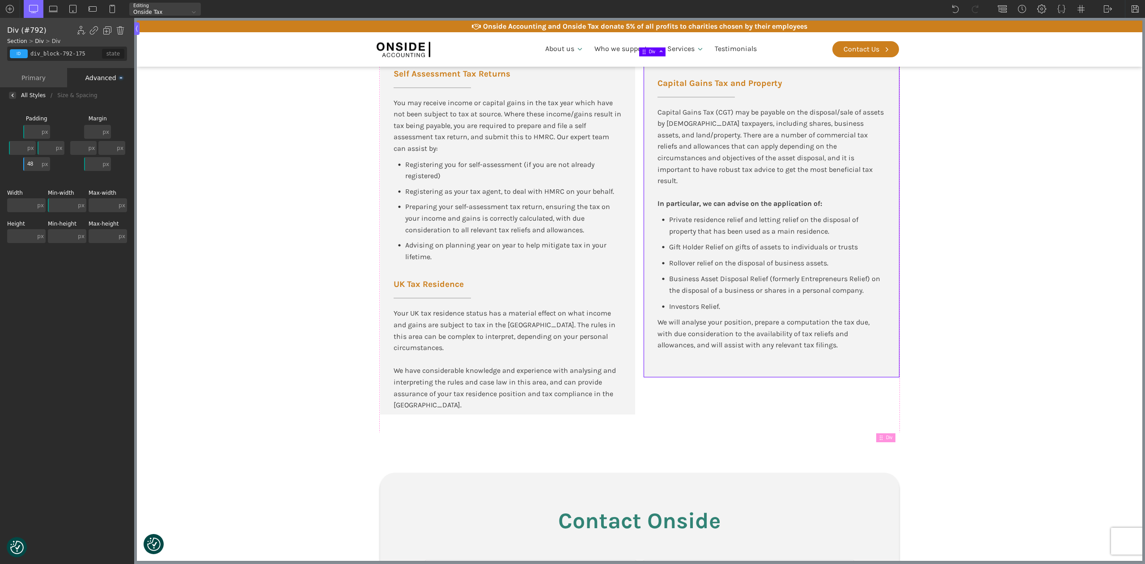
click at [22, 227] on div "Height px px % em rem auto vw vh none" at bounding box center [26, 232] width 38 height 22
click at [26, 240] on input "text" at bounding box center [21, 236] width 28 height 14
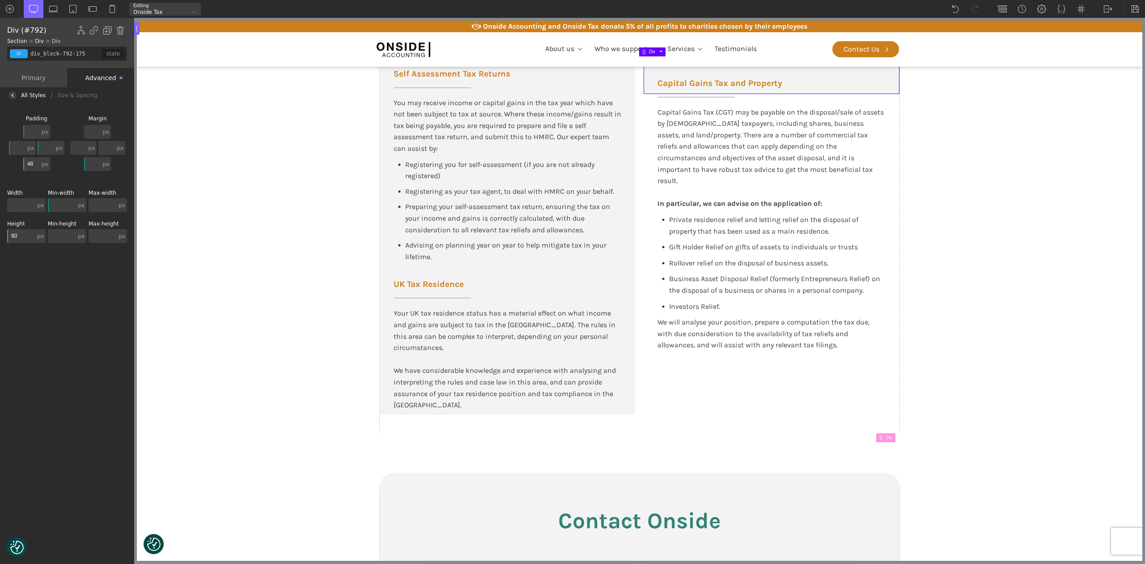
type input "800"
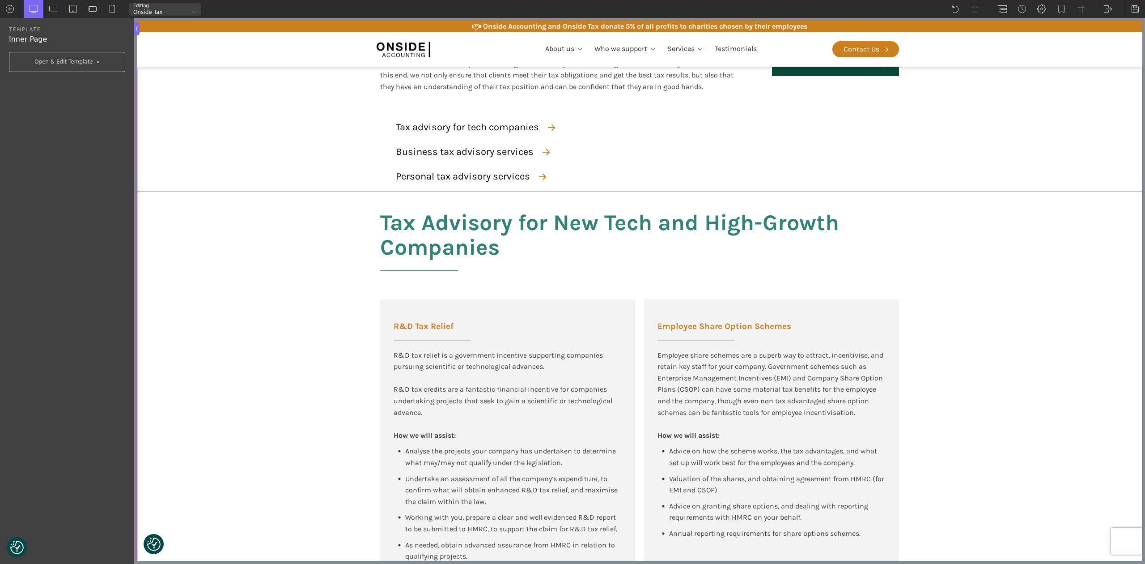
scroll to position [252, 0]
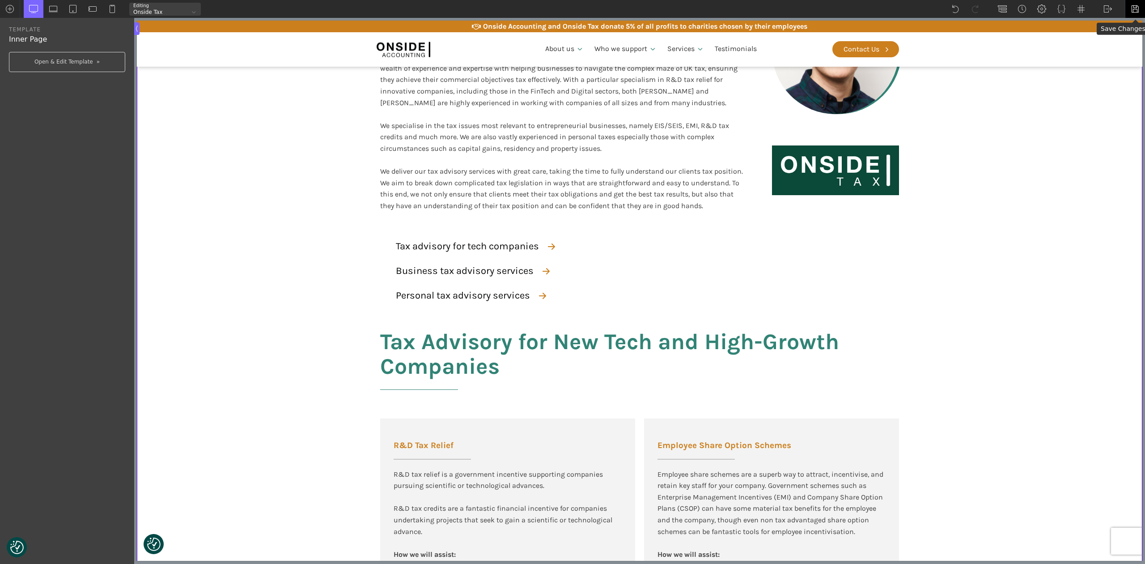
click at [1135, 4] on img at bounding box center [1135, 8] width 9 height 9
click at [1105, 11] on img at bounding box center [1107, 8] width 9 height 9
drag, startPoint x: 1120, startPoint y: 40, endPoint x: 890, endPoint y: 121, distance: 244.3
click at [1120, 40] on link "Frontend" at bounding box center [1117, 37] width 38 height 14
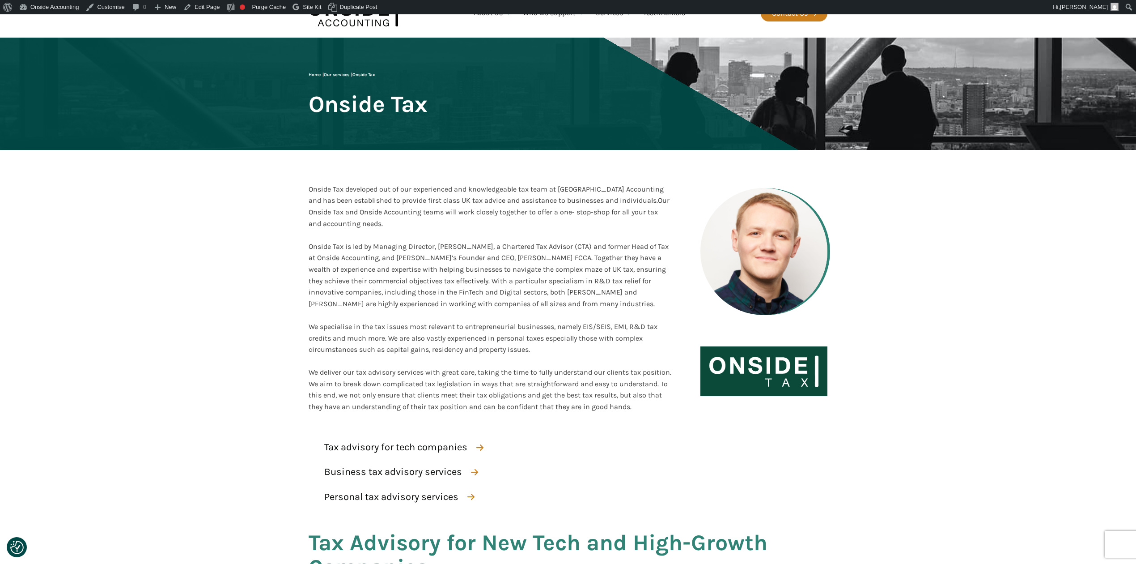
scroll to position [119, 0]
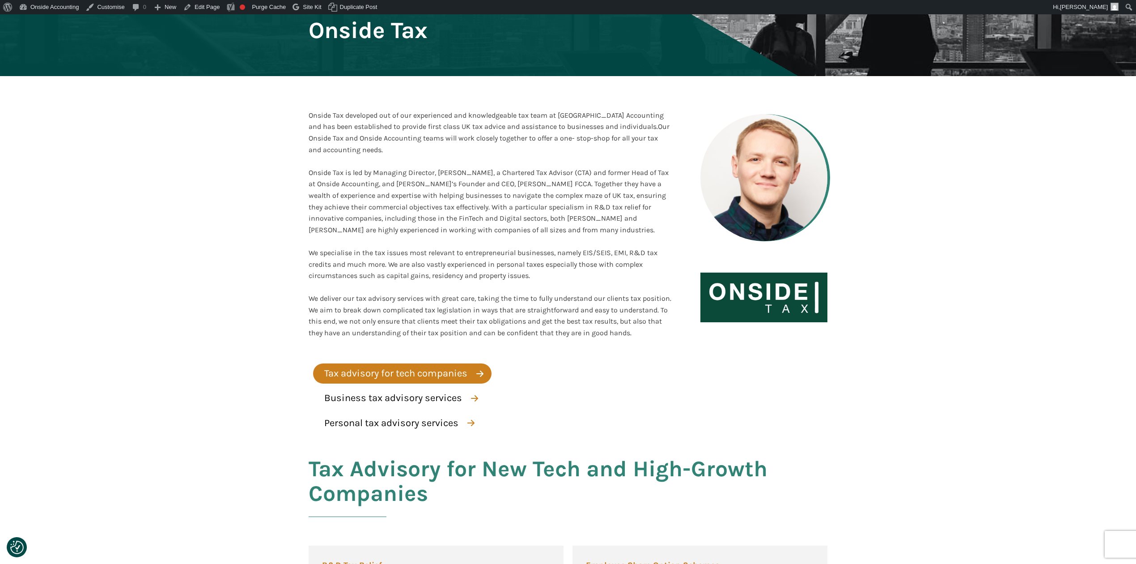
click at [415, 371] on div "Tax advisory for tech companies" at bounding box center [395, 373] width 143 height 16
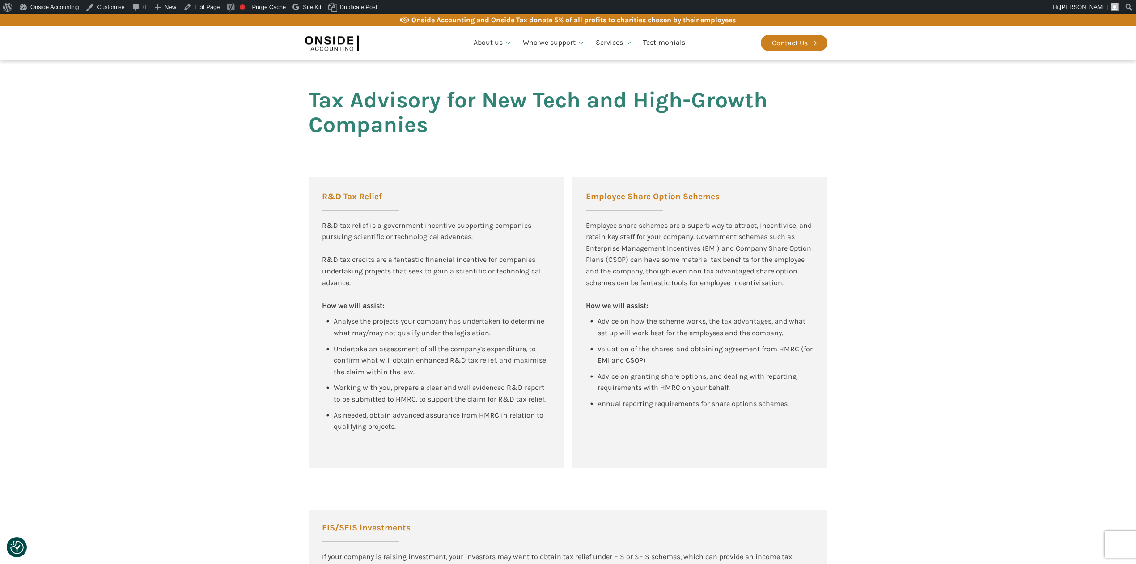
scroll to position [369, 0]
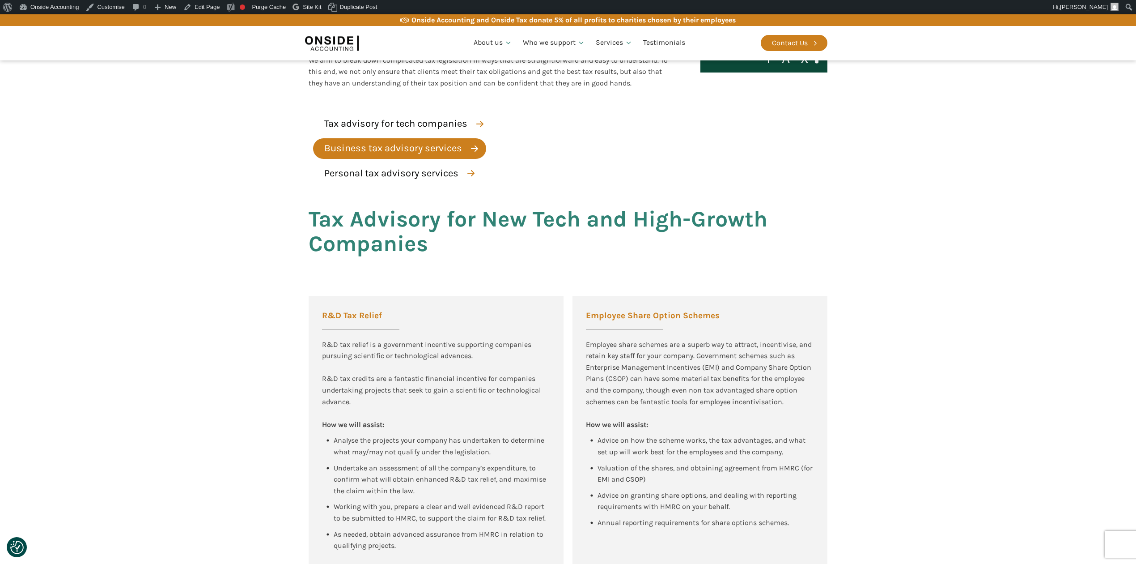
click at [380, 143] on div "Business tax advisory services" at bounding box center [393, 148] width 138 height 16
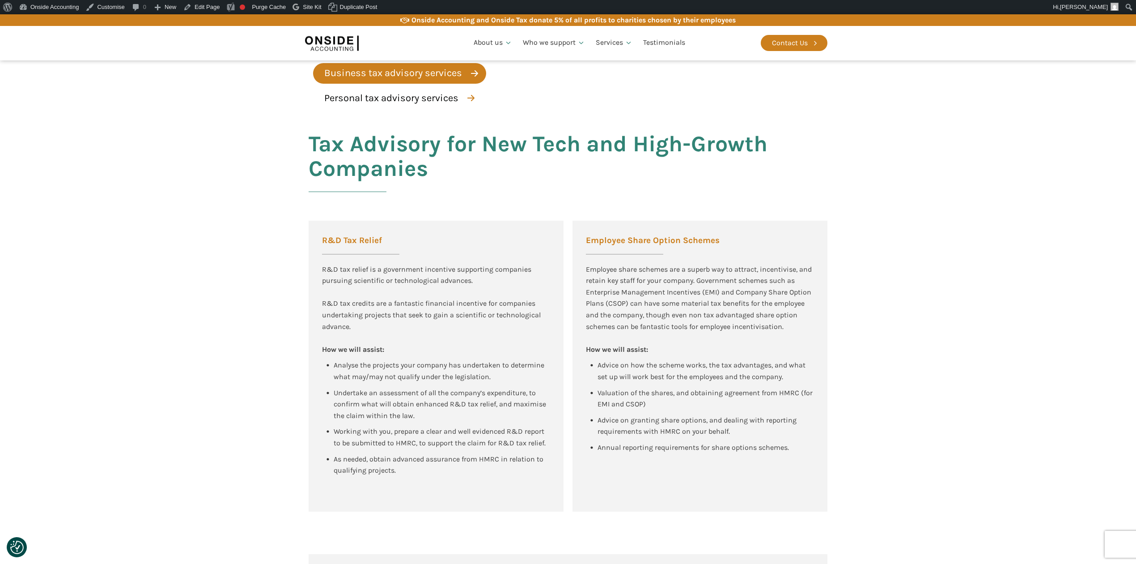
scroll to position [374, 0]
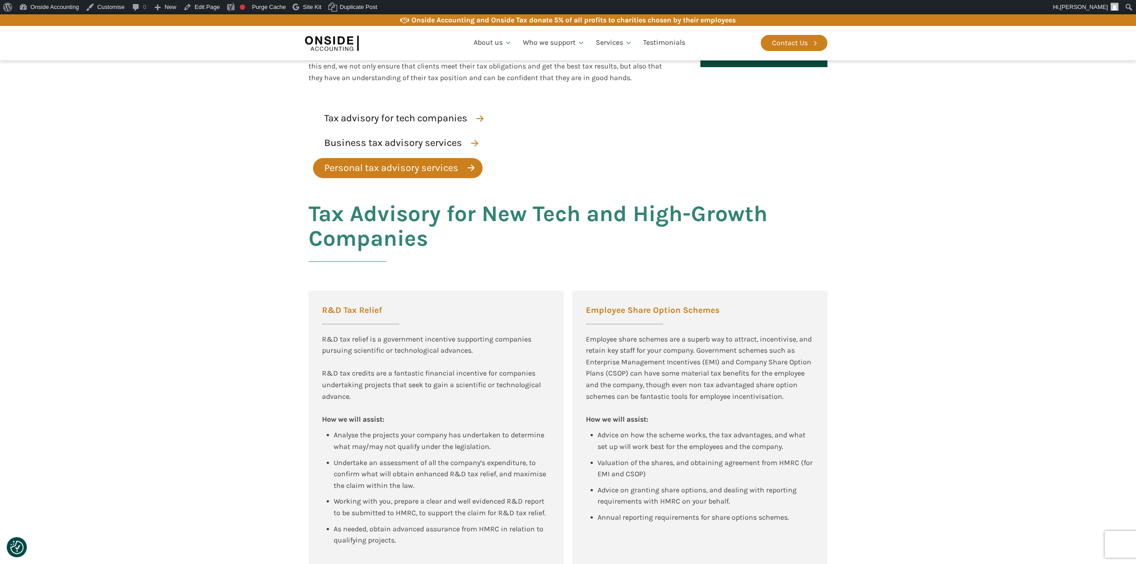
click at [379, 167] on div "Personal tax advisory services" at bounding box center [391, 168] width 134 height 16
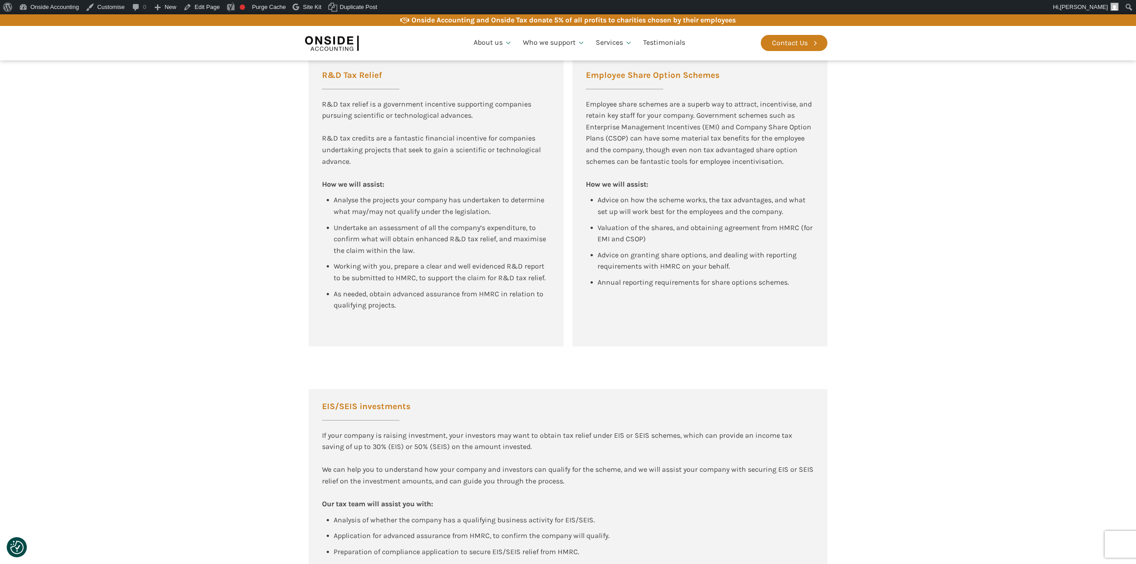
scroll to position [489, 0]
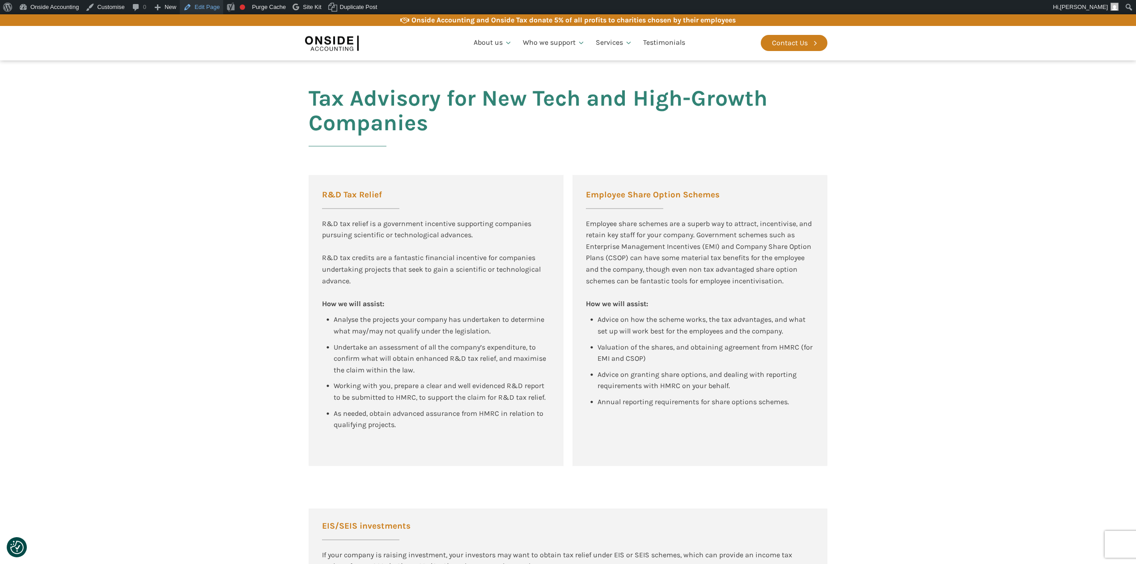
click at [210, 4] on link "Edit Page" at bounding box center [201, 7] width 43 height 14
